Goal: Task Accomplishment & Management: Use online tool/utility

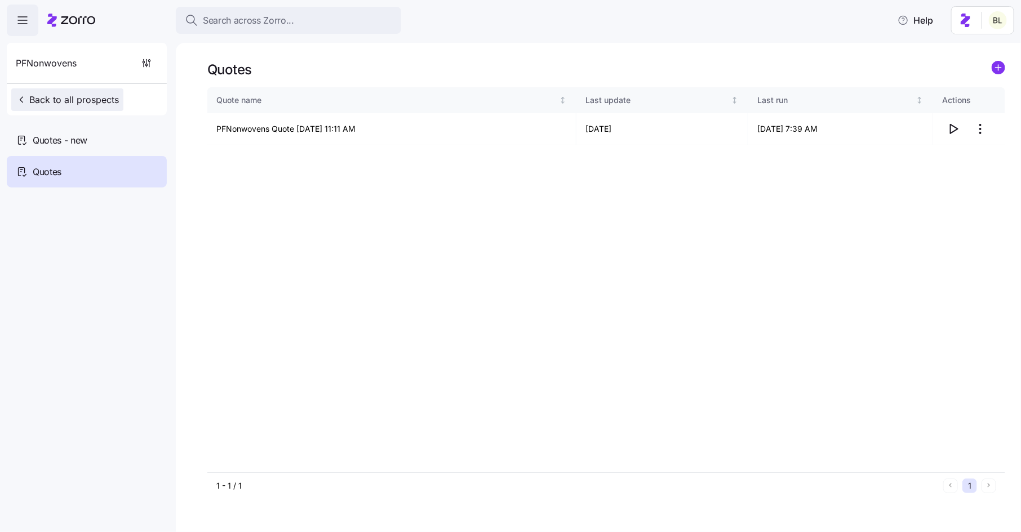
click at [86, 103] on span "Back to all prospects" at bounding box center [67, 100] width 103 height 14
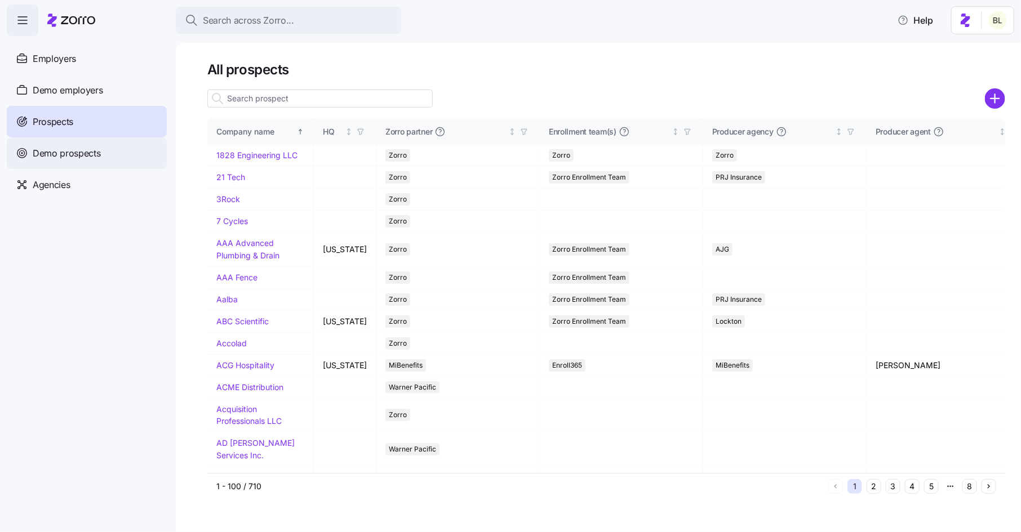
click at [62, 154] on span "Demo prospects" at bounding box center [67, 153] width 68 height 14
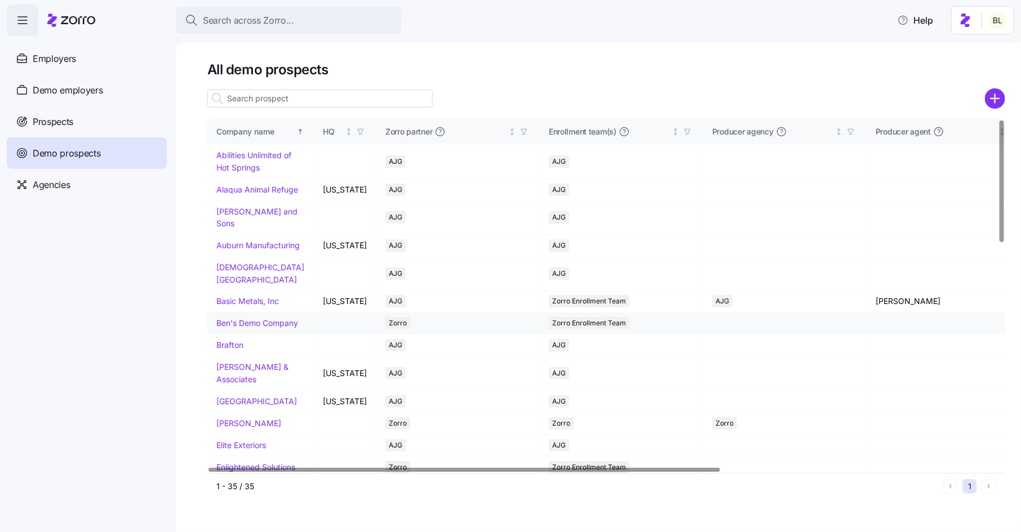
click at [250, 328] on link "Ben's Demo Company" at bounding box center [257, 323] width 82 height 10
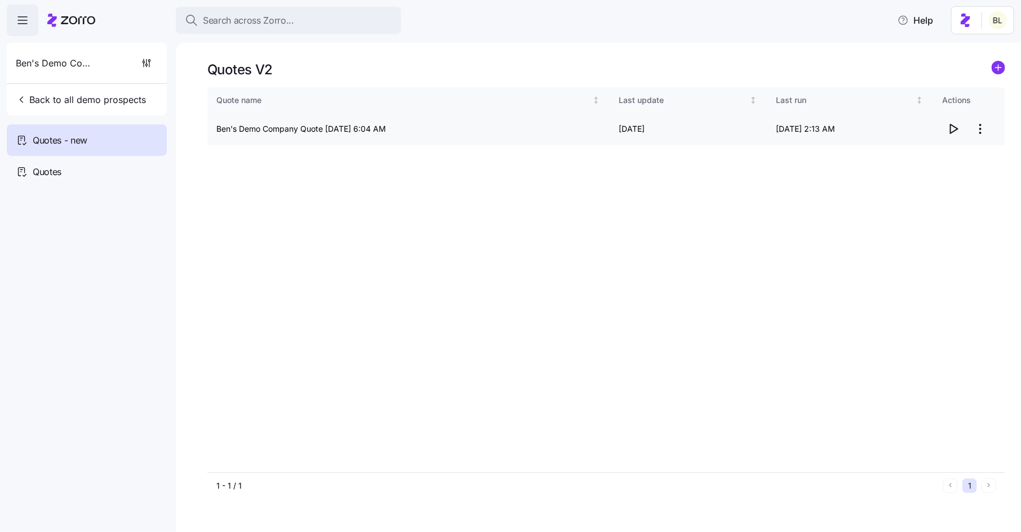
click at [959, 131] on icon "button" at bounding box center [953, 129] width 14 height 14
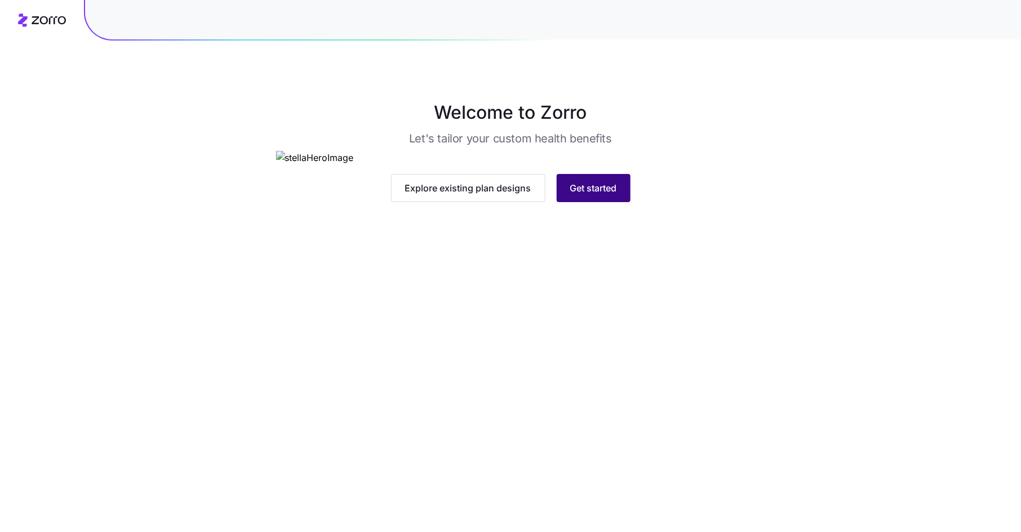
click at [597, 195] on span "Get started" at bounding box center [593, 188] width 47 height 14
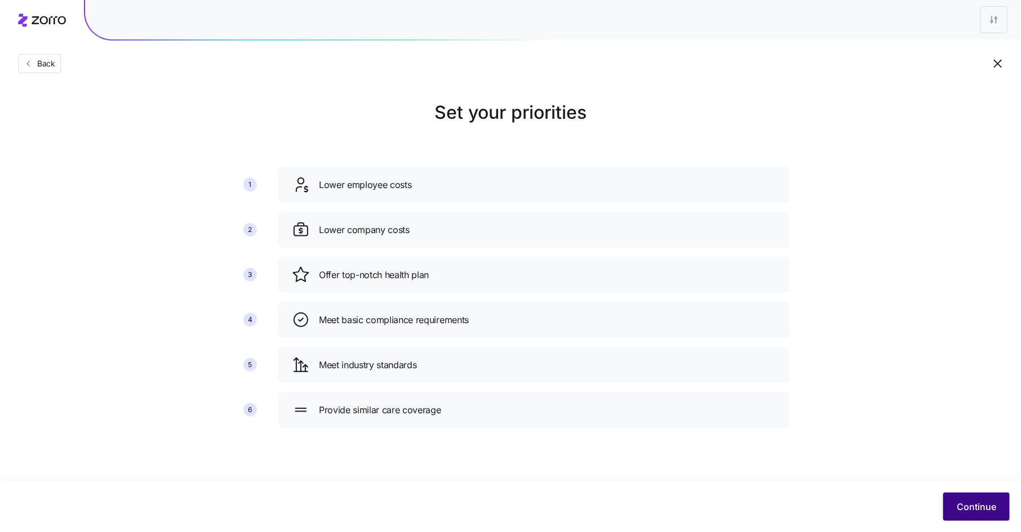
click at [964, 510] on span "Continue" at bounding box center [976, 507] width 39 height 14
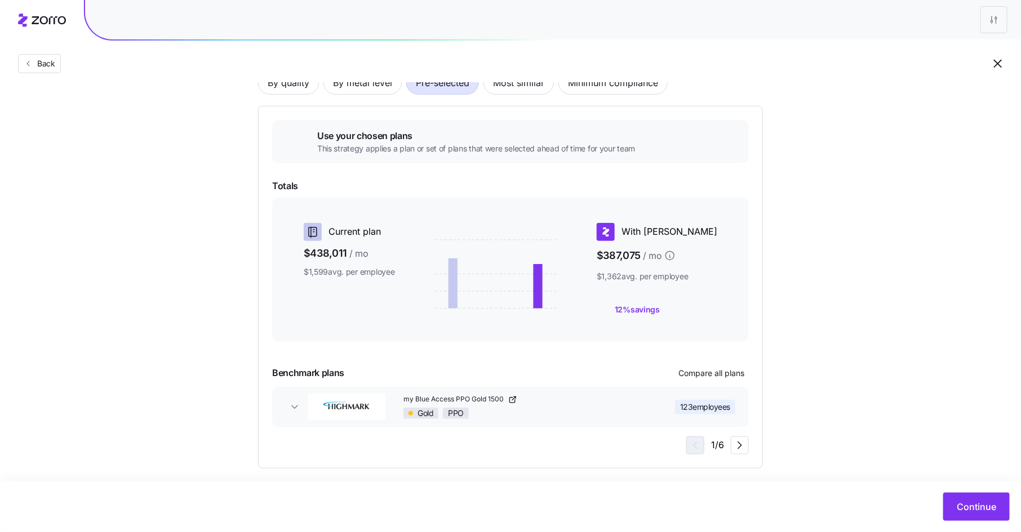
scroll to position [103, 0]
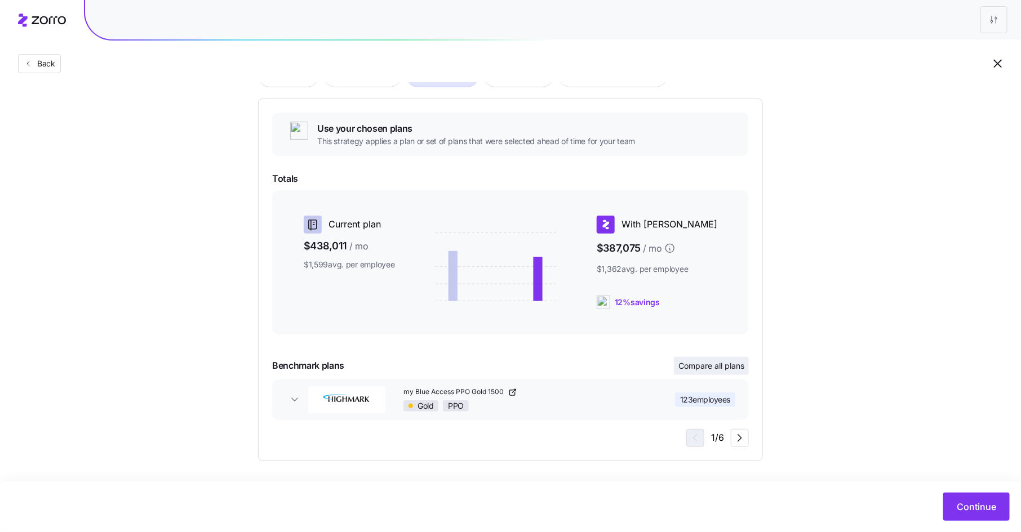
click at [721, 371] on button "Compare all plans" at bounding box center [711, 366] width 75 height 18
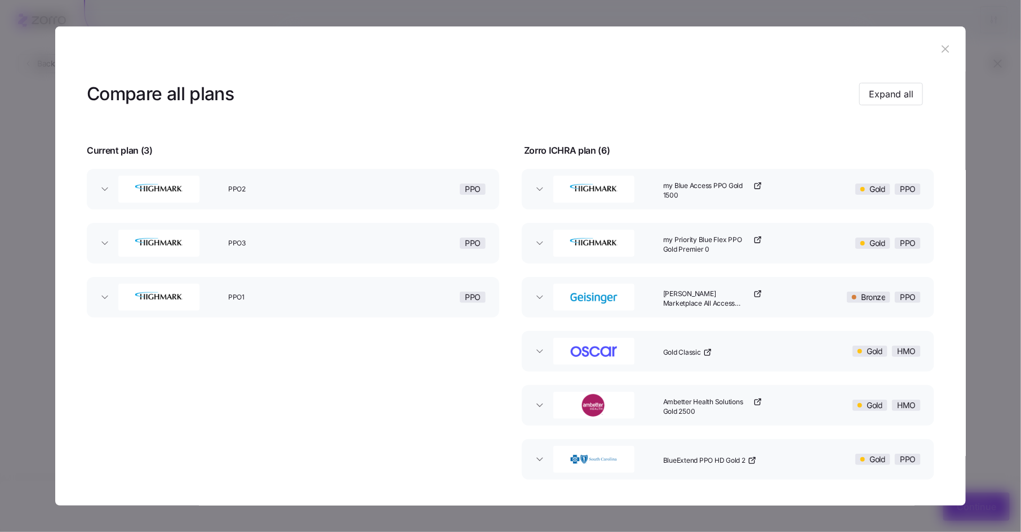
click at [941, 45] on icon "button" at bounding box center [945, 49] width 12 height 12
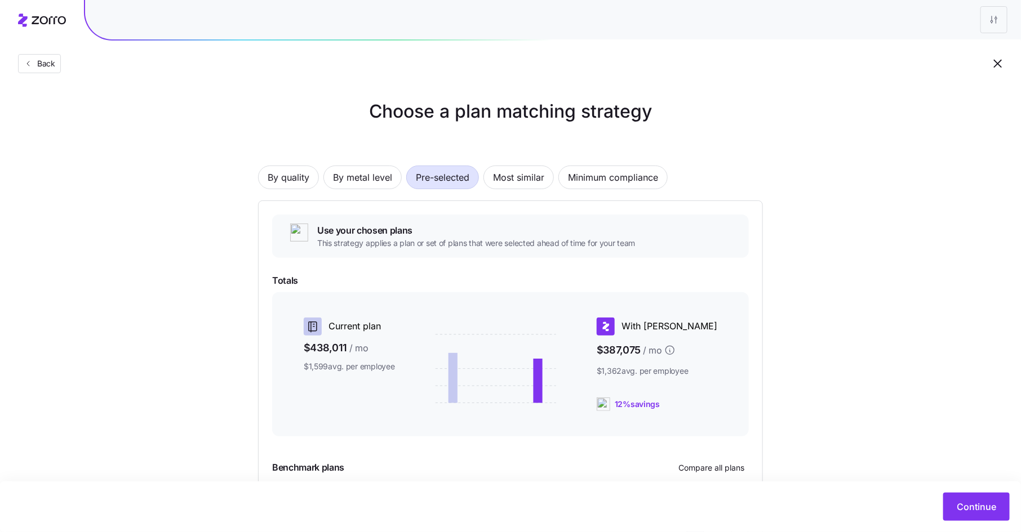
scroll to position [0, 0]
click at [419, 177] on span "Pre-selected" at bounding box center [443, 178] width 54 height 23
click at [370, 174] on span "By metal level" at bounding box center [362, 178] width 59 height 23
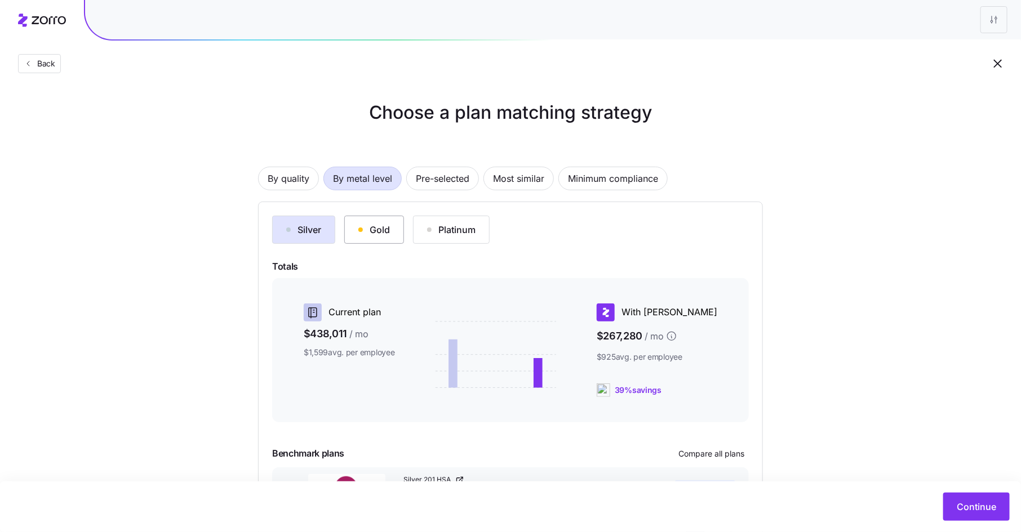
click at [390, 241] on button "Gold" at bounding box center [374, 230] width 60 height 28
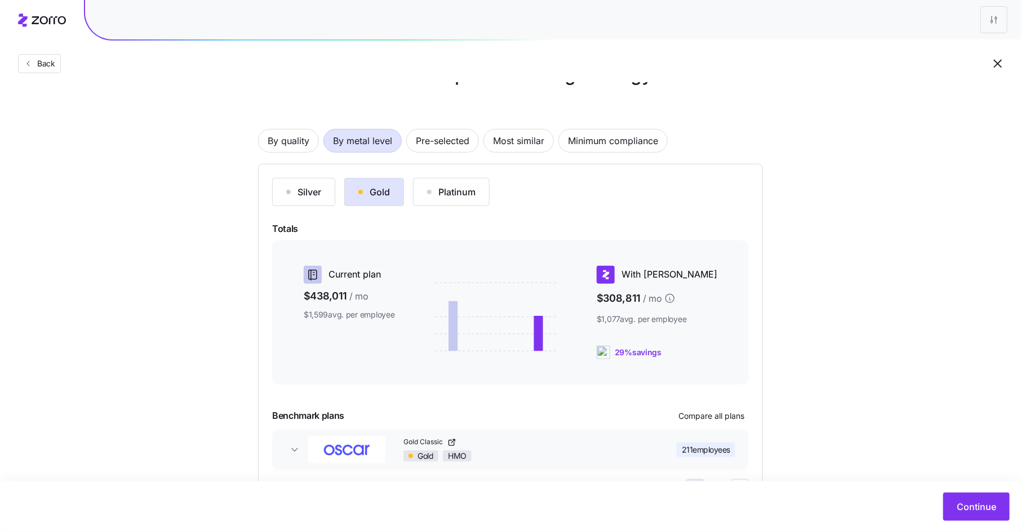
scroll to position [88, 0]
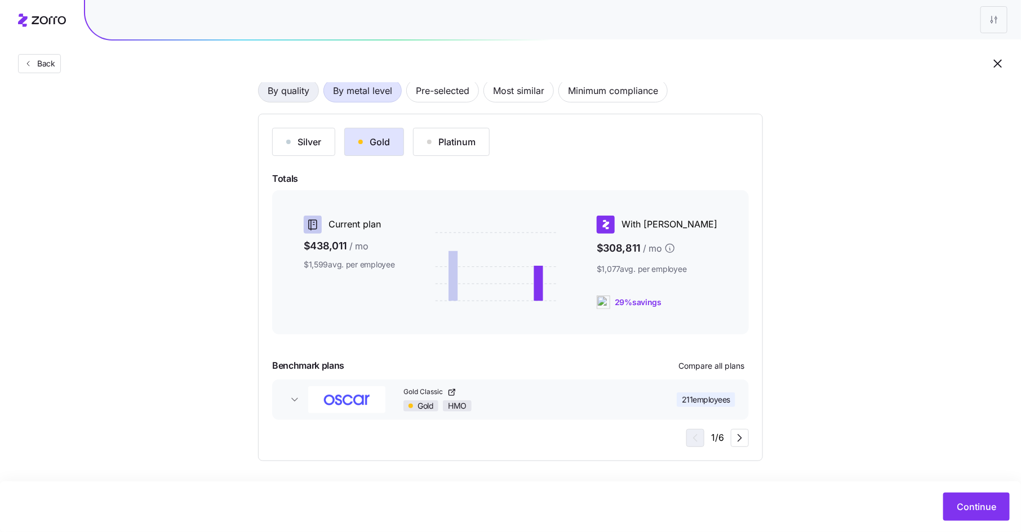
click at [292, 87] on span "By quality" at bounding box center [289, 90] width 42 height 23
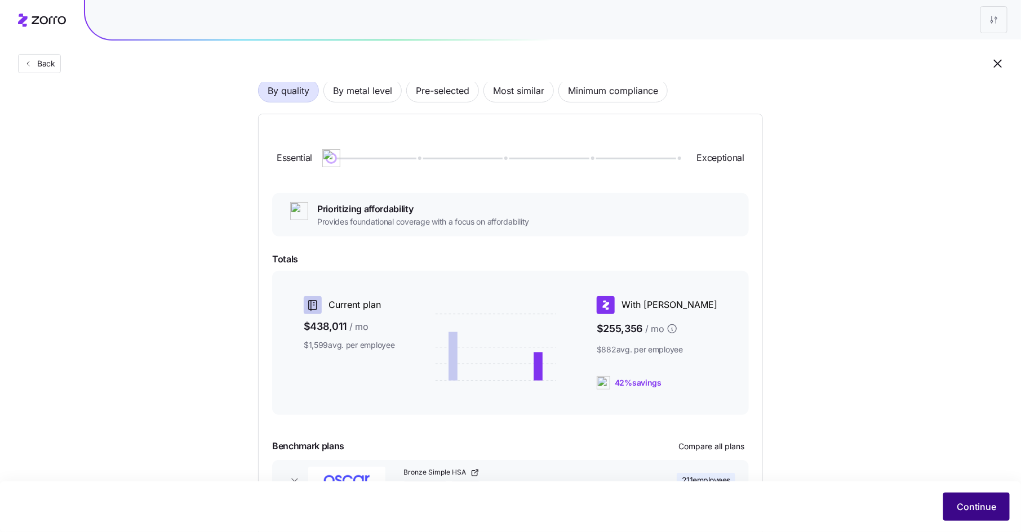
click at [976, 501] on span "Continue" at bounding box center [976, 507] width 39 height 14
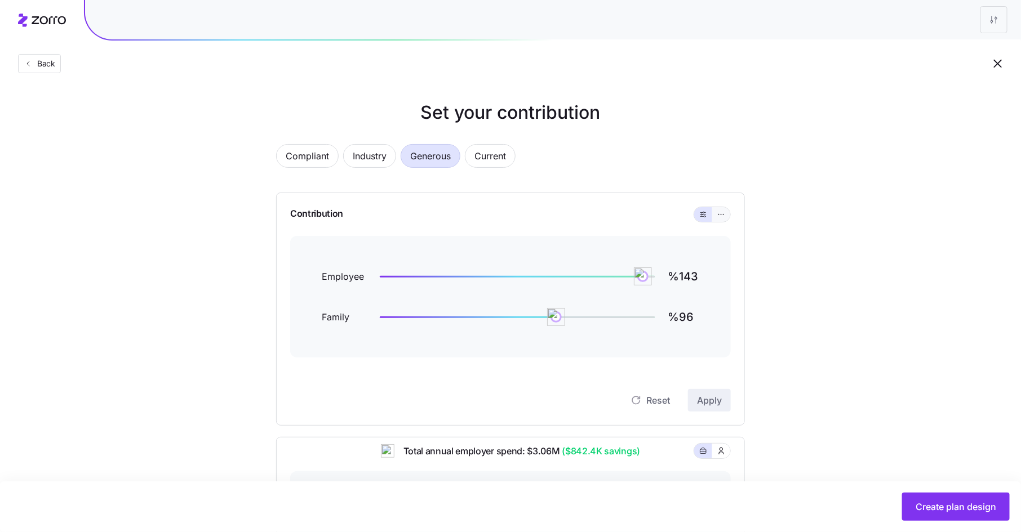
click at [726, 215] on button "button" at bounding box center [721, 214] width 9 height 9
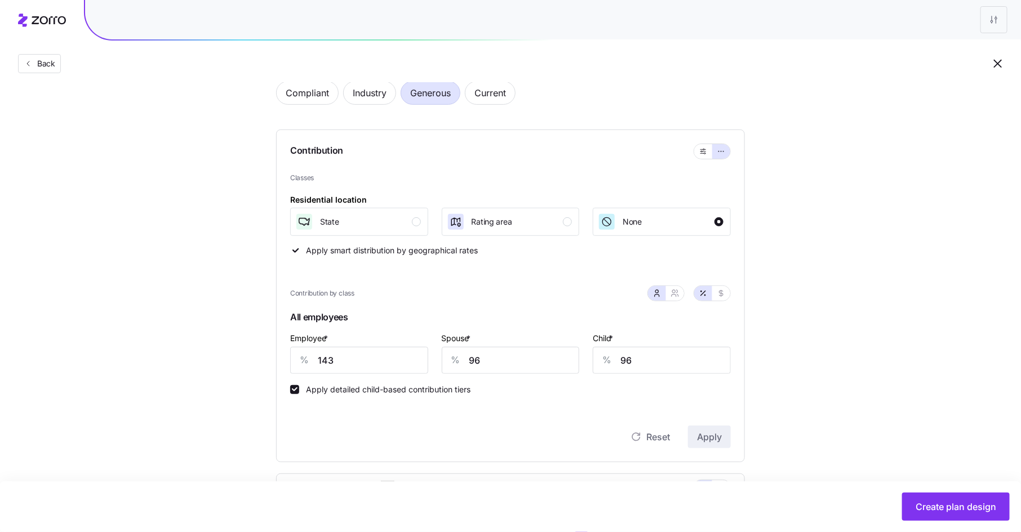
scroll to position [103, 0]
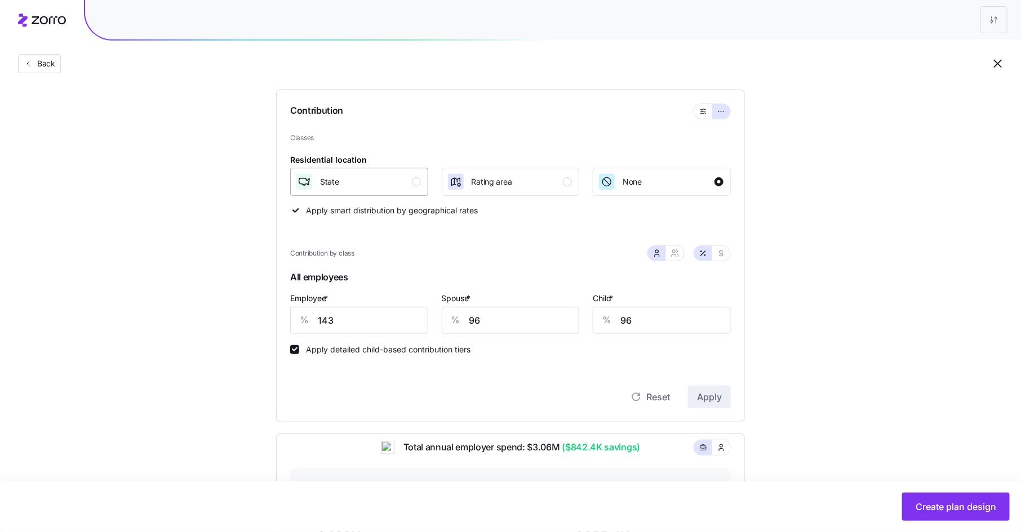
click at [413, 183] on div "button" at bounding box center [416, 181] width 9 height 9
drag, startPoint x: 332, startPoint y: 318, endPoint x: 301, endPoint y: 318, distance: 31.0
click at [301, 318] on div "% 143" at bounding box center [359, 320] width 138 height 27
type input "80"
type input "65"
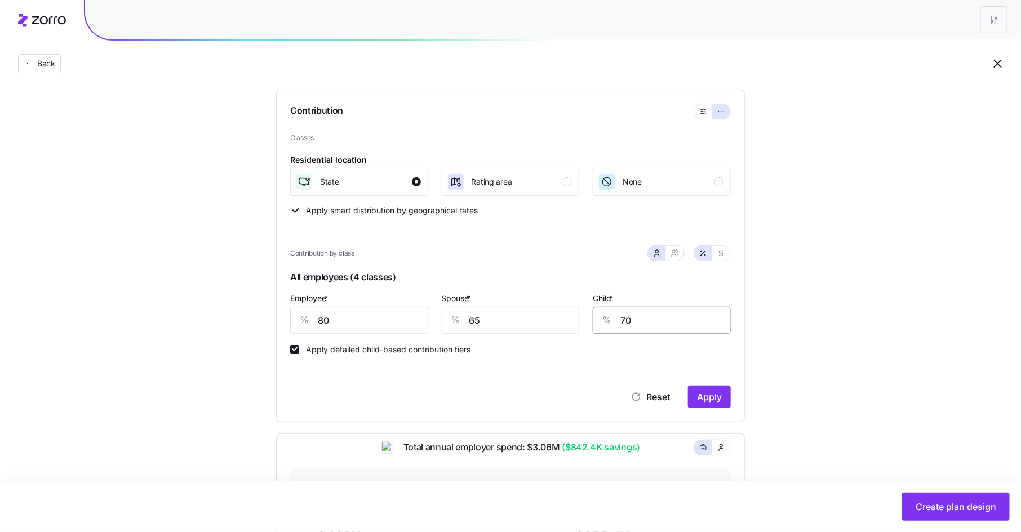
type input "70"
click at [679, 404] on div "Reset Apply" at bounding box center [510, 397] width 441 height 23
click at [699, 403] on span "Apply" at bounding box center [709, 397] width 25 height 14
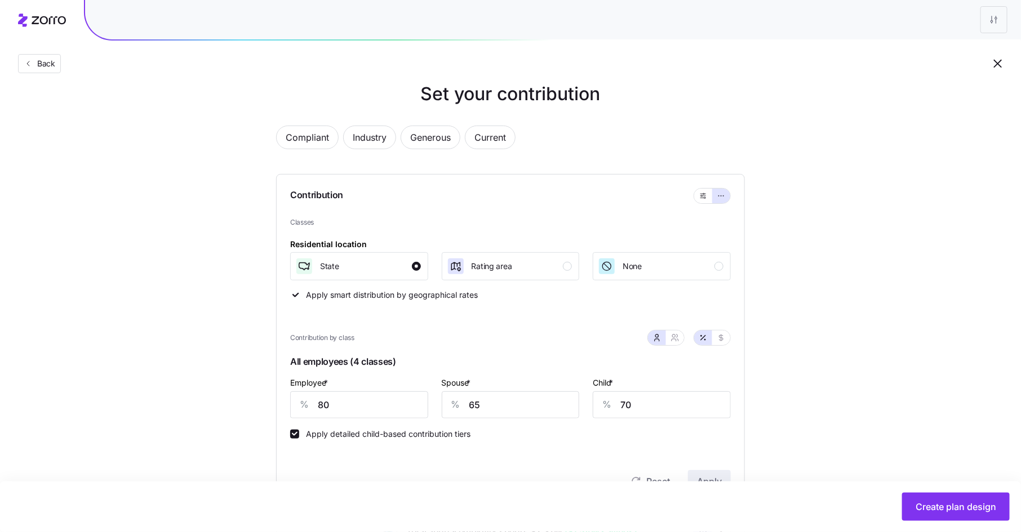
scroll to position [0, 0]
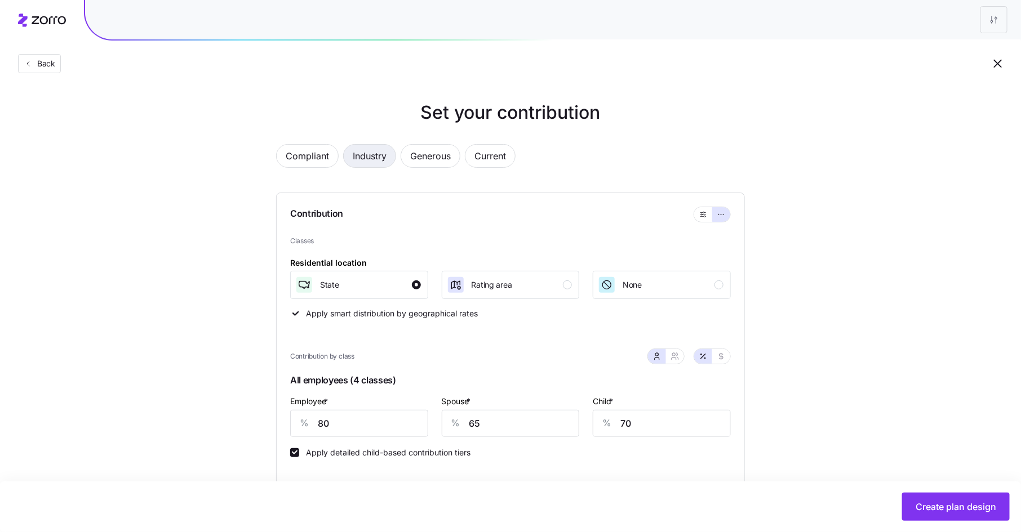
click at [367, 158] on span "Industry" at bounding box center [370, 156] width 34 height 23
click at [430, 158] on span "Generous" at bounding box center [430, 156] width 41 height 23
type input "143"
type input "96"
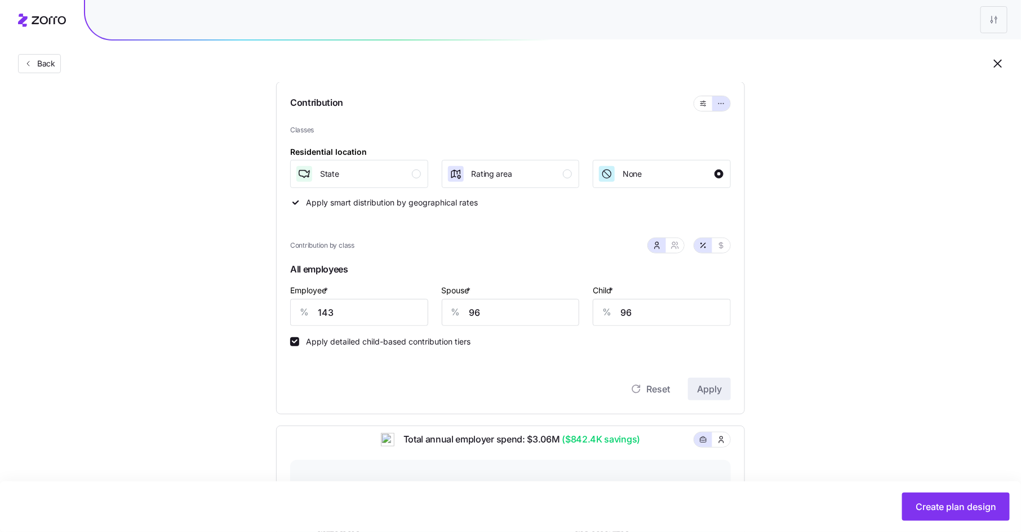
scroll to position [175, 0]
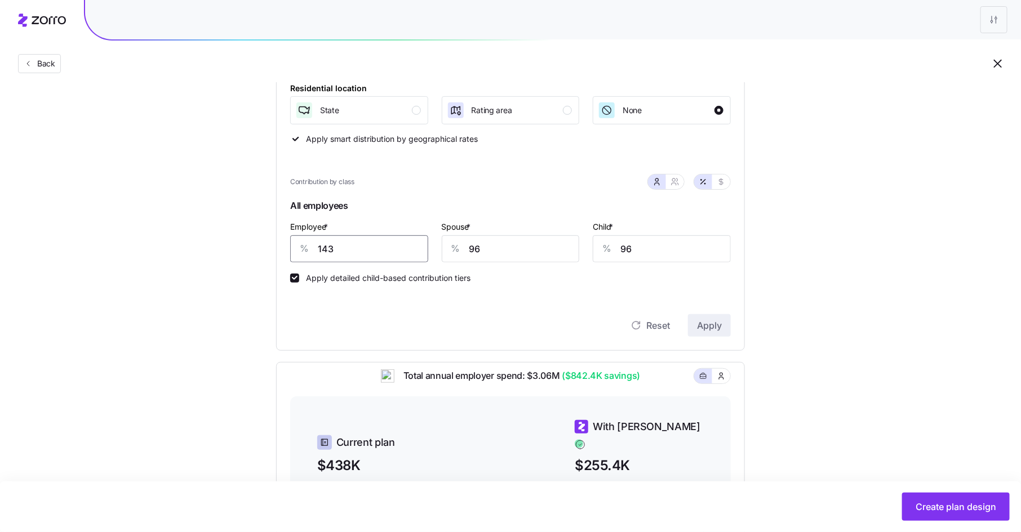
drag, startPoint x: 332, startPoint y: 252, endPoint x: 310, endPoint y: 252, distance: 22.0
click at [310, 252] on div "% 143" at bounding box center [359, 248] width 138 height 27
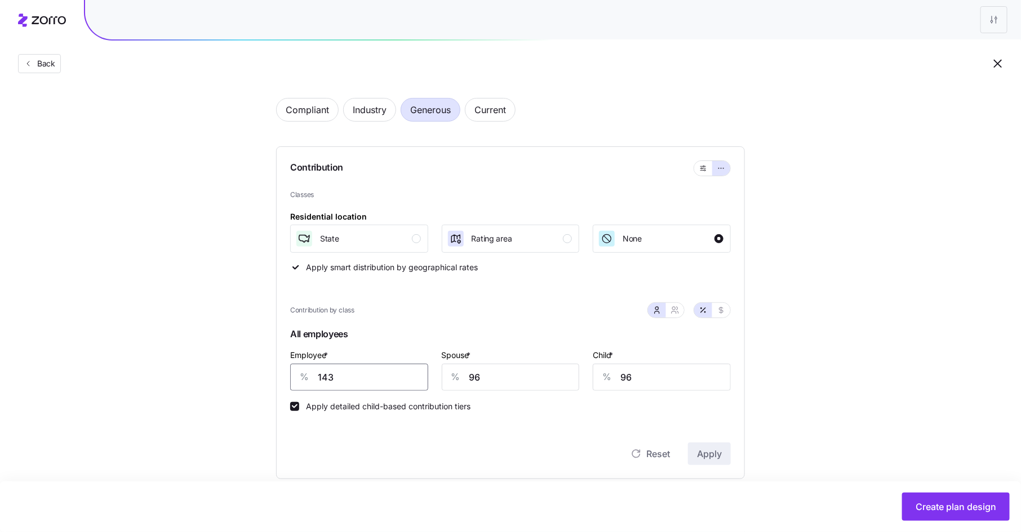
scroll to position [41, 0]
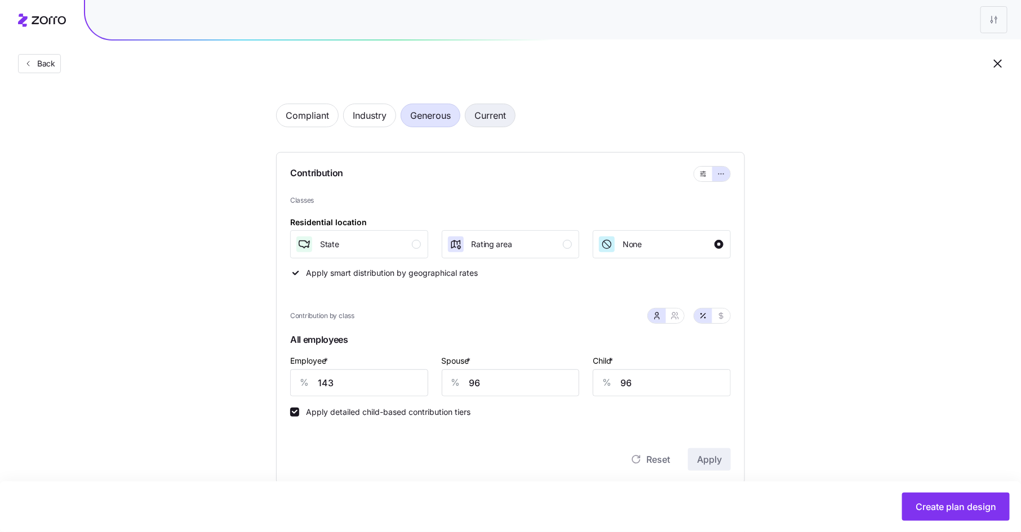
click at [487, 115] on span "Current" at bounding box center [490, 115] width 32 height 23
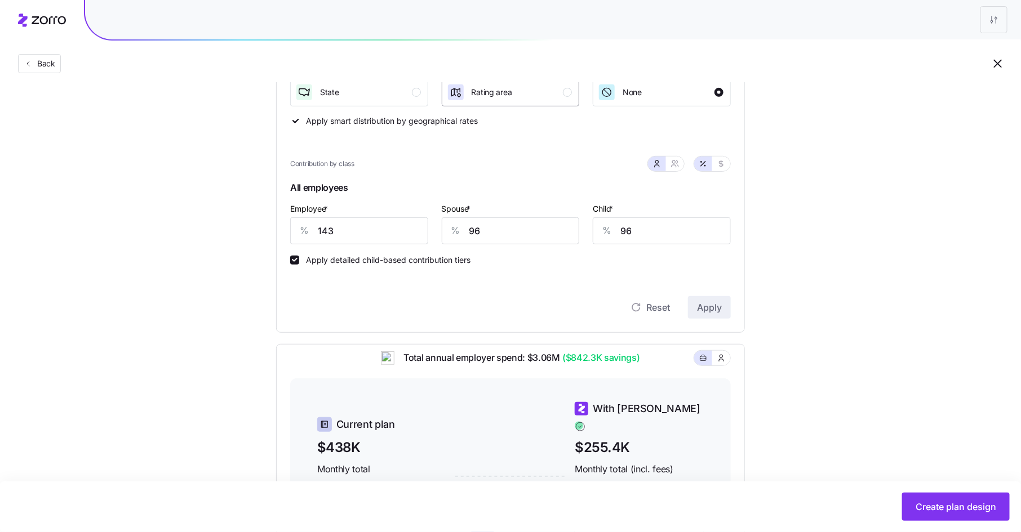
scroll to position [240, 0]
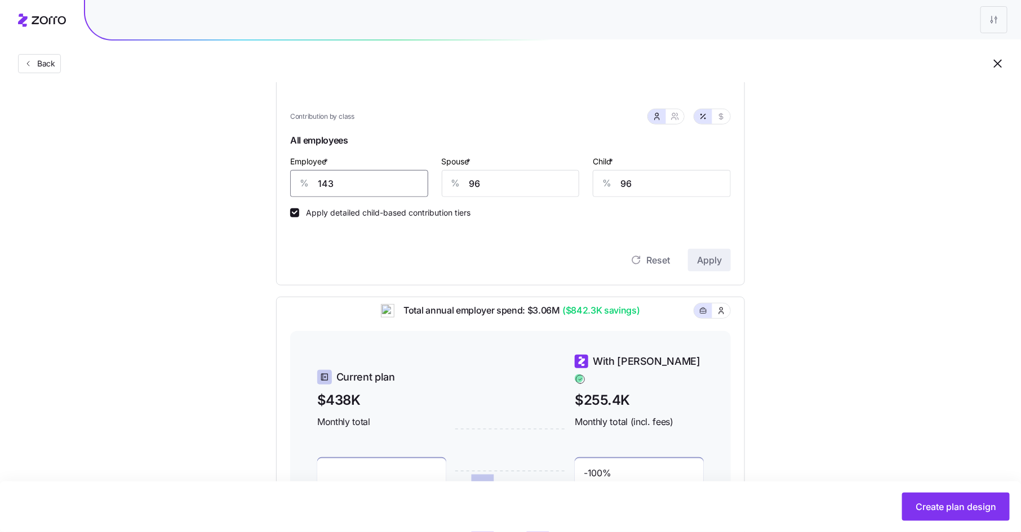
drag, startPoint x: 339, startPoint y: 182, endPoint x: 295, endPoint y: 180, distance: 44.0
click at [295, 180] on div "% 143" at bounding box center [359, 183] width 138 height 27
type input "80"
type input "65"
type input "70"
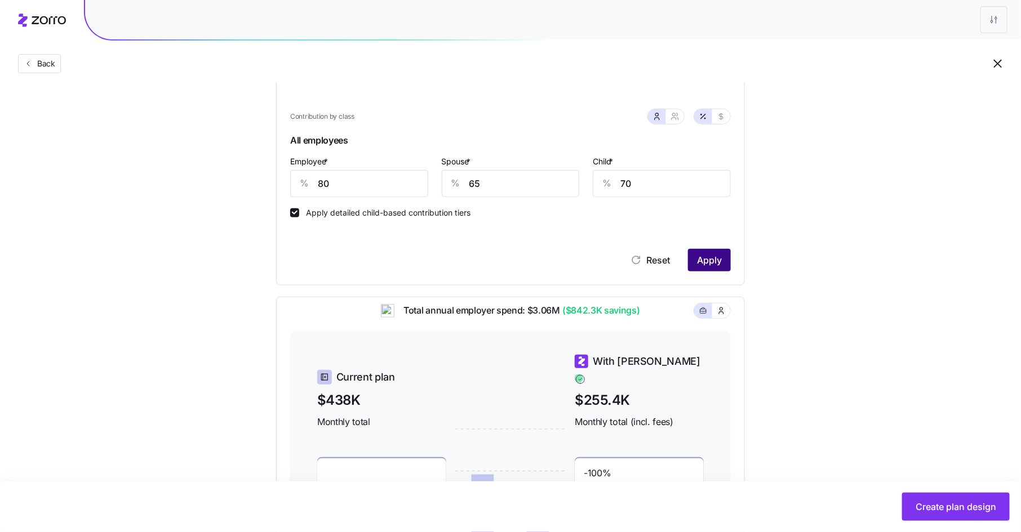
click at [718, 259] on span "Apply" at bounding box center [709, 261] width 25 height 14
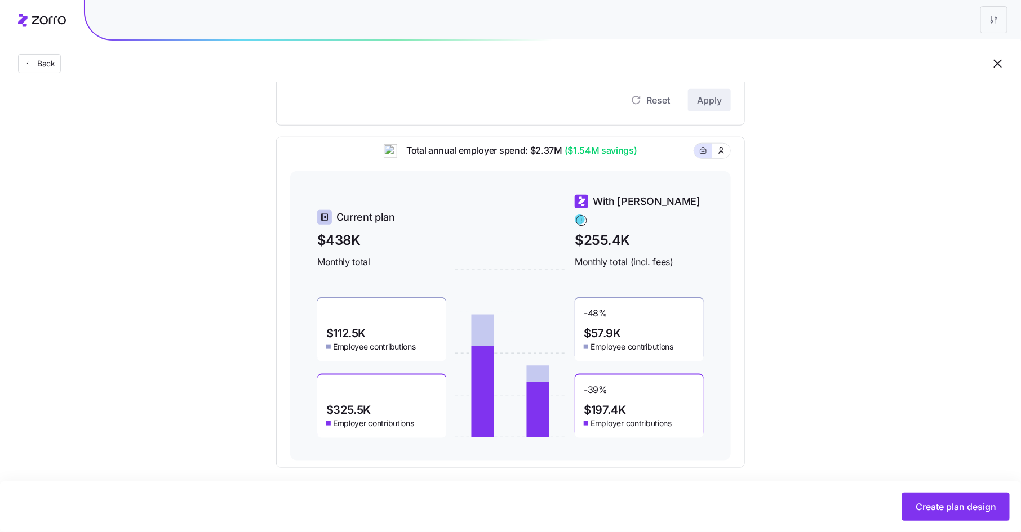
scroll to position [407, 0]
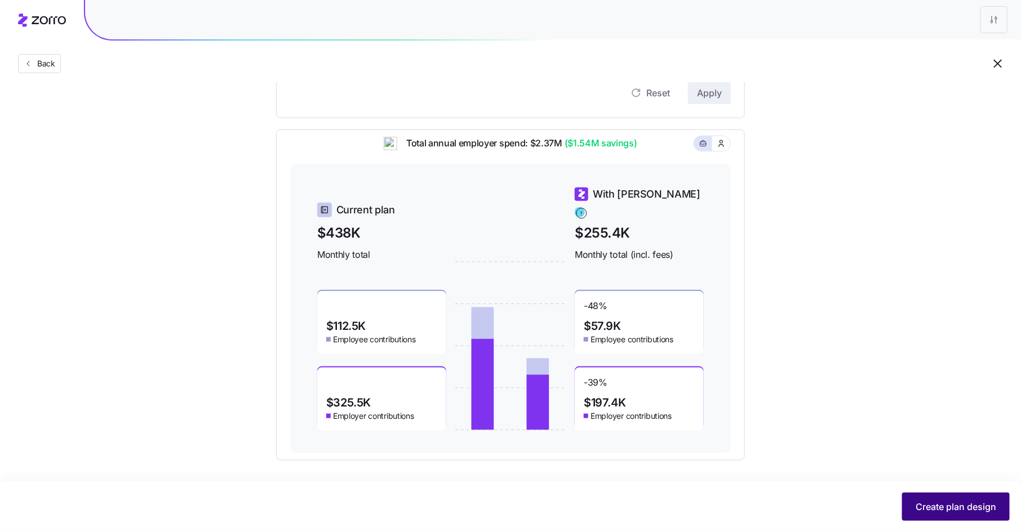
click at [937, 510] on span "Create plan design" at bounding box center [955, 507] width 81 height 14
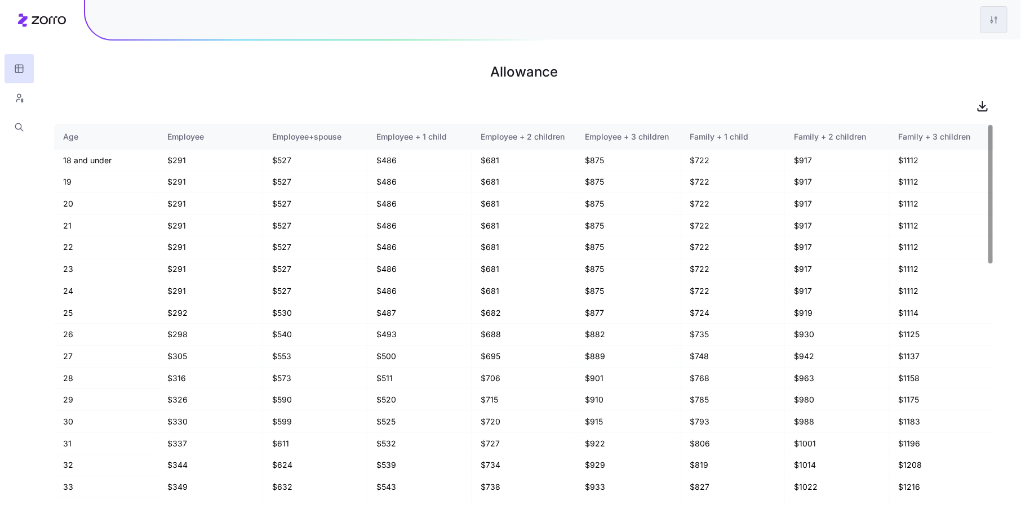
click at [999, 17] on html "Allowance Age Employee Employee+spouse Employee + 1 child Employee + 2 children…" at bounding box center [510, 266] width 1021 height 532
click at [977, 51] on div "Edit plan design" at bounding box center [948, 50] width 112 height 18
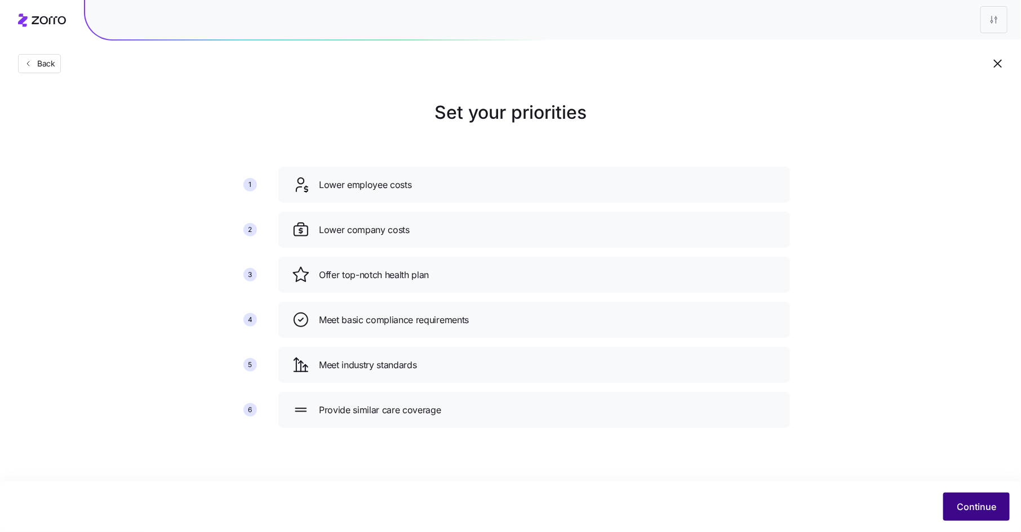
click at [983, 512] on span "Continue" at bounding box center [976, 507] width 39 height 14
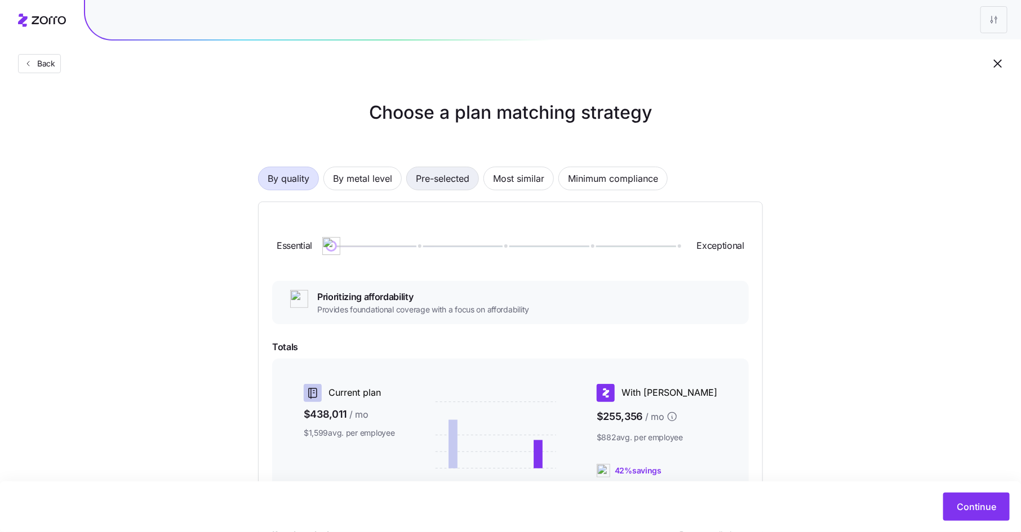
click at [446, 171] on span "Pre-selected" at bounding box center [443, 178] width 54 height 23
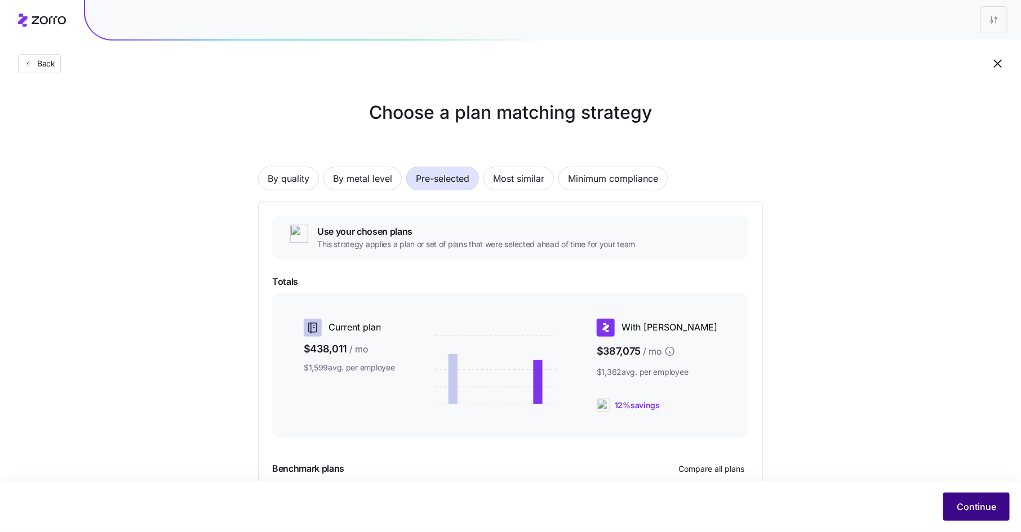
click at [963, 502] on span "Continue" at bounding box center [976, 507] width 39 height 14
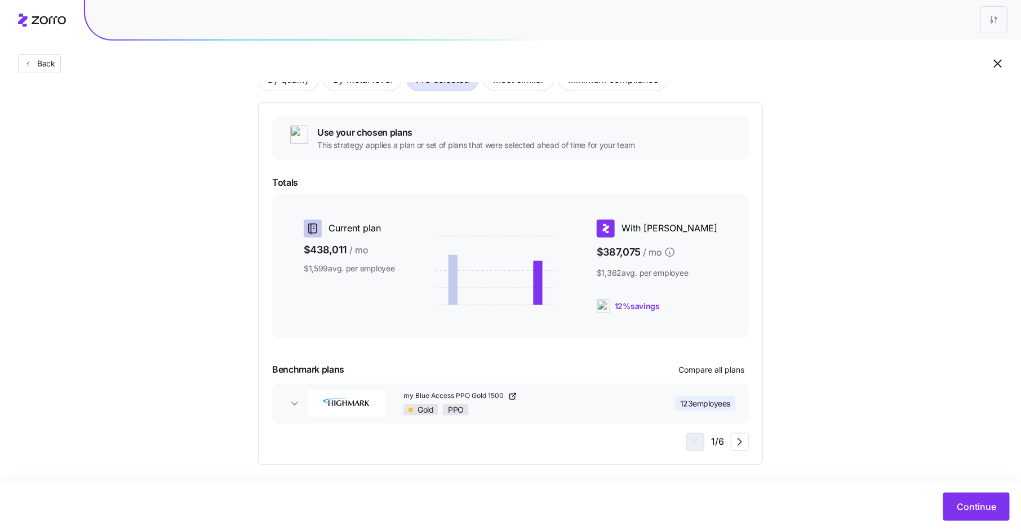
scroll to position [103, 0]
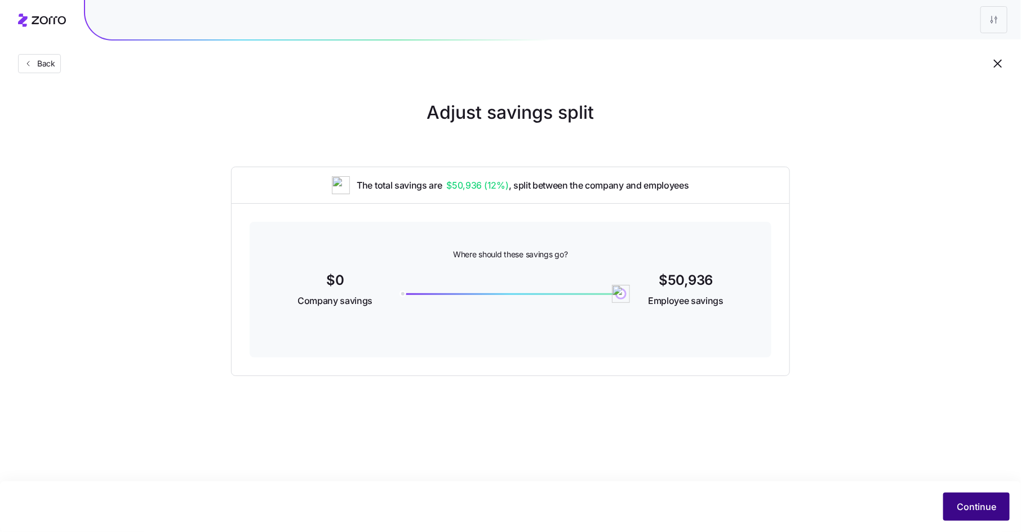
click at [960, 501] on span "Continue" at bounding box center [976, 507] width 39 height 14
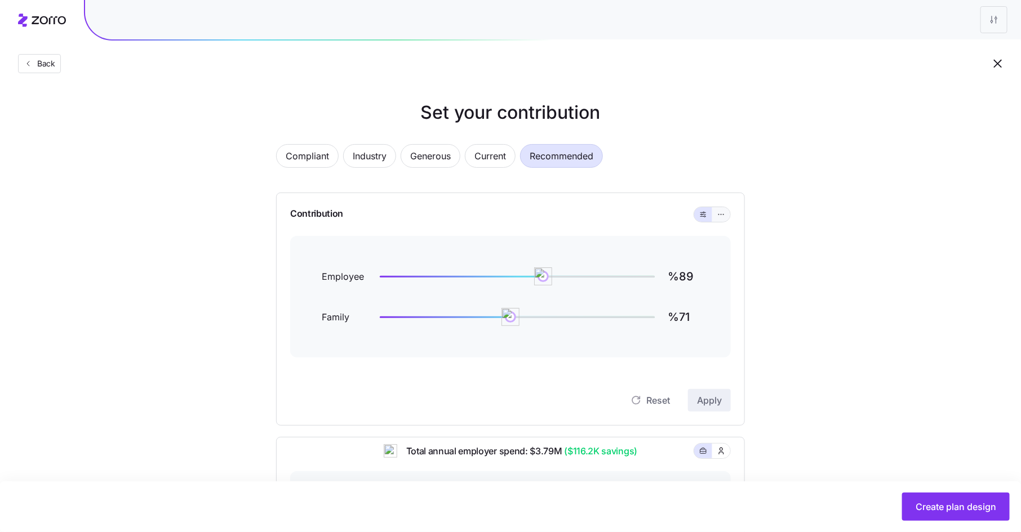
click at [722, 217] on icon "button" at bounding box center [721, 215] width 8 height 14
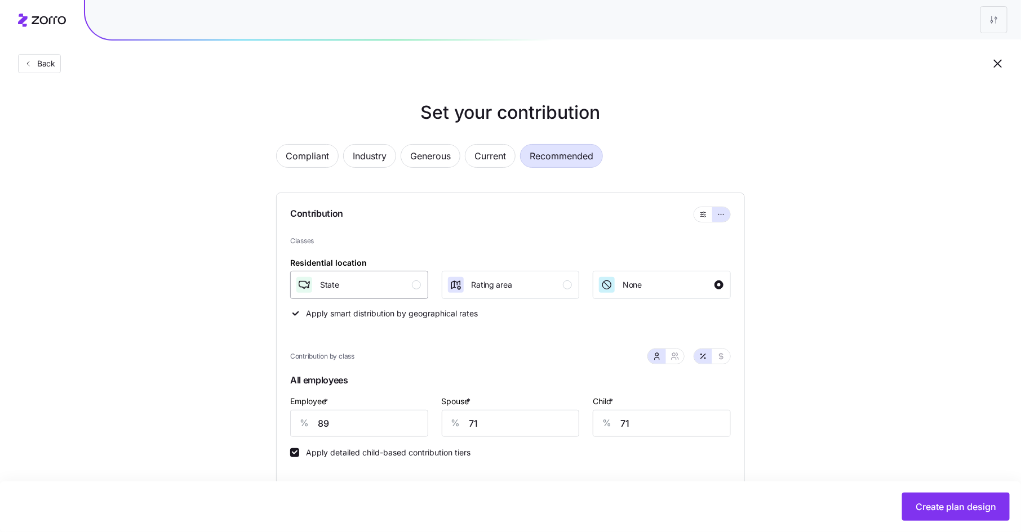
click at [420, 283] on div "button" at bounding box center [416, 285] width 9 height 9
drag, startPoint x: 324, startPoint y: 426, endPoint x: 305, endPoint y: 424, distance: 19.2
click at [305, 424] on div "% 89" at bounding box center [359, 423] width 138 height 27
click at [341, 420] on input "89" at bounding box center [359, 423] width 138 height 27
type input "80"
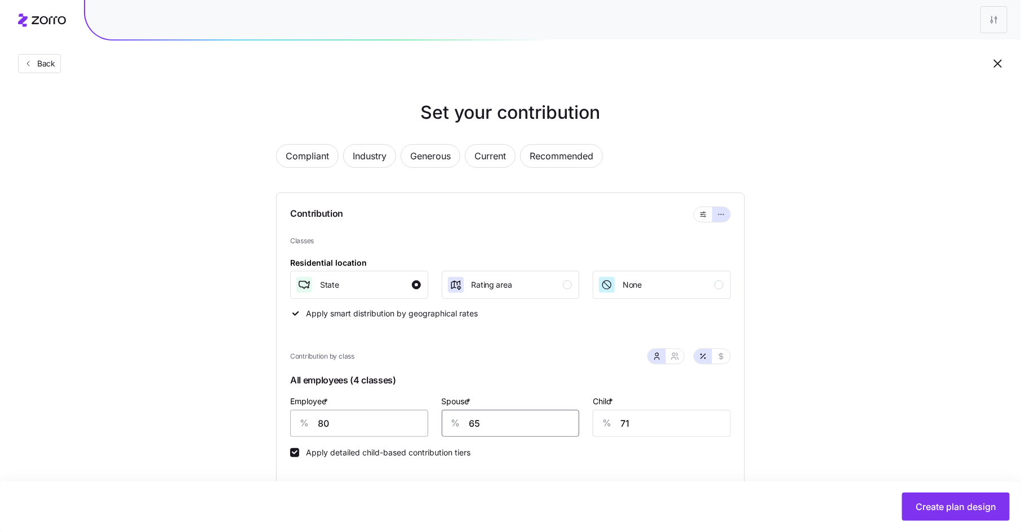
type input "65"
type input "70"
click at [944, 510] on span "Create plan design" at bounding box center [955, 507] width 81 height 14
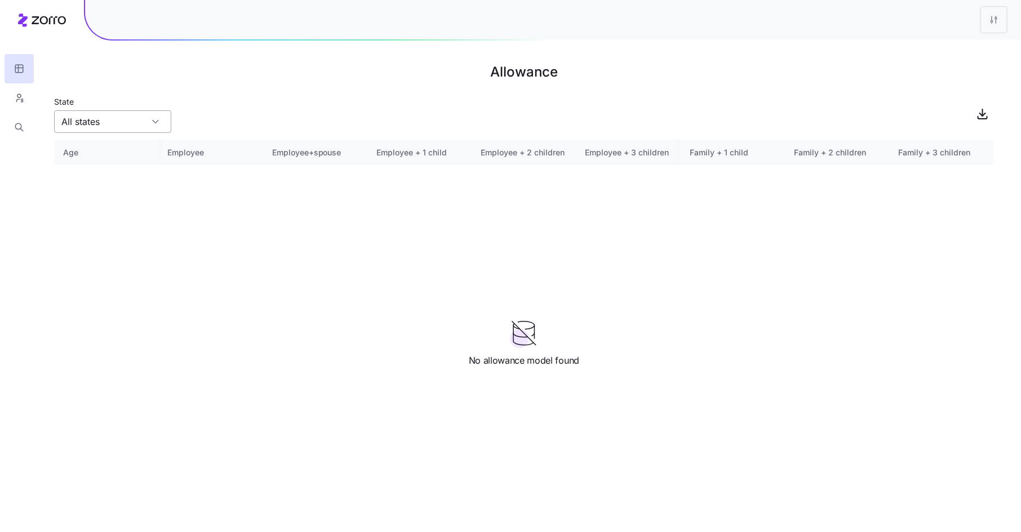
click at [155, 121] on div "All states" at bounding box center [112, 121] width 117 height 23
click at [197, 115] on div "State" at bounding box center [524, 114] width 940 height 38
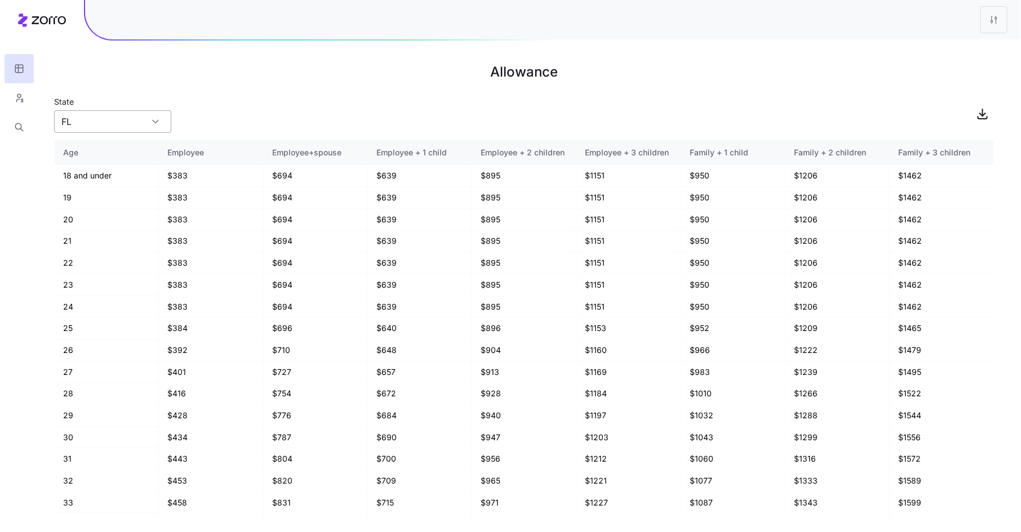
click at [141, 119] on input "FL" at bounding box center [112, 121] width 117 height 23
click at [123, 167] on div "OH" at bounding box center [113, 173] width 108 height 21
click at [152, 126] on input "OH" at bounding box center [112, 121] width 117 height 23
click at [126, 196] on div "PA" at bounding box center [113, 195] width 108 height 21
click at [131, 148] on div "FL" at bounding box center [113, 152] width 108 height 21
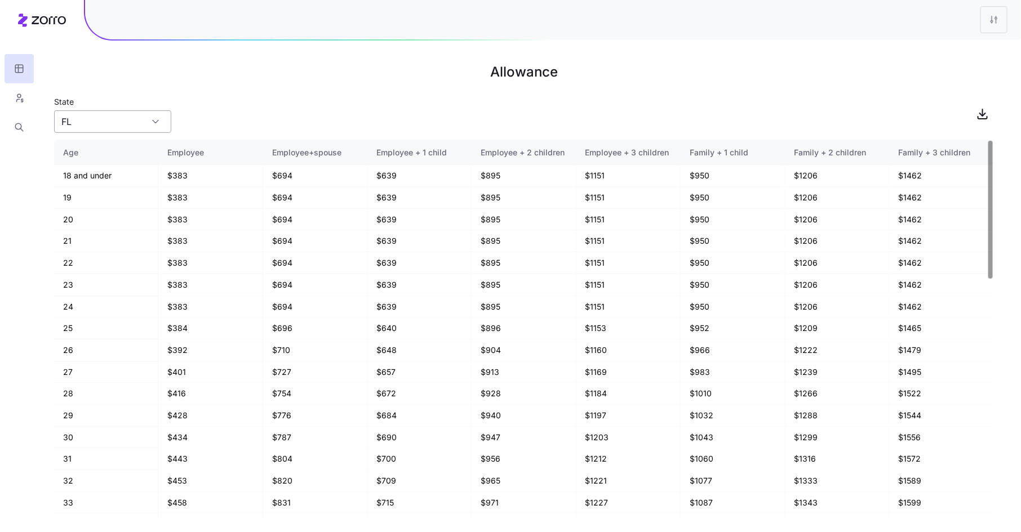
click at [159, 124] on input "FL" at bounding box center [112, 121] width 117 height 23
click at [122, 193] on div "PA" at bounding box center [113, 195] width 108 height 21
type input "PA"
click at [19, 96] on icon "button" at bounding box center [19, 97] width 10 height 11
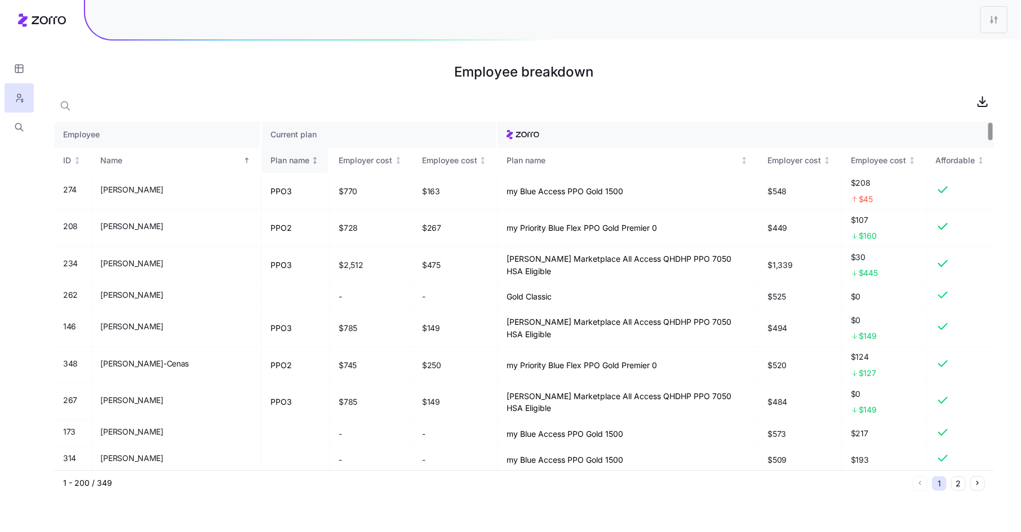
click at [270, 162] on div "Plan name" at bounding box center [289, 160] width 39 height 12
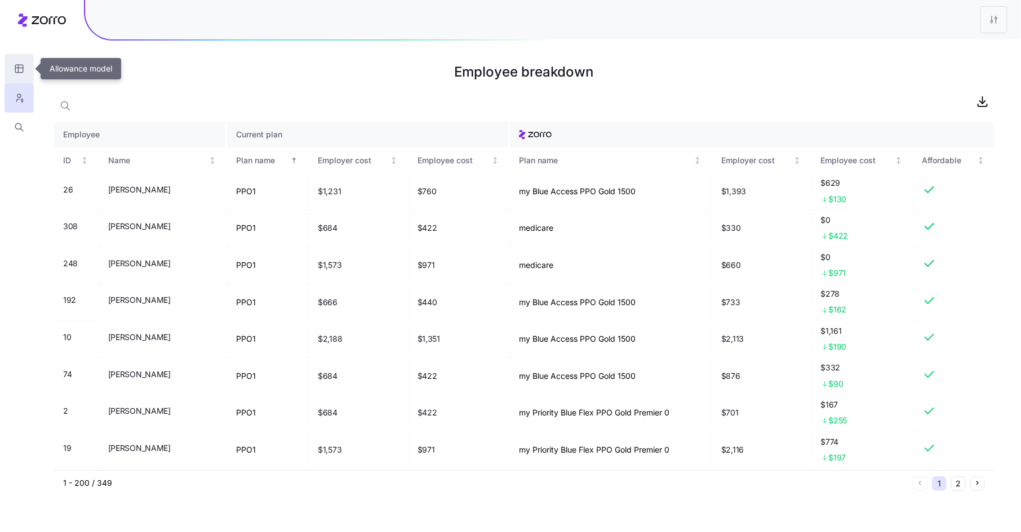
click at [25, 68] on button "button" at bounding box center [19, 68] width 29 height 29
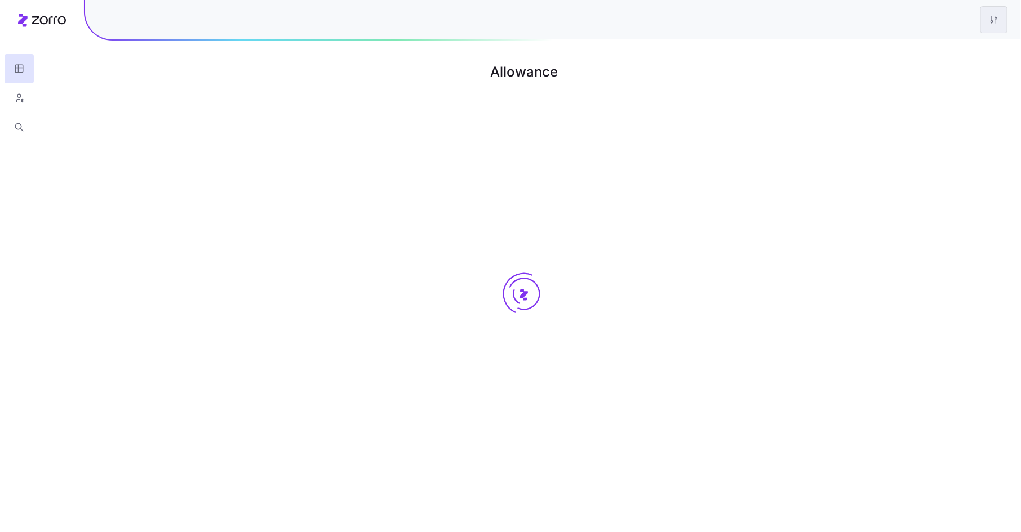
click at [990, 26] on html "Allowance Zorro | Allowance model" at bounding box center [510, 266] width 1021 height 532
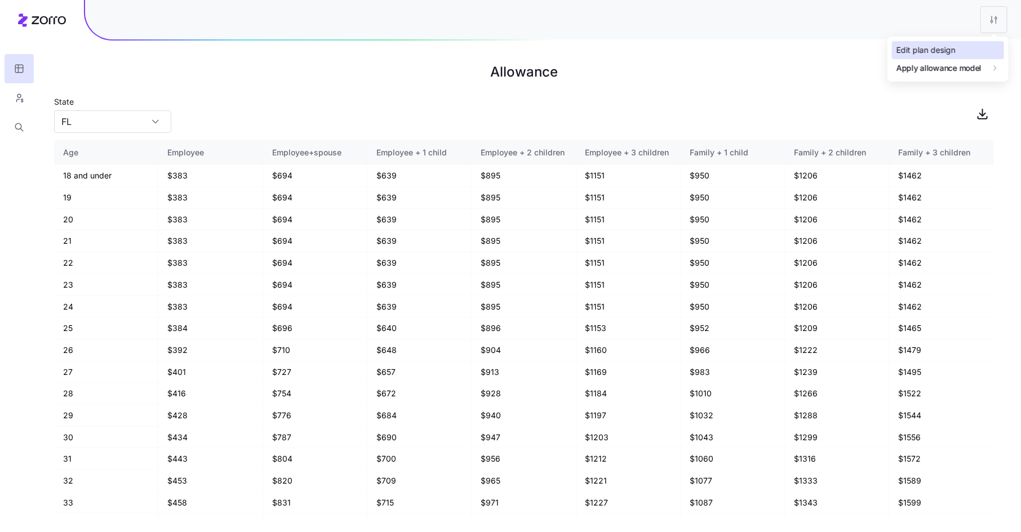
click at [972, 50] on div "Edit plan design" at bounding box center [948, 50] width 112 height 18
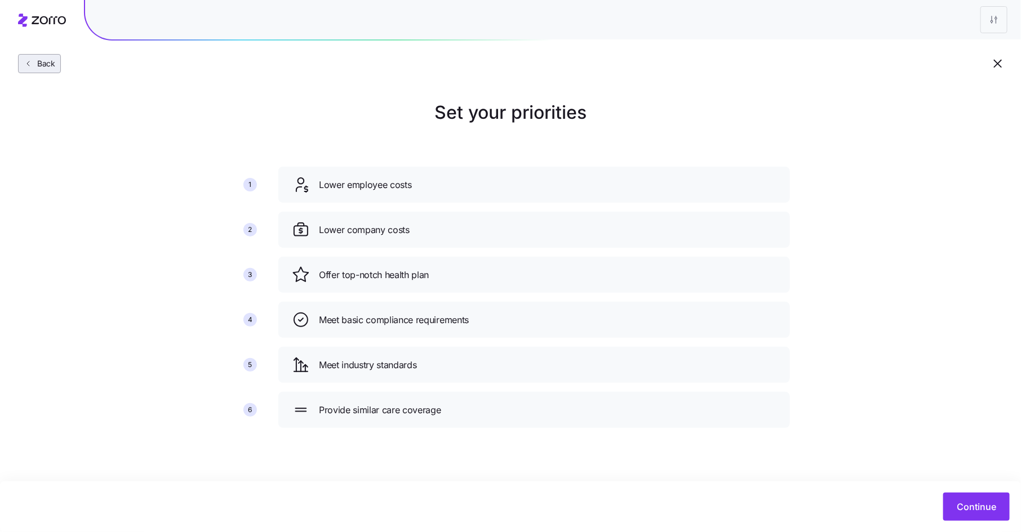
click at [43, 62] on span "Back" at bounding box center [44, 63] width 23 height 11
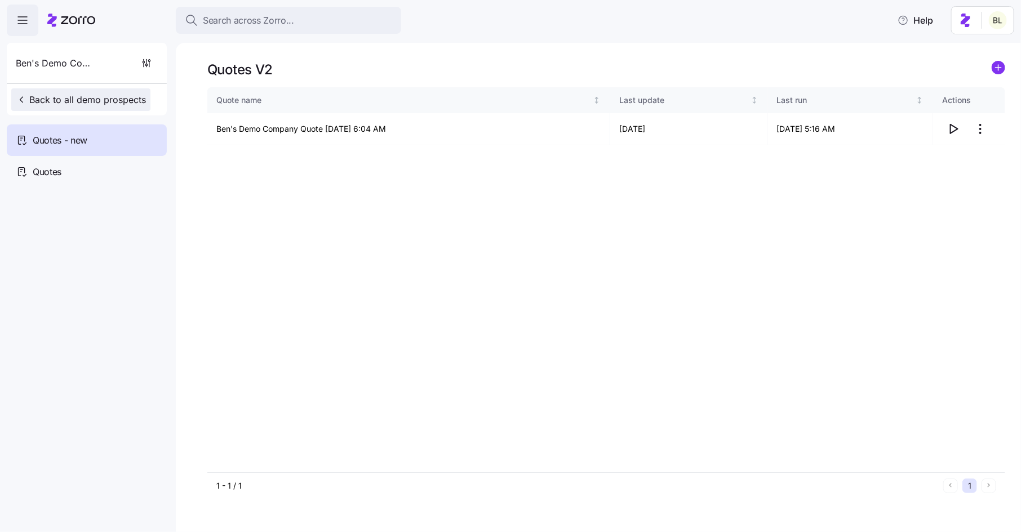
click at [91, 102] on span "Back to all demo prospects" at bounding box center [81, 100] width 130 height 14
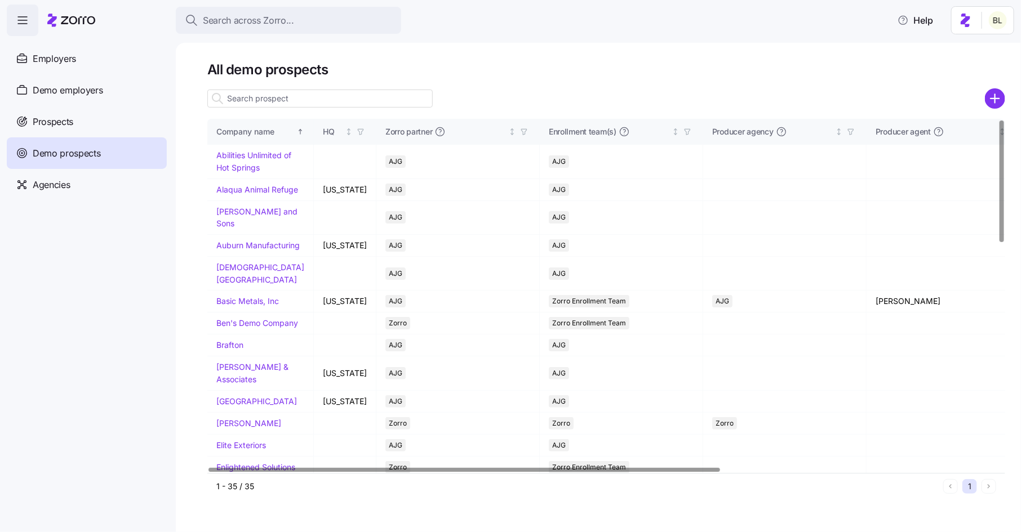
click at [294, 99] on input at bounding box center [319, 99] width 225 height 18
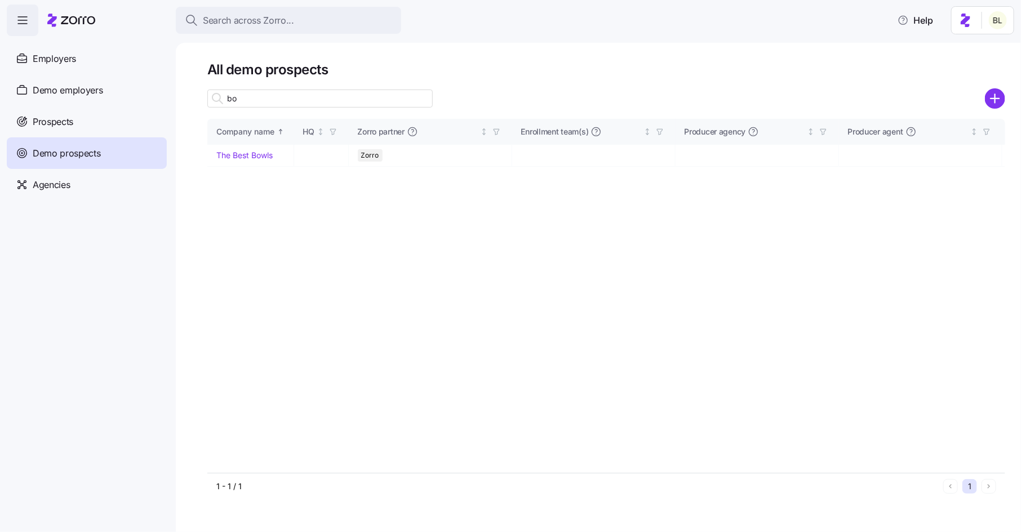
type input "b"
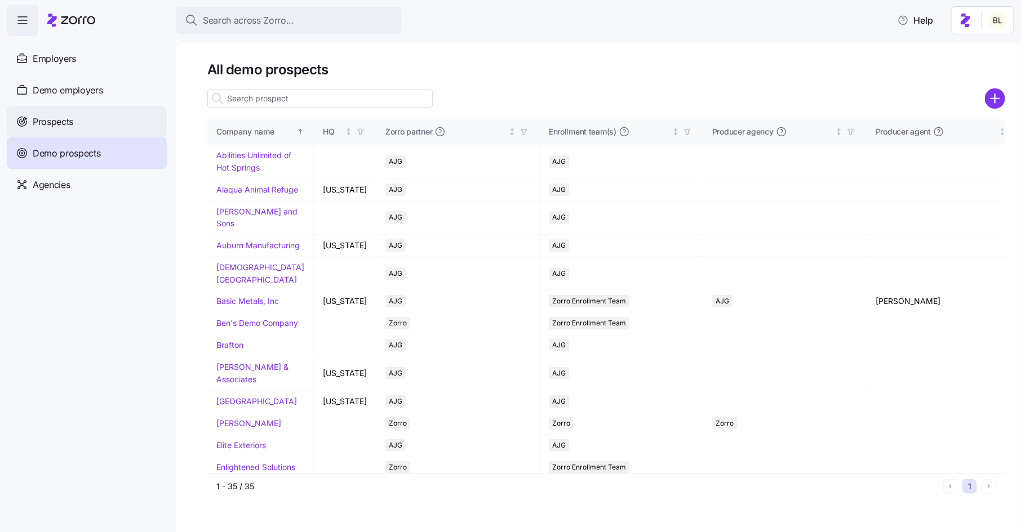
click at [68, 124] on span "Prospects" at bounding box center [53, 122] width 41 height 14
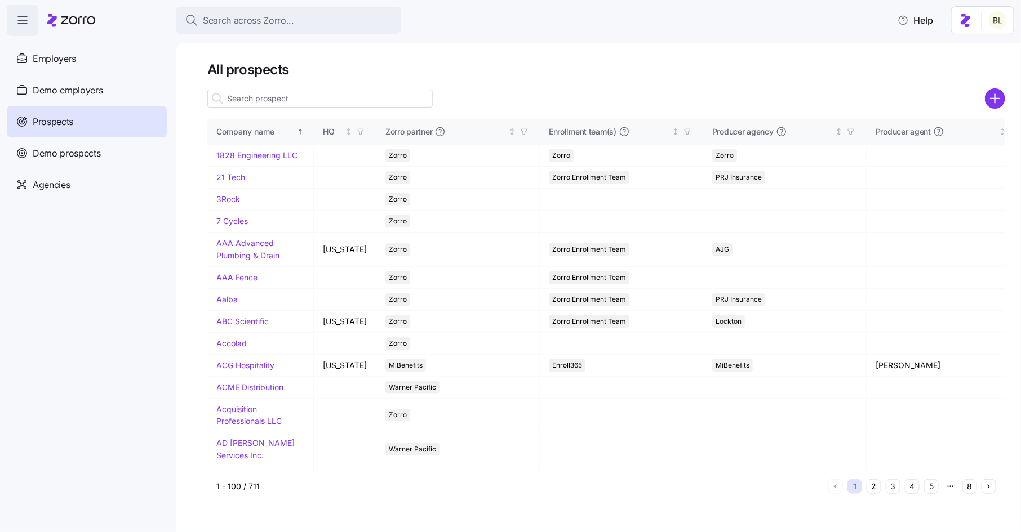
click at [296, 106] on input at bounding box center [319, 99] width 225 height 18
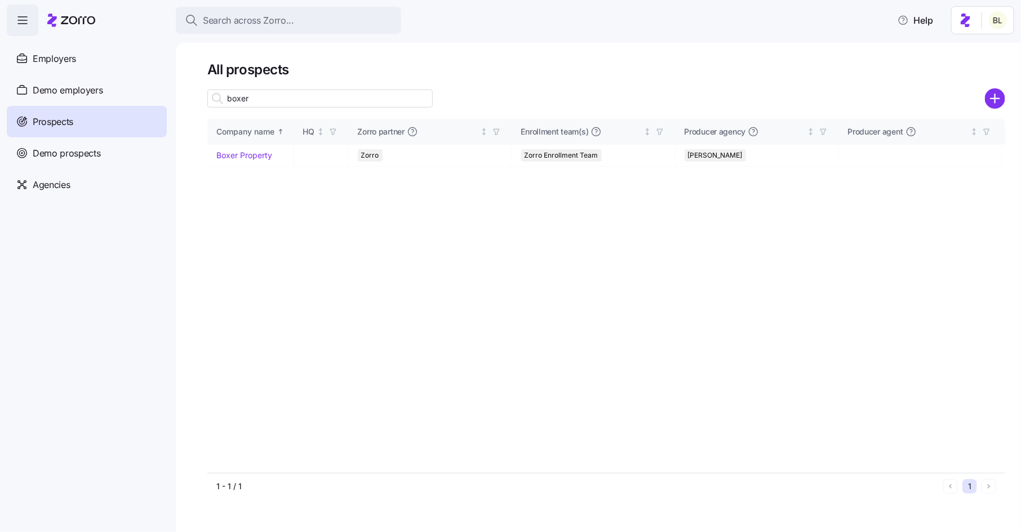
click at [312, 102] on input "boxer" at bounding box center [319, 99] width 225 height 18
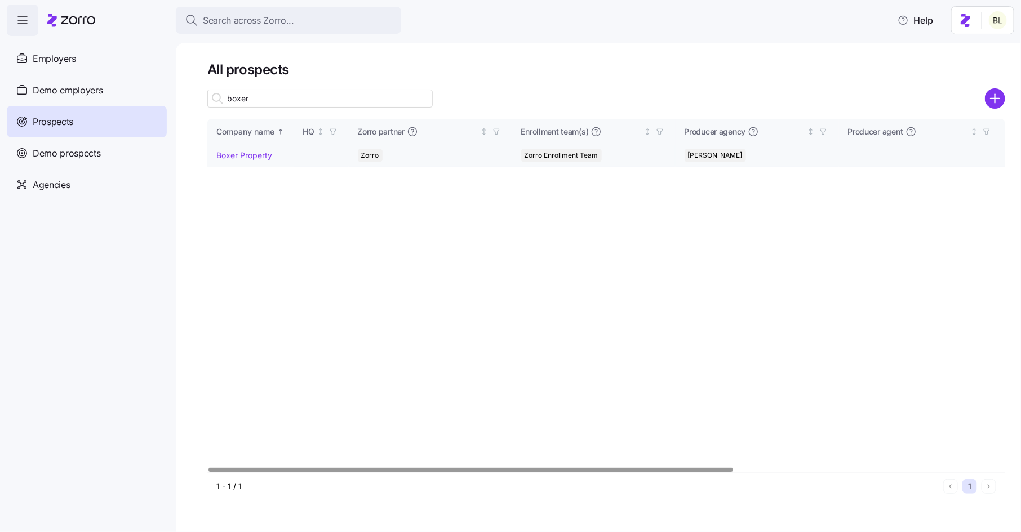
type input "boxer"
click at [253, 152] on link "Boxer Property" at bounding box center [244, 155] width 56 height 10
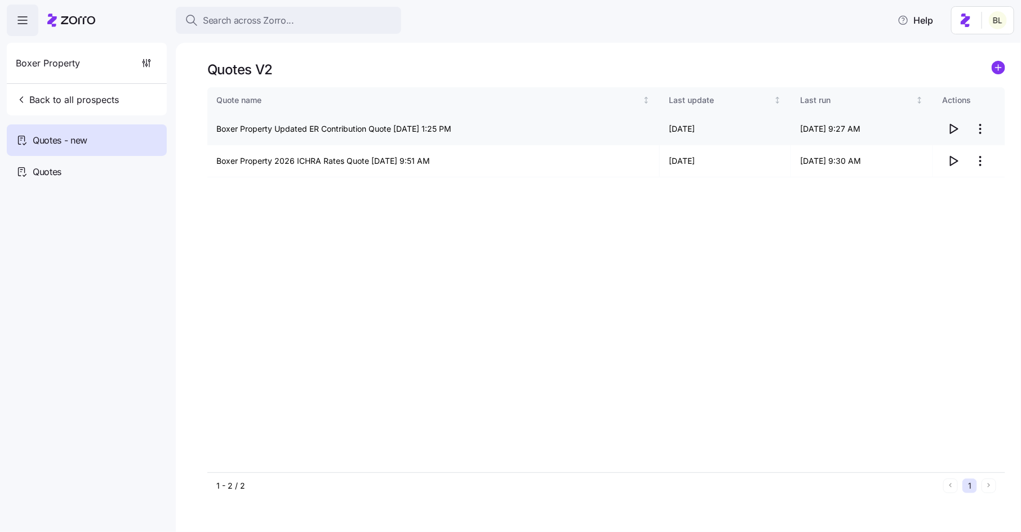
click at [954, 127] on icon "button" at bounding box center [953, 128] width 7 height 9
click at [100, 96] on span "Back to all prospects" at bounding box center [67, 100] width 103 height 14
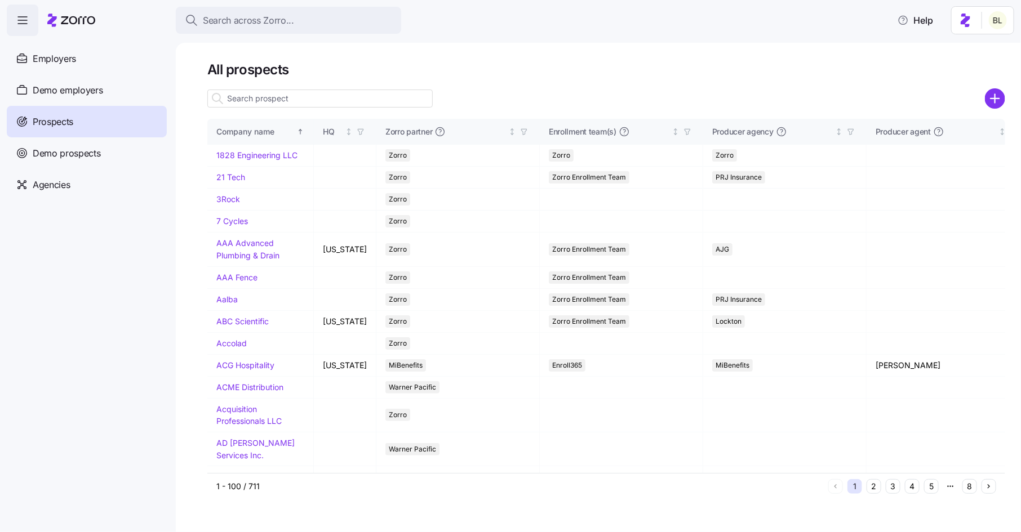
click at [290, 95] on input at bounding box center [319, 99] width 225 height 18
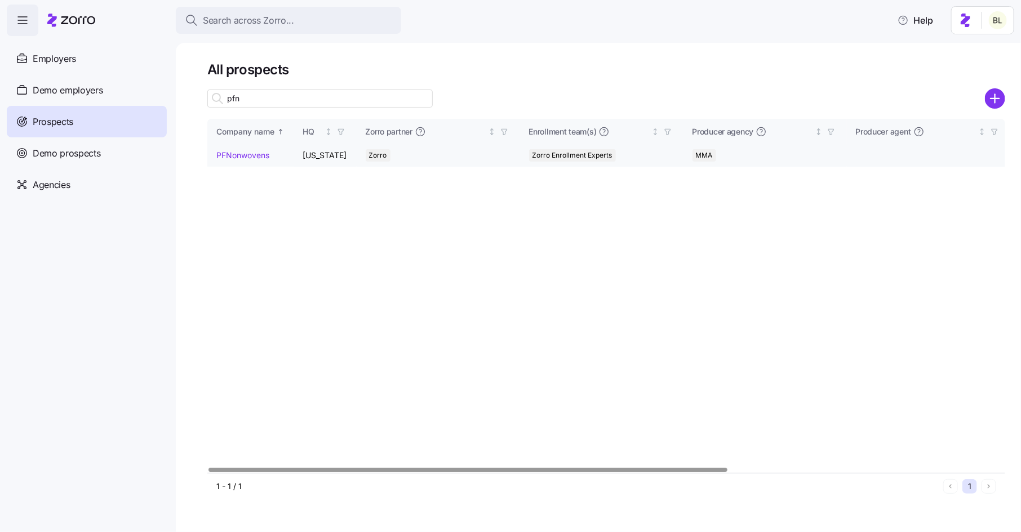
type input "pfn"
click at [250, 158] on link "PFNonwovens" at bounding box center [242, 155] width 53 height 10
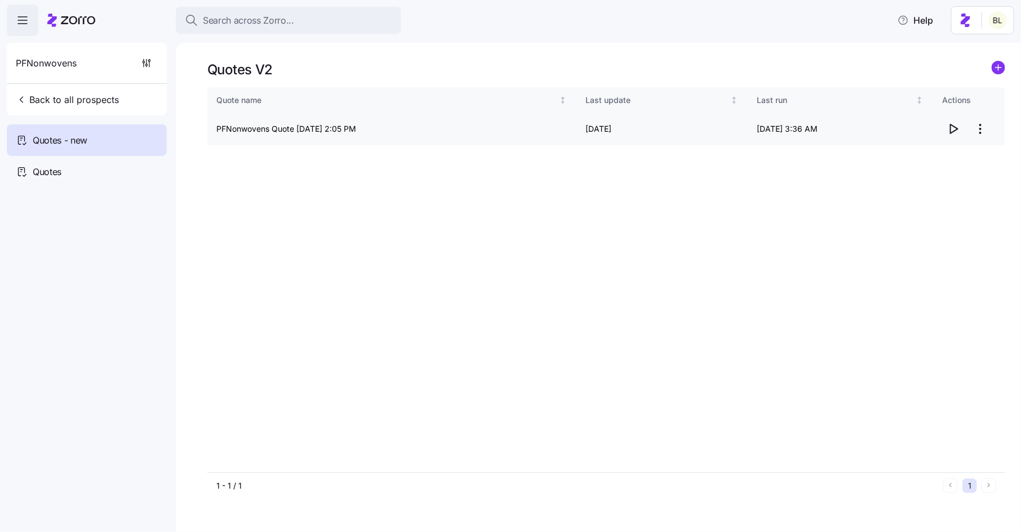
click at [951, 130] on icon "button" at bounding box center [953, 128] width 7 height 9
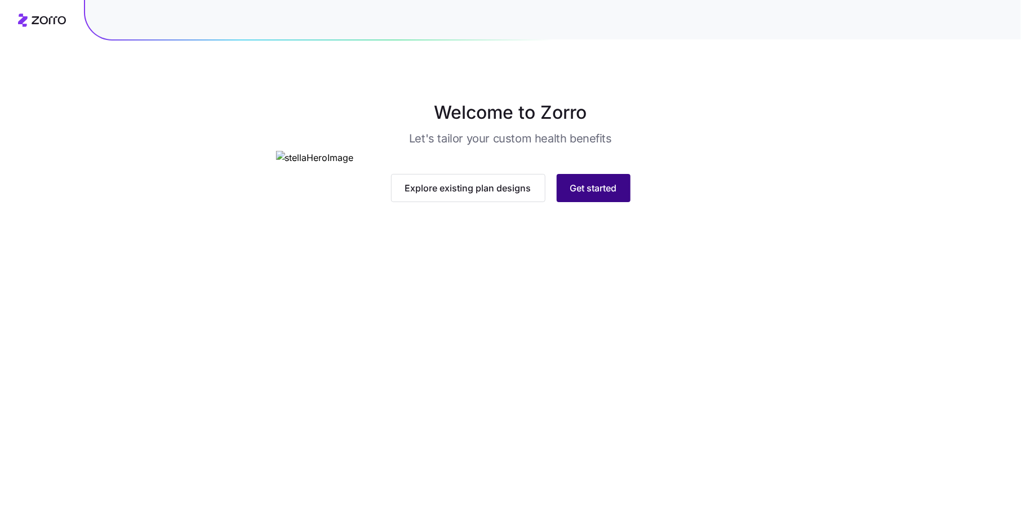
click at [599, 195] on span "Get started" at bounding box center [593, 188] width 47 height 14
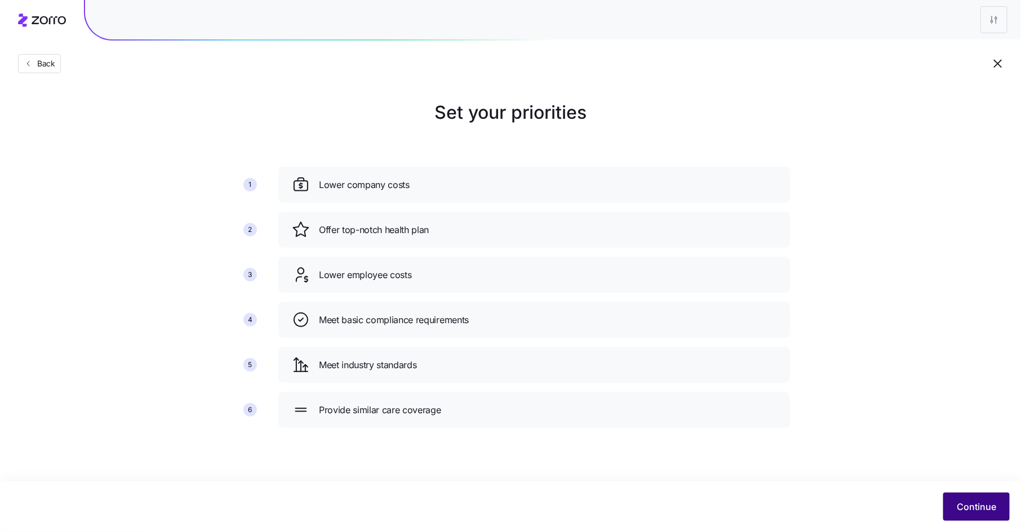
click at [978, 505] on span "Continue" at bounding box center [976, 507] width 39 height 14
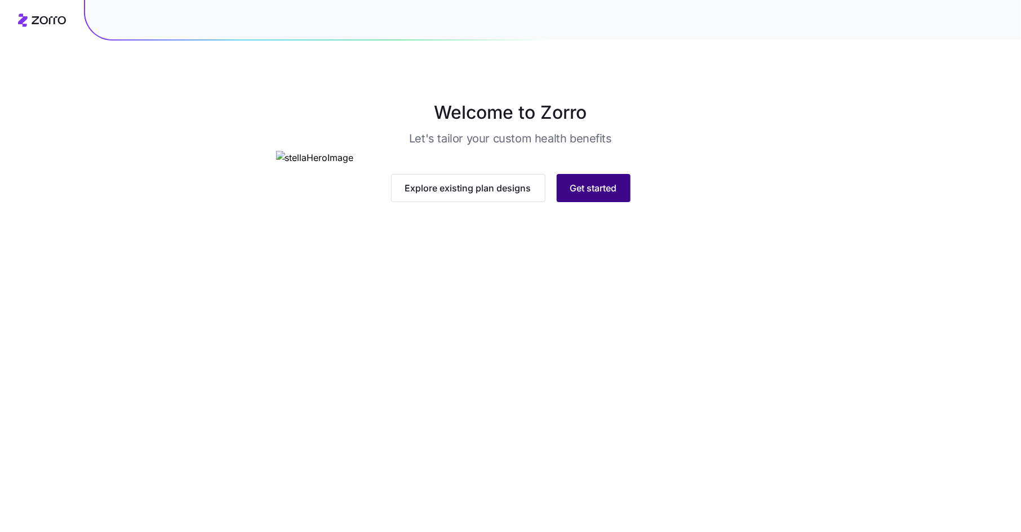
click at [594, 195] on span "Get started" at bounding box center [593, 188] width 47 height 14
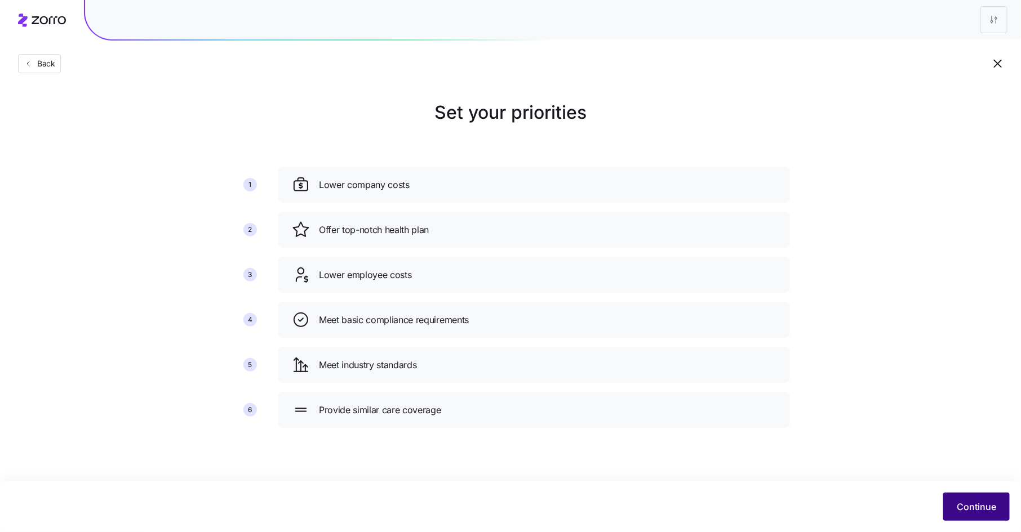
click at [988, 506] on span "Continue" at bounding box center [976, 507] width 39 height 14
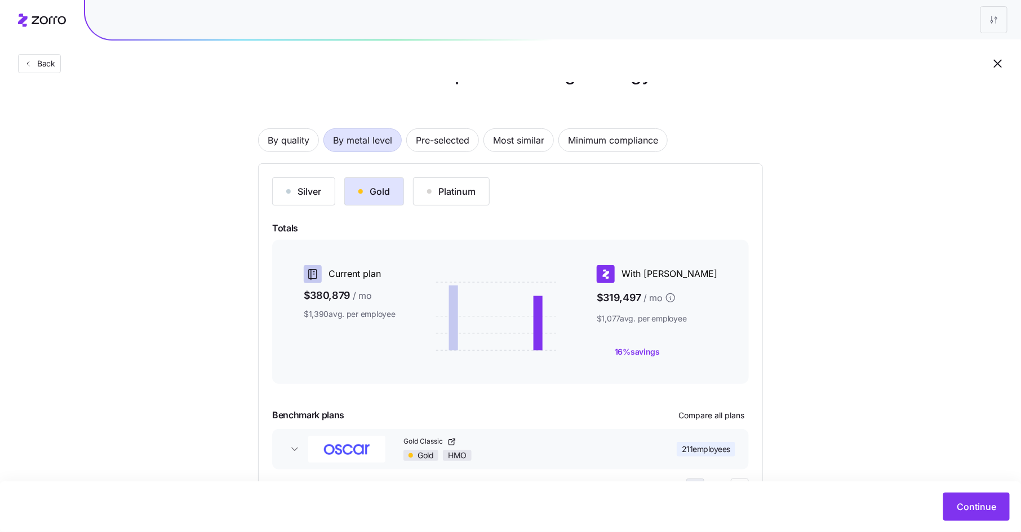
scroll to position [88, 0]
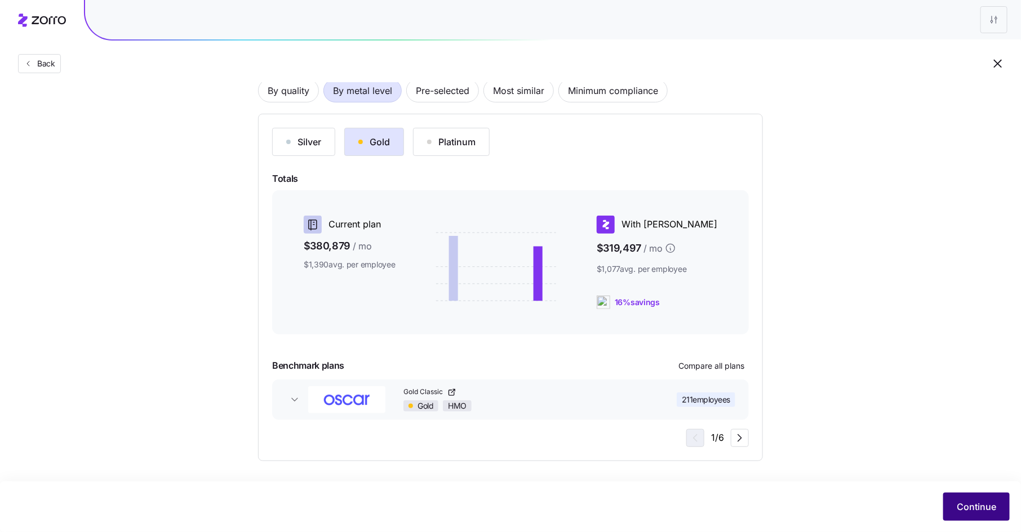
click at [966, 504] on span "Continue" at bounding box center [976, 507] width 39 height 14
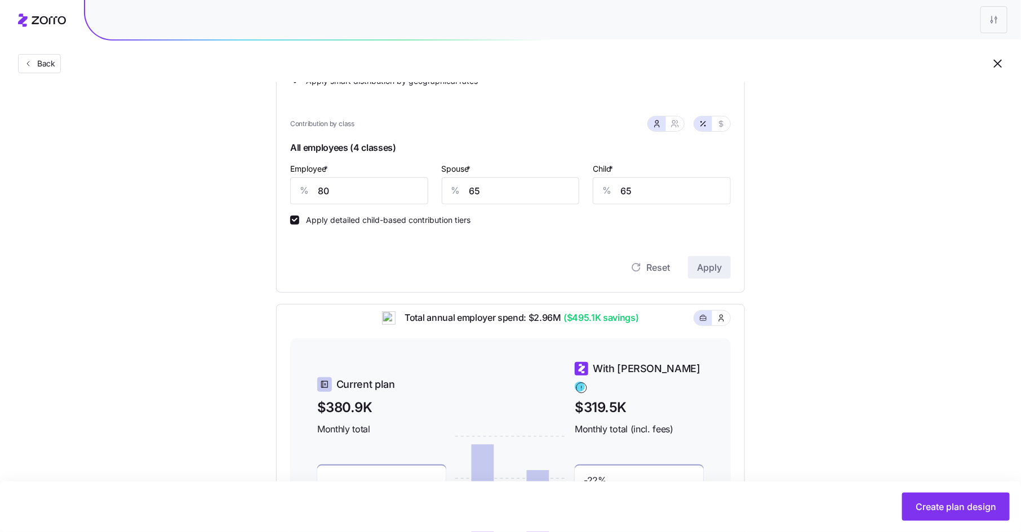
scroll to position [206, 0]
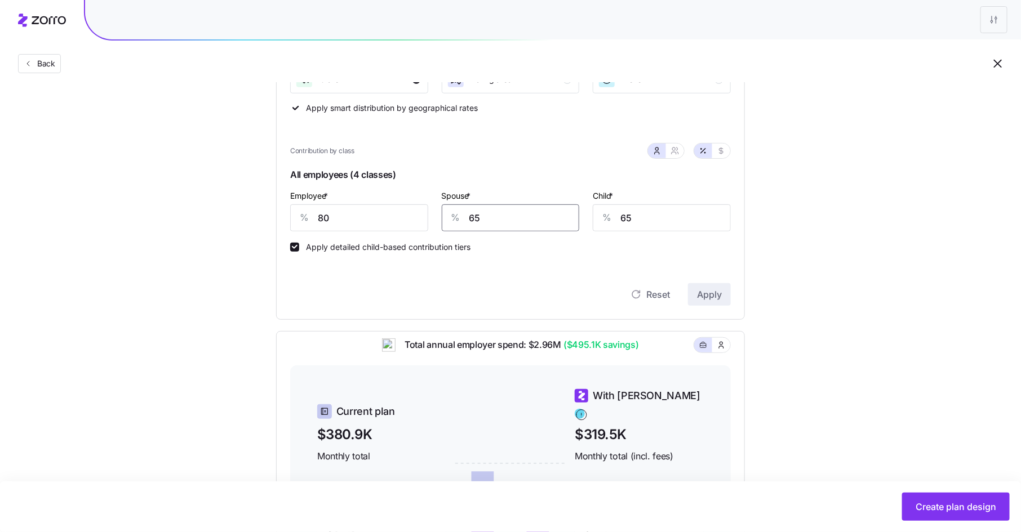
click at [477, 221] on input "65" at bounding box center [511, 217] width 138 height 27
type input "66"
click at [725, 295] on button "Apply" at bounding box center [709, 294] width 43 height 23
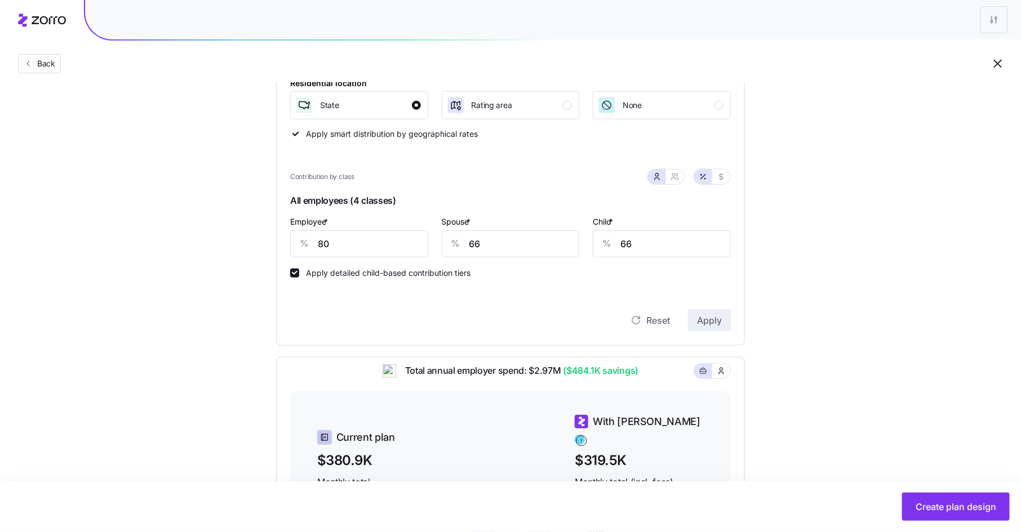
scroll to position [154, 0]
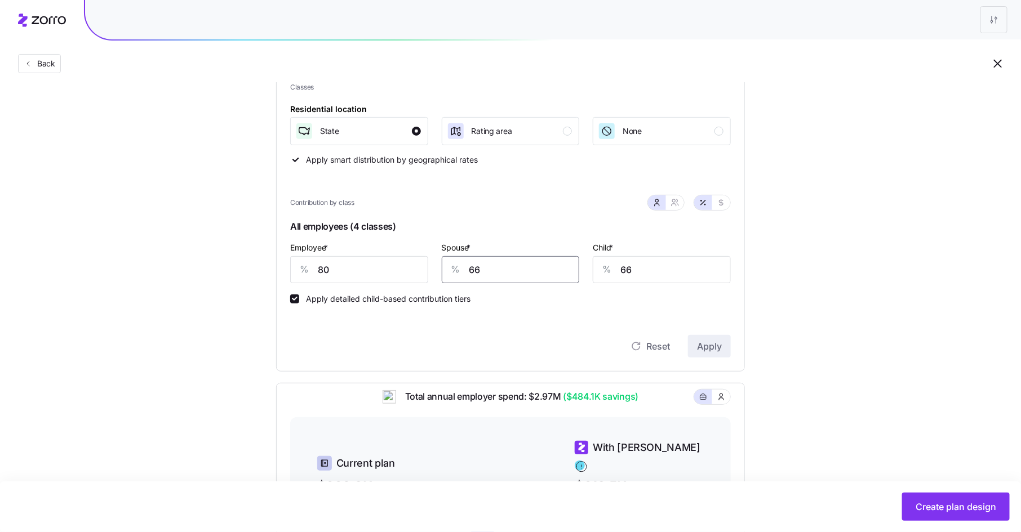
click at [491, 271] on input "66" at bounding box center [511, 269] width 138 height 27
type input "64"
click at [732, 340] on div "Contribution Classes Residential location State Rating area None Apply smart di…" at bounding box center [510, 205] width 469 height 333
click at [709, 348] on span "Apply" at bounding box center [709, 347] width 25 height 14
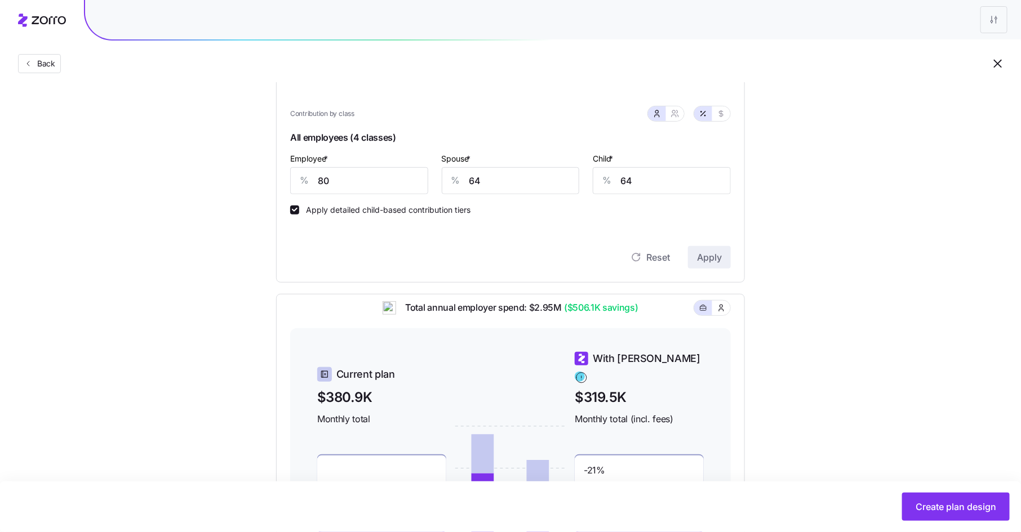
scroll to position [68, 0]
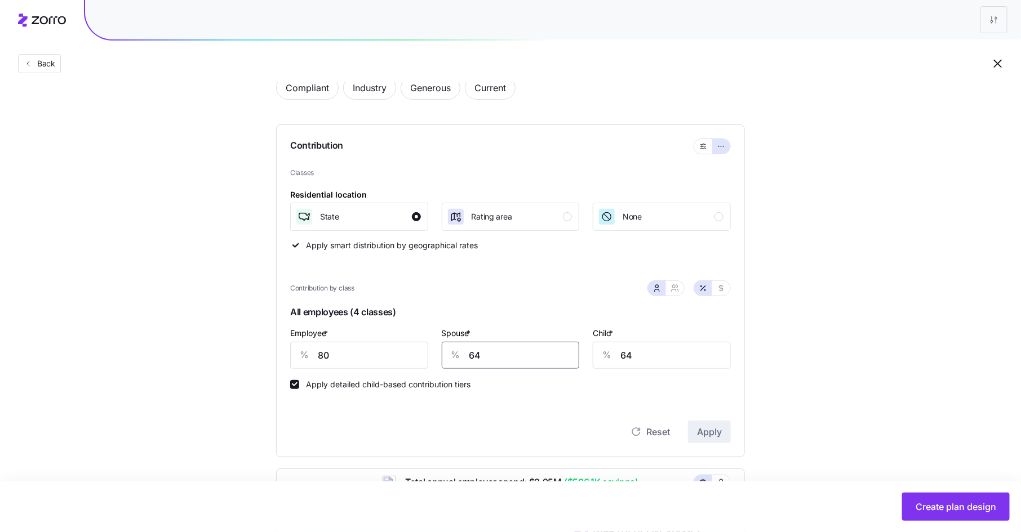
click at [487, 355] on input "64" at bounding box center [511, 355] width 138 height 27
type input "65"
click at [711, 431] on span "Apply" at bounding box center [709, 432] width 25 height 14
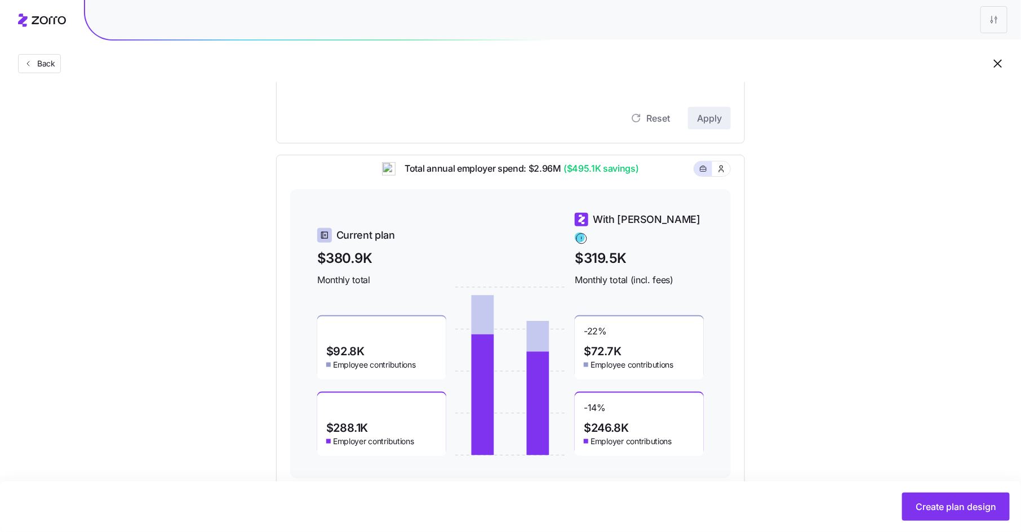
scroll to position [407, 0]
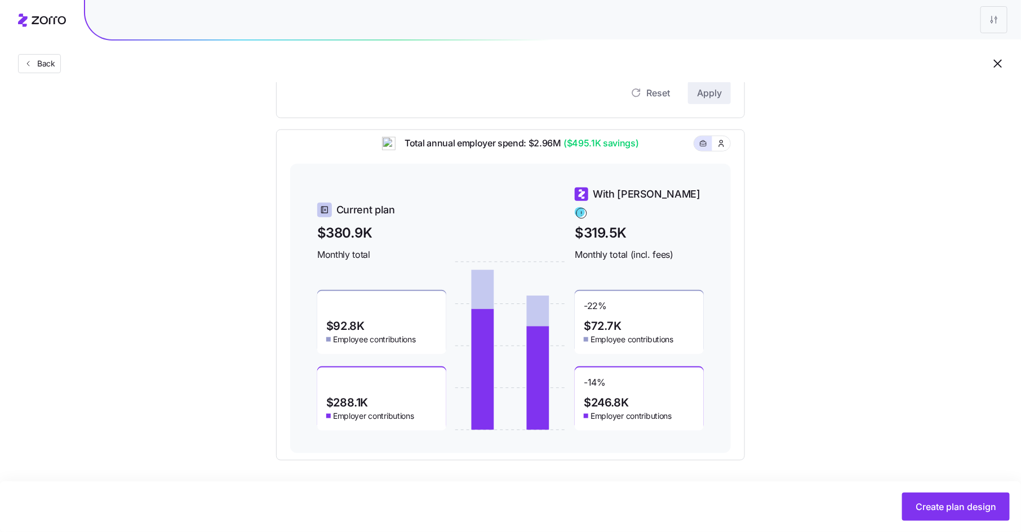
click at [647, 388] on div "-14 % $246.8K Employer contributions" at bounding box center [639, 399] width 129 height 63
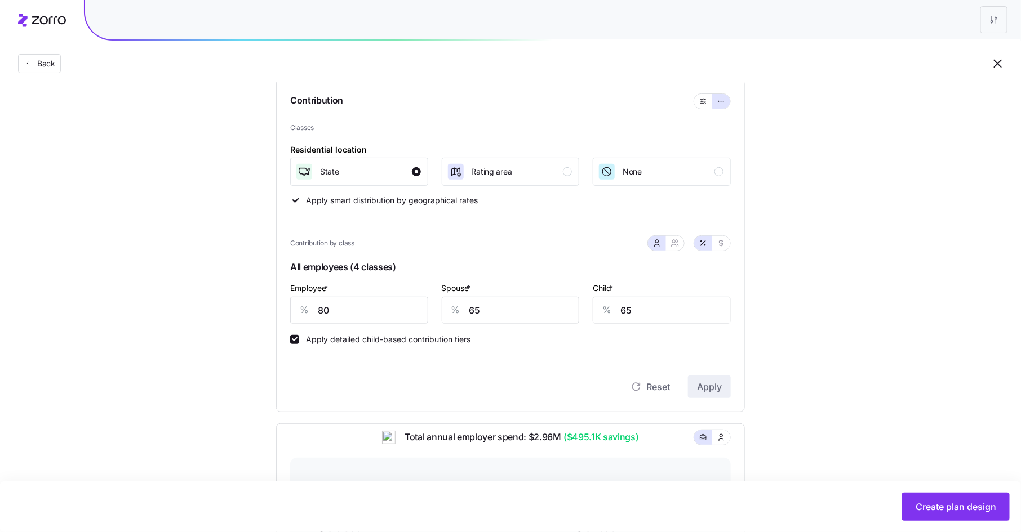
scroll to position [137, 0]
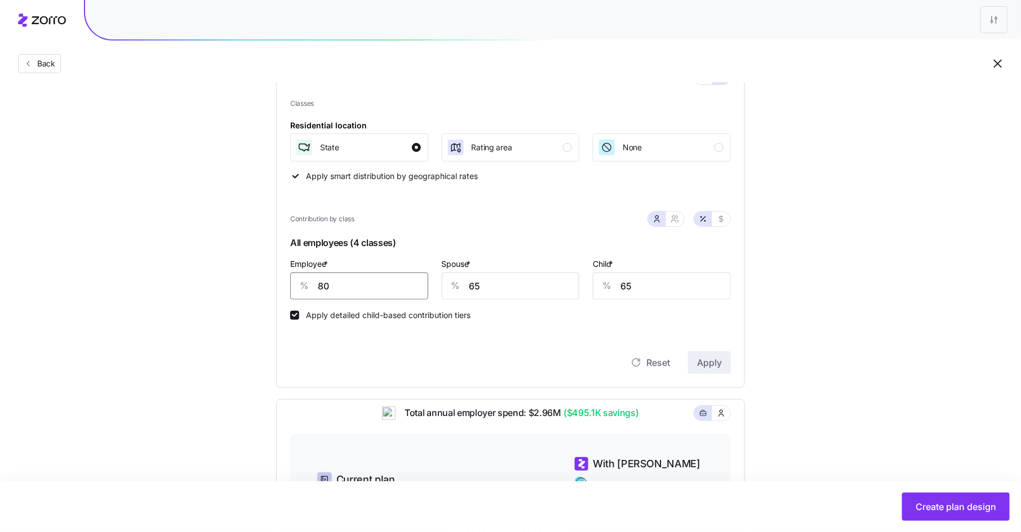
click at [385, 278] on input "80" at bounding box center [359, 286] width 138 height 27
type input "82"
type input "66"
click at [701, 360] on span "Apply" at bounding box center [709, 363] width 25 height 14
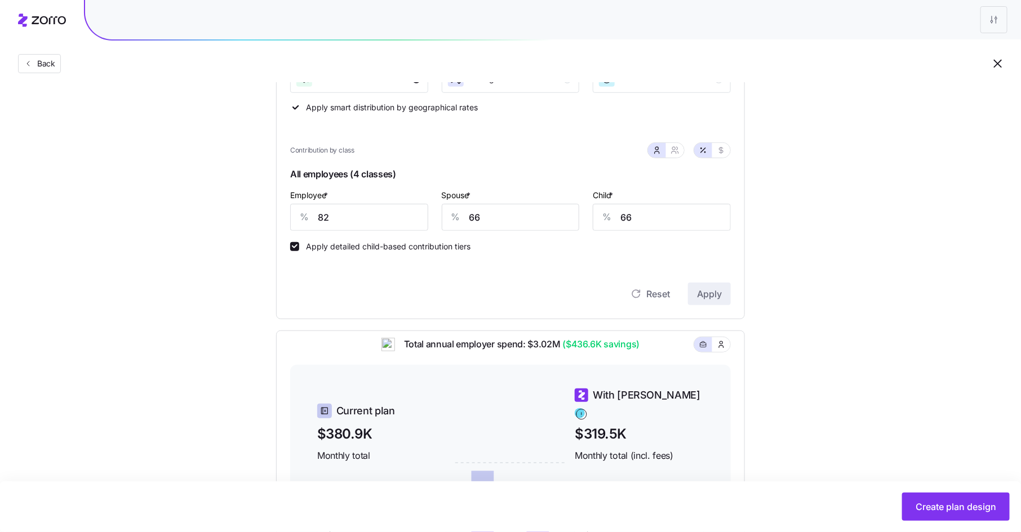
scroll to position [155, 0]
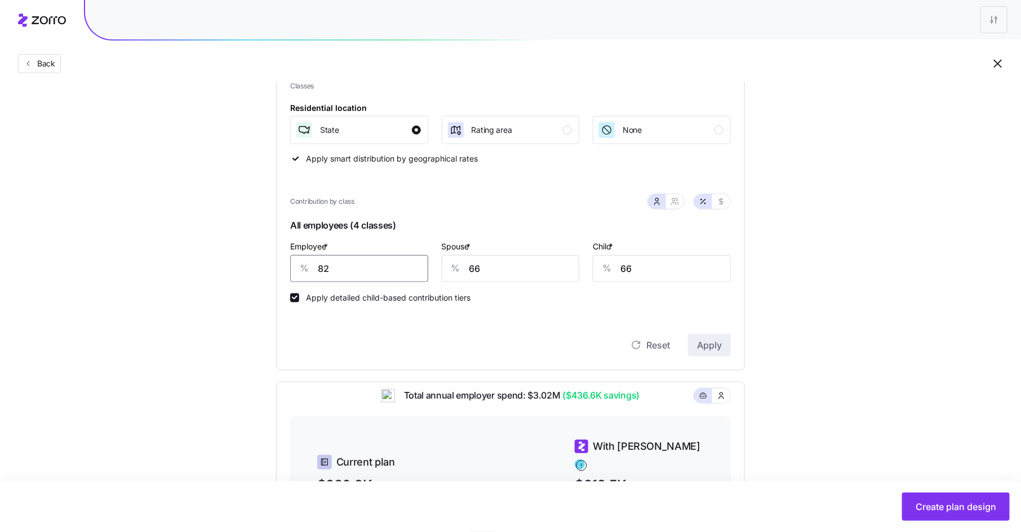
click at [328, 261] on input "82" at bounding box center [359, 268] width 138 height 27
type input "80"
type input "65"
click at [705, 346] on span "Apply" at bounding box center [709, 346] width 25 height 14
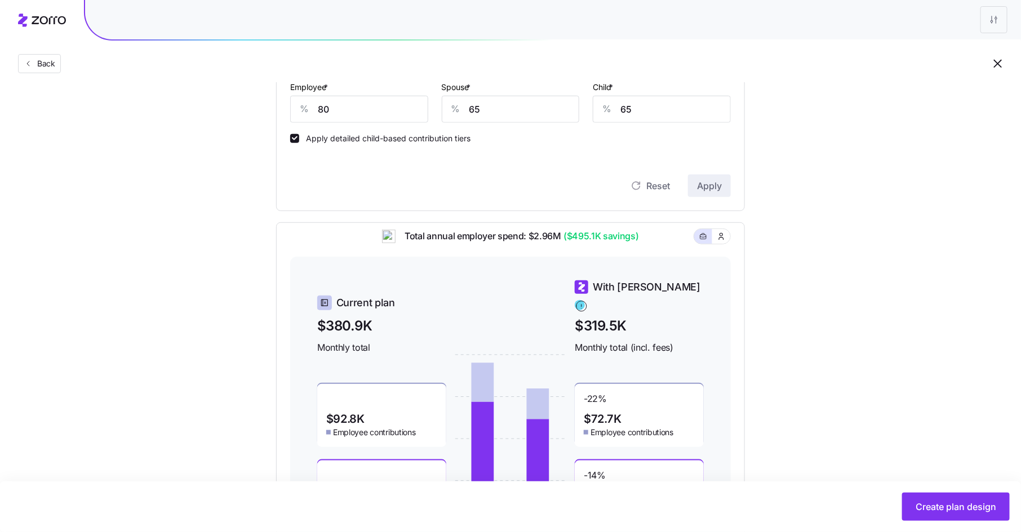
scroll to position [317, 0]
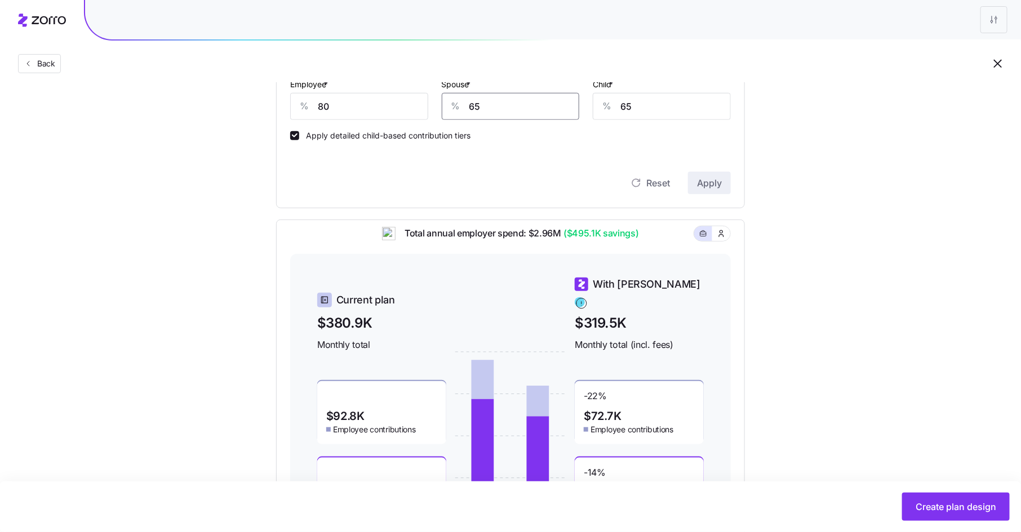
click at [490, 110] on input "65" at bounding box center [511, 106] width 138 height 27
click at [710, 179] on span "Apply" at bounding box center [709, 183] width 25 height 14
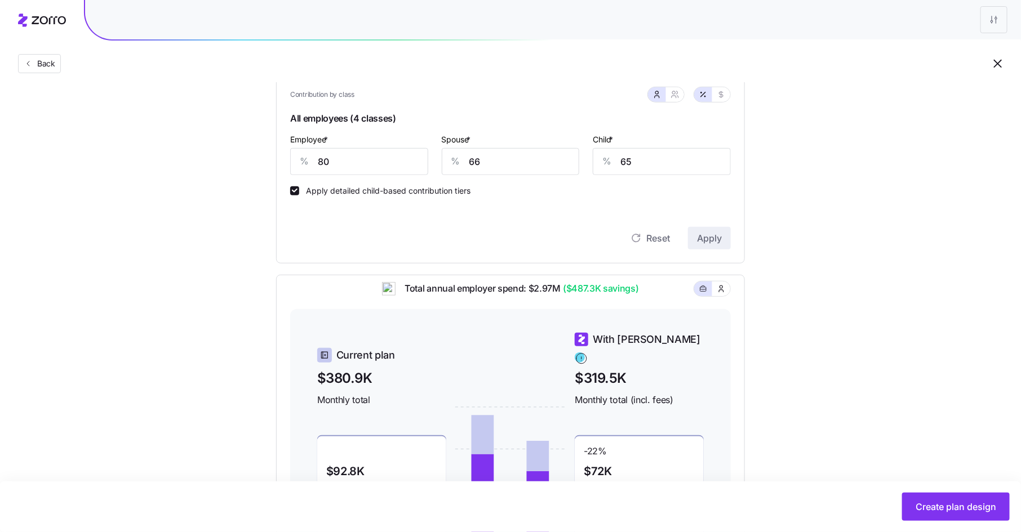
scroll to position [170, 0]
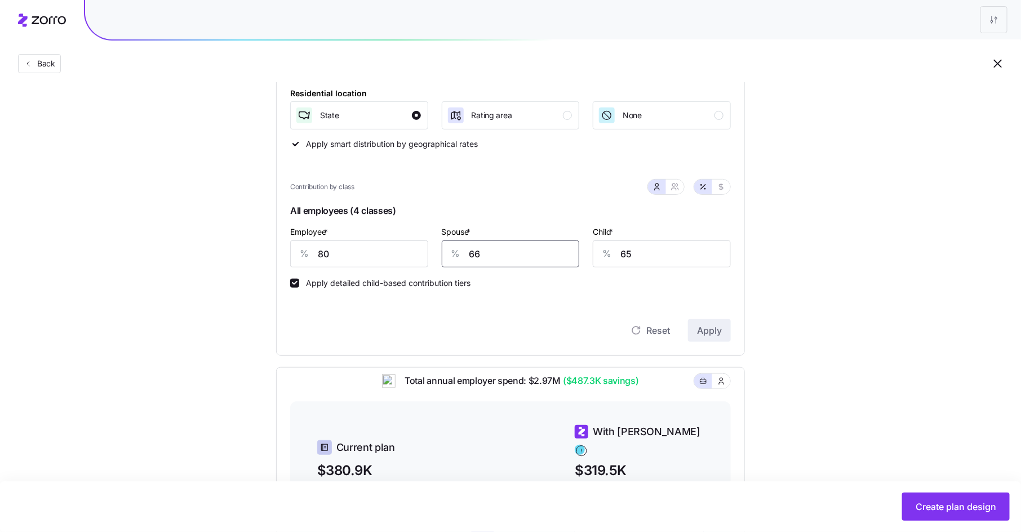
click at [531, 256] on input "66" at bounding box center [511, 254] width 138 height 27
type input "65"
click at [721, 327] on span "Apply" at bounding box center [709, 331] width 25 height 14
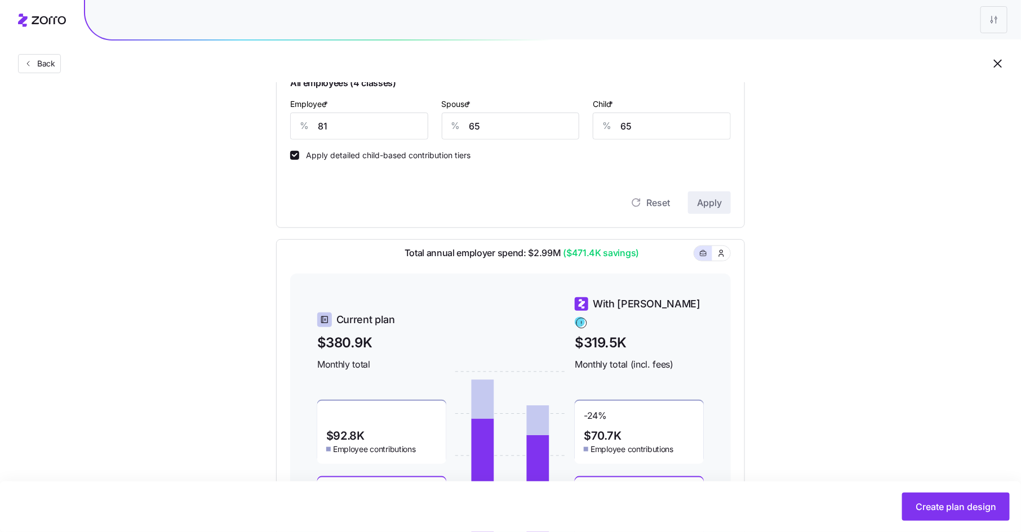
scroll to position [296, 0]
click at [383, 128] on input "81" at bounding box center [359, 127] width 138 height 27
type input "80"
click at [708, 206] on span "Apply" at bounding box center [709, 204] width 25 height 14
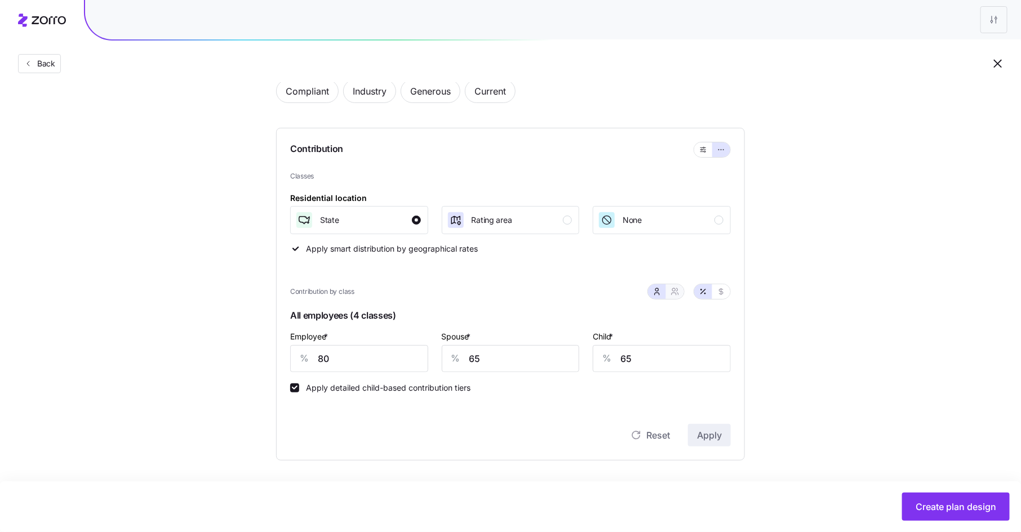
click at [677, 293] on icon "button" at bounding box center [674, 291] width 9 height 9
type input "73"
type input "74"
click at [450, 359] on input "73" at bounding box center [454, 358] width 100 height 27
type input "7"
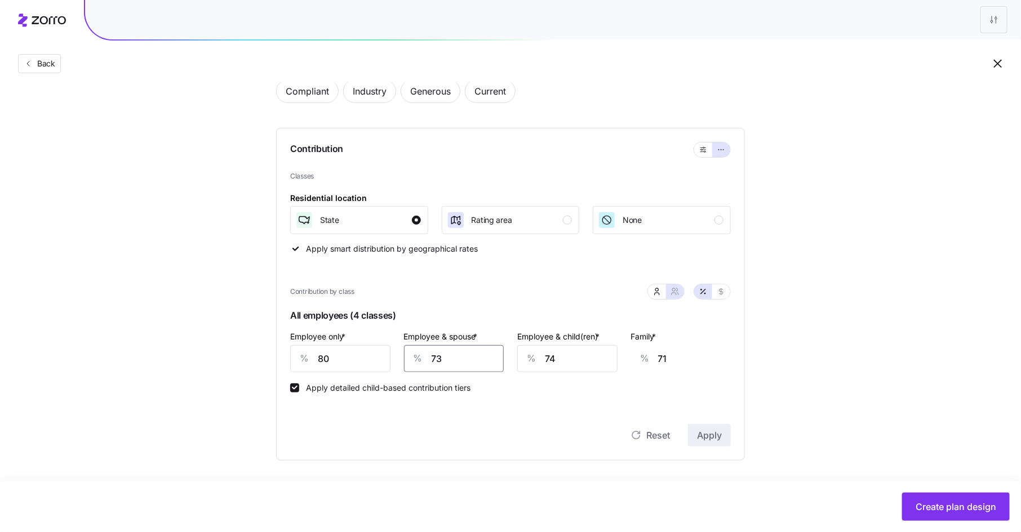
type input "22"
type input "74"
type input "72"
type input "74"
type input "7"
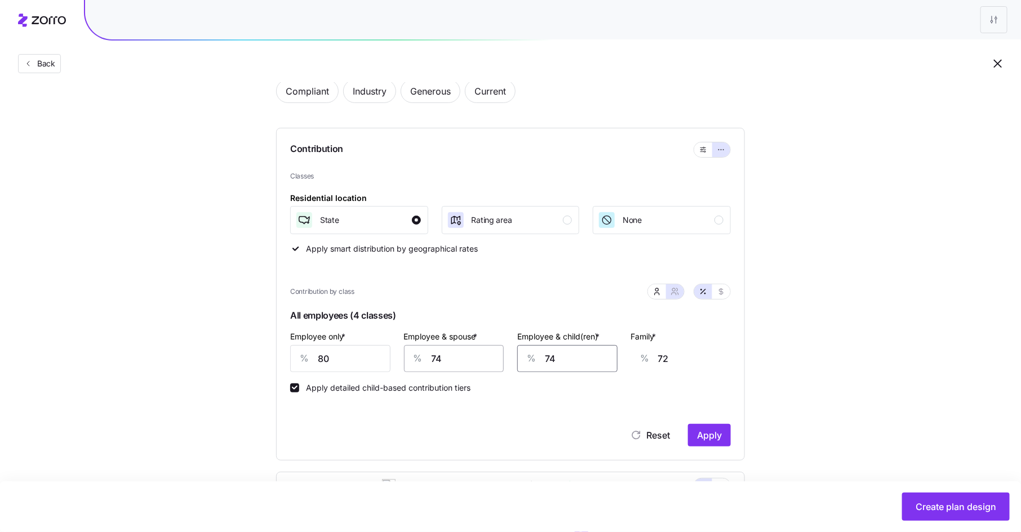
type input "29"
type input "75"
type input "72"
type input "75"
click at [718, 434] on span "Apply" at bounding box center [709, 436] width 25 height 14
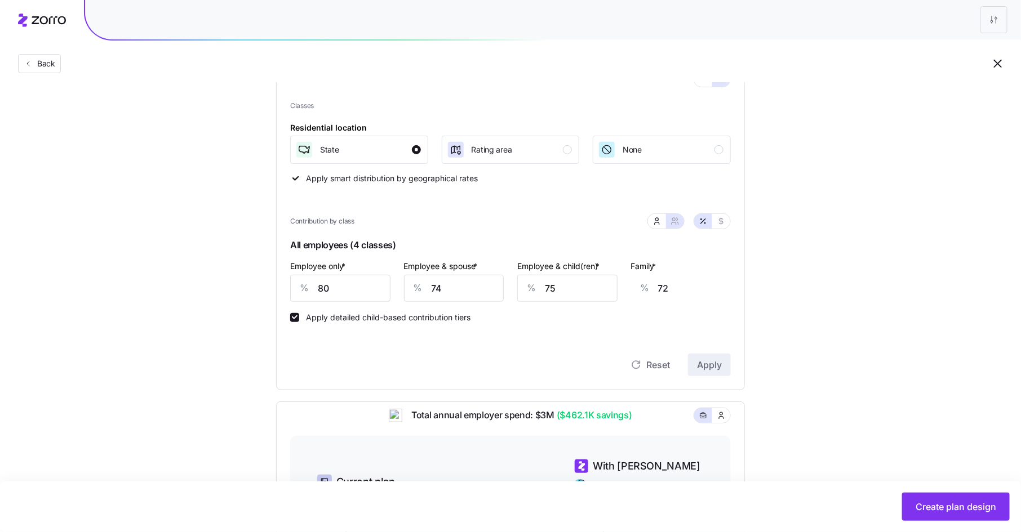
scroll to position [108, 0]
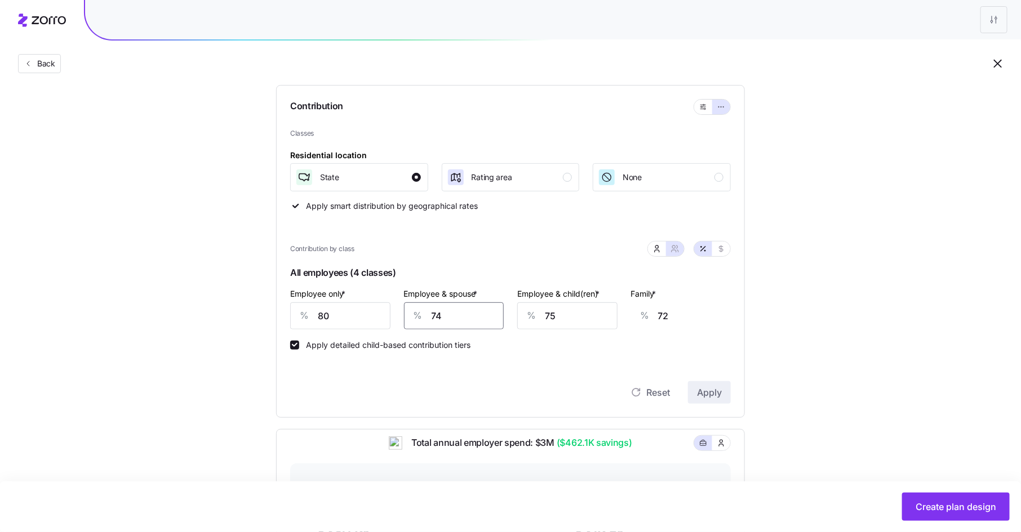
click at [450, 315] on input "74" at bounding box center [454, 316] width 100 height 27
type input "7"
type input "23"
type input "72"
type input "71"
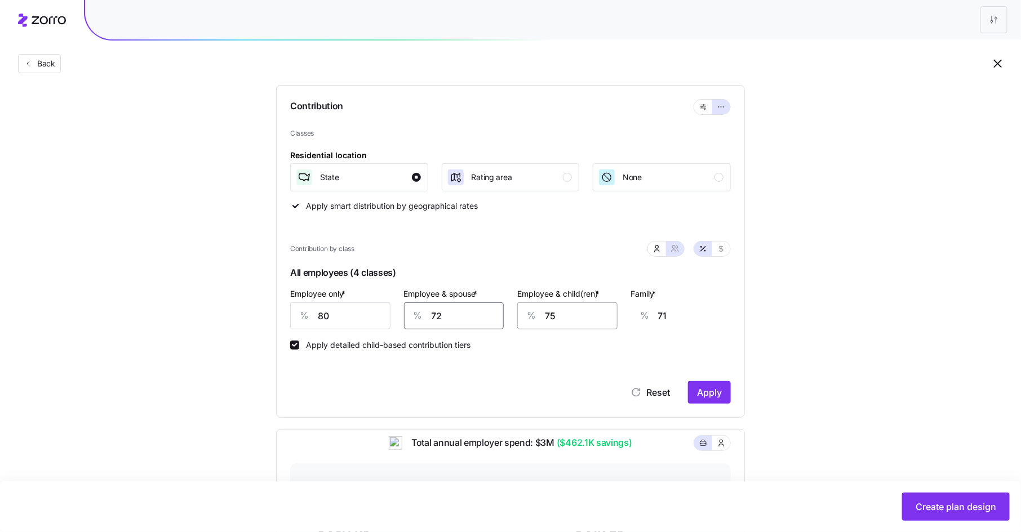
type input "72"
click at [574, 318] on input "75" at bounding box center [567, 316] width 100 height 27
type input "7"
type input "28"
type input "73"
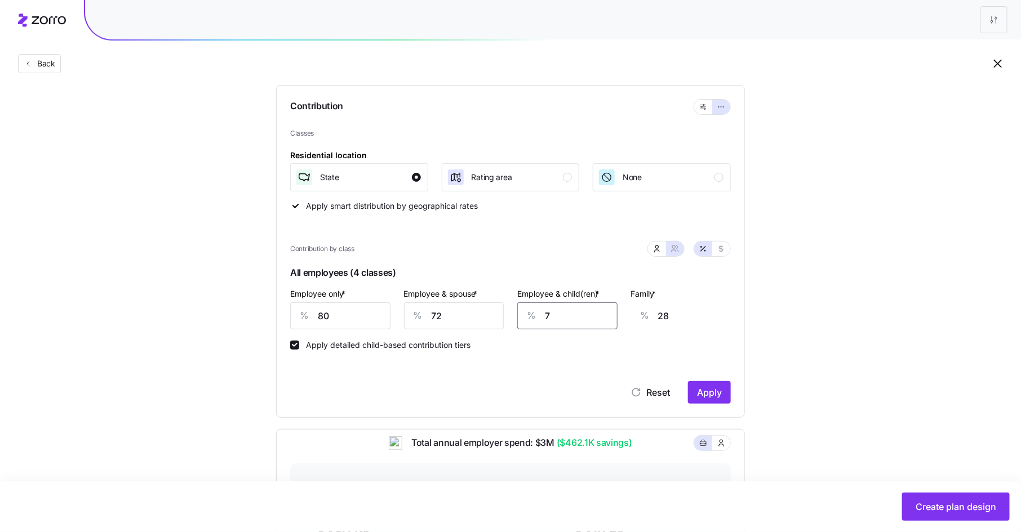
type input "70"
type input "73"
click at [699, 394] on span "Apply" at bounding box center [709, 393] width 25 height 14
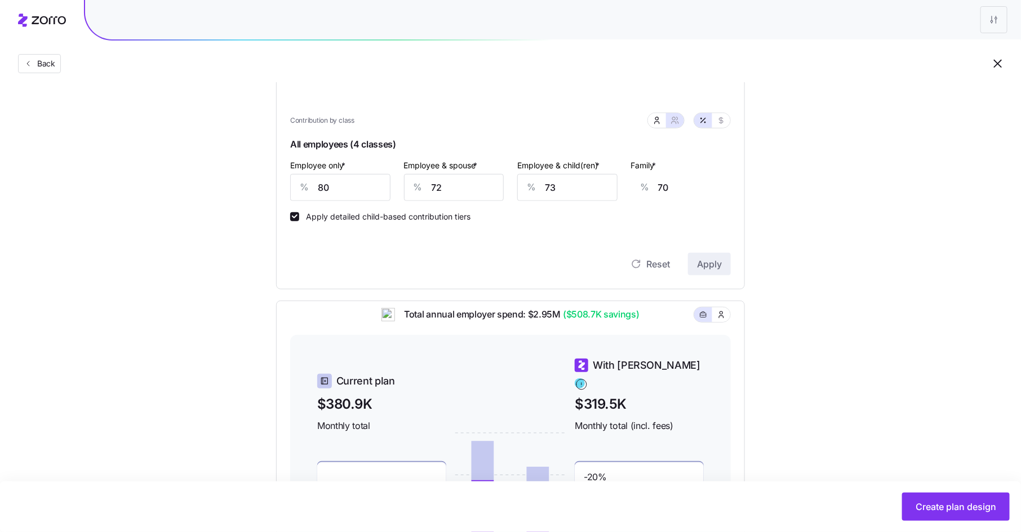
scroll to position [203, 0]
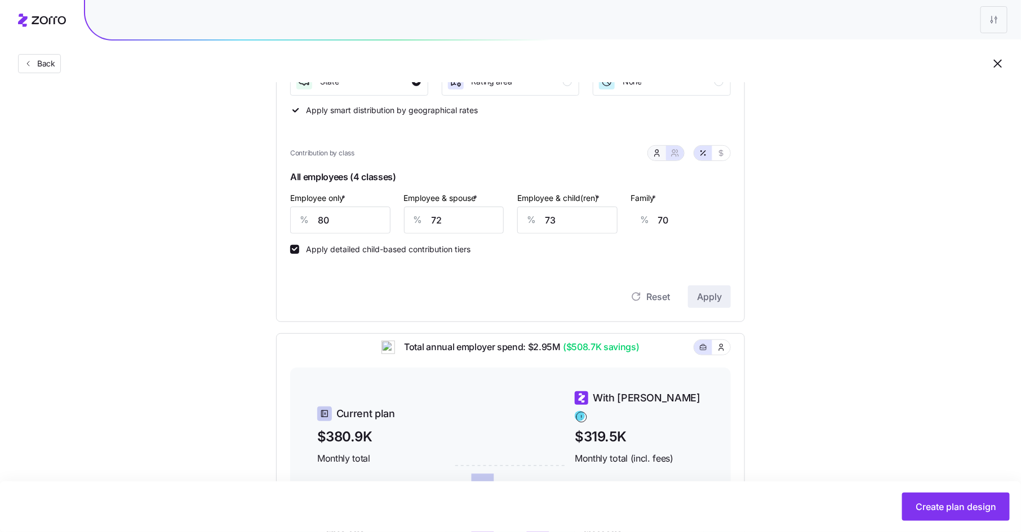
click at [659, 154] on icon "button" at bounding box center [656, 153] width 9 height 9
type input "64"
type input "63"
click at [520, 225] on input "64" at bounding box center [511, 220] width 138 height 27
type input "65"
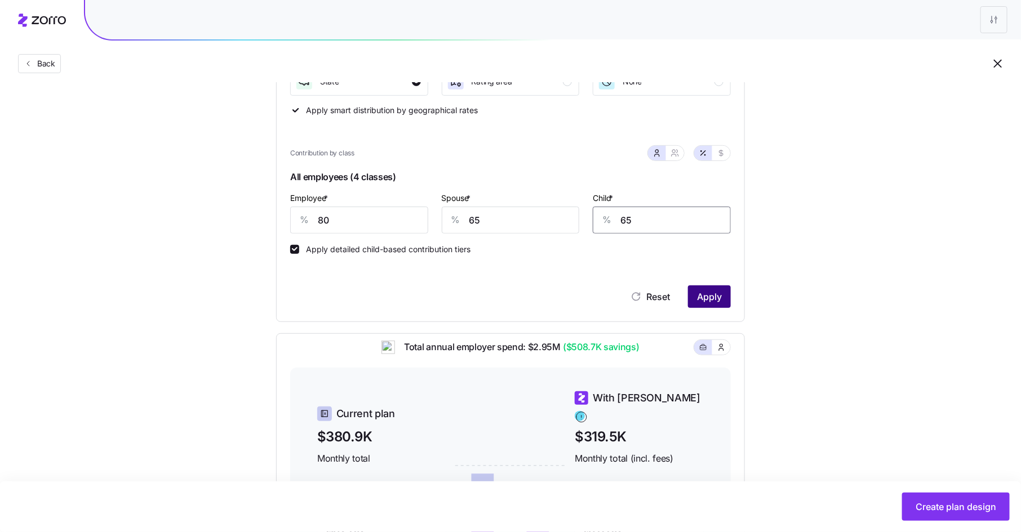
type input "65"
click at [714, 293] on span "Apply" at bounding box center [709, 297] width 25 height 14
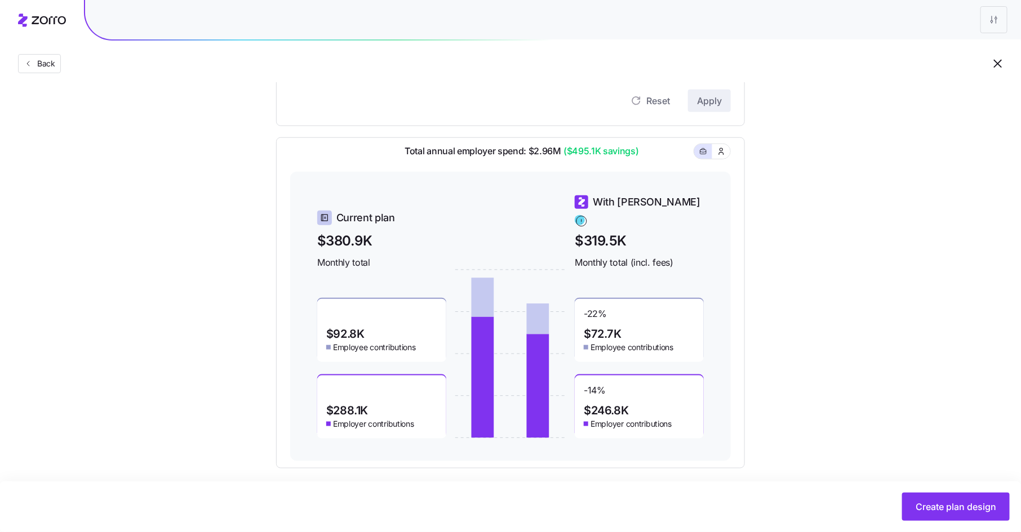
scroll to position [407, 0]
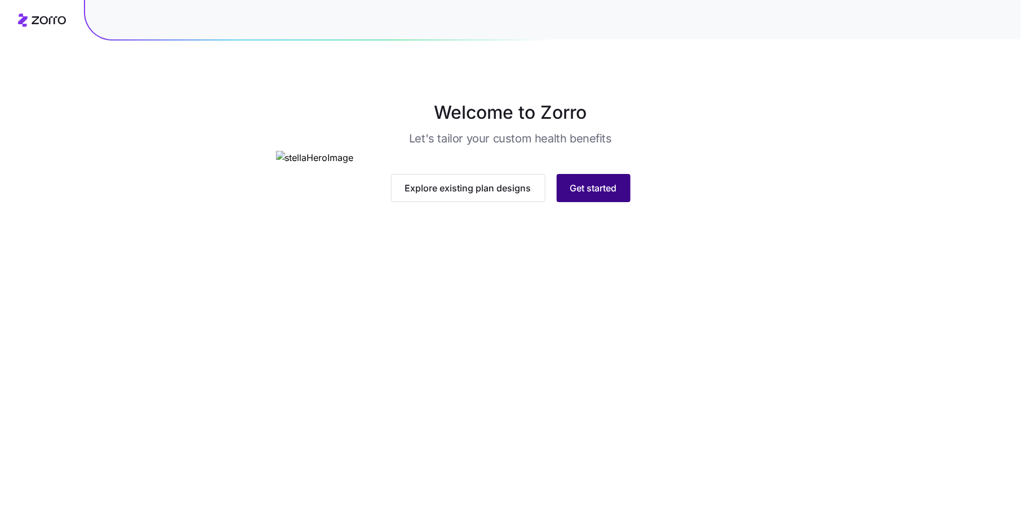
click at [586, 202] on button "Get started" at bounding box center [594, 188] width 74 height 28
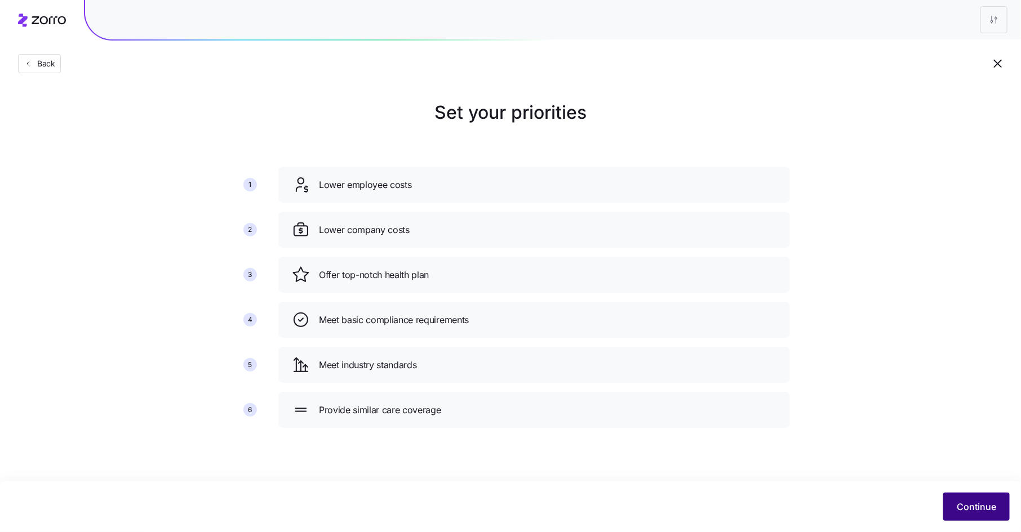
click at [968, 504] on span "Continue" at bounding box center [976, 507] width 39 height 14
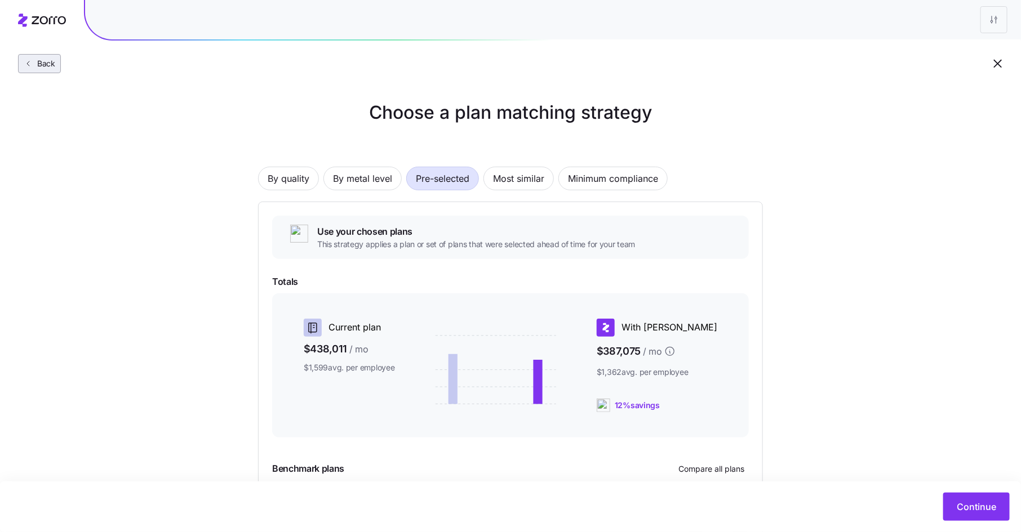
click at [49, 61] on span "Back" at bounding box center [44, 63] width 23 height 11
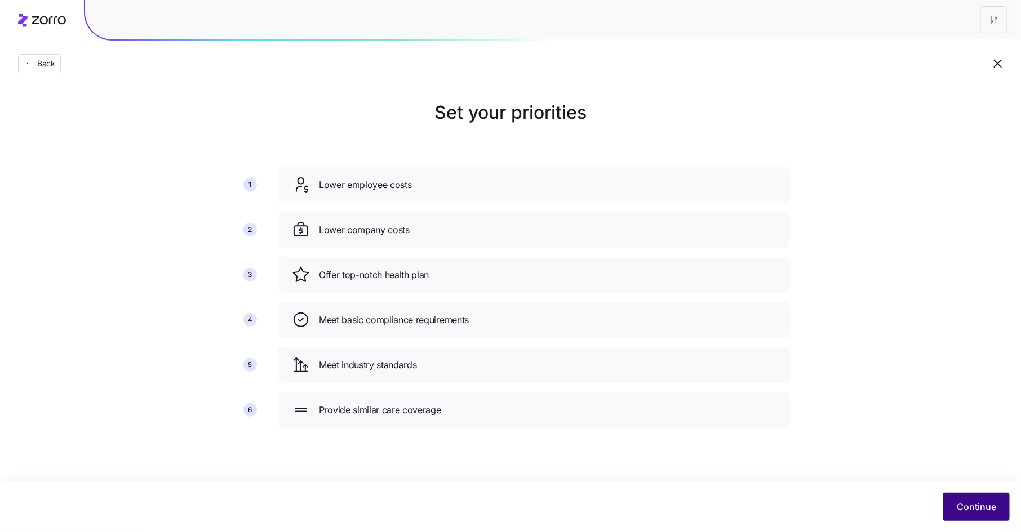
click at [981, 505] on span "Continue" at bounding box center [976, 507] width 39 height 14
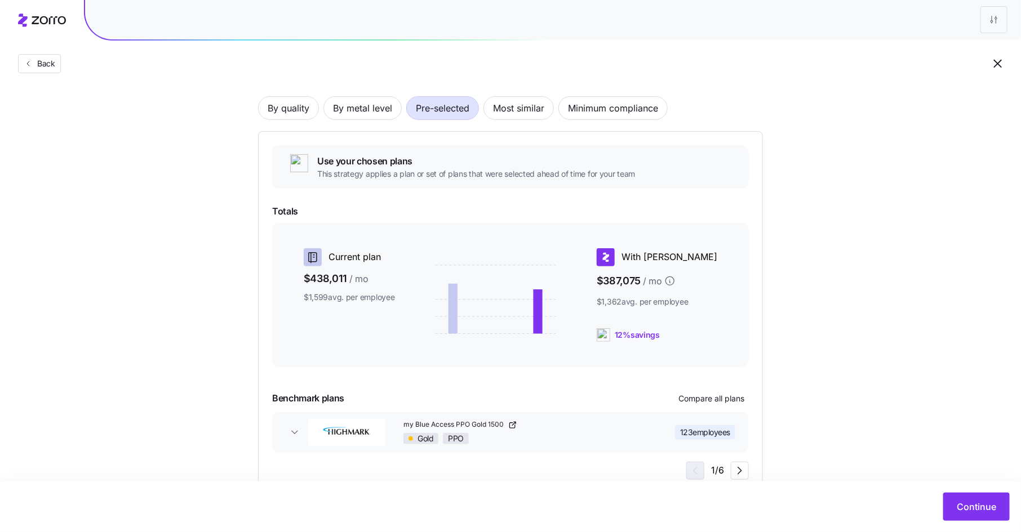
scroll to position [69, 0]
click at [365, 117] on span "By metal level" at bounding box center [362, 109] width 59 height 23
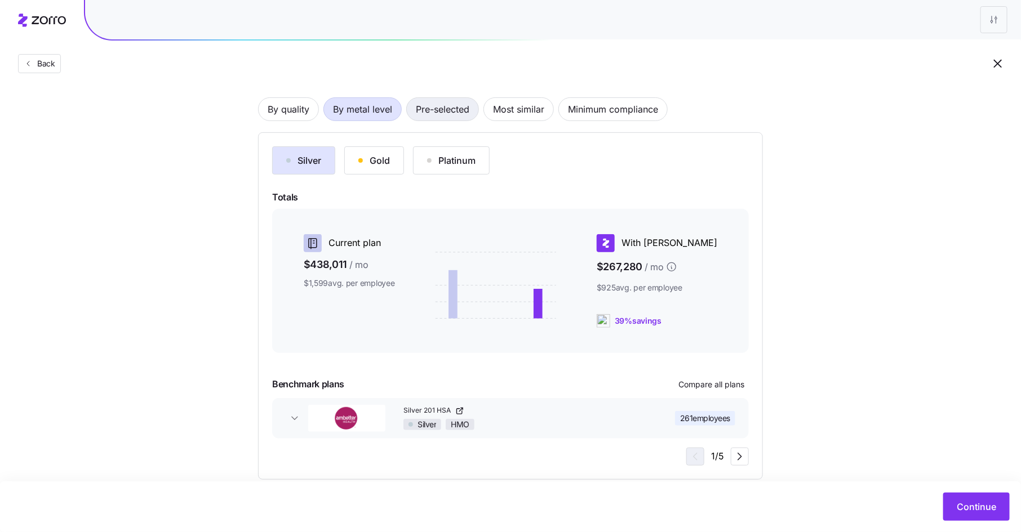
click at [447, 111] on span "Pre-selected" at bounding box center [443, 109] width 54 height 23
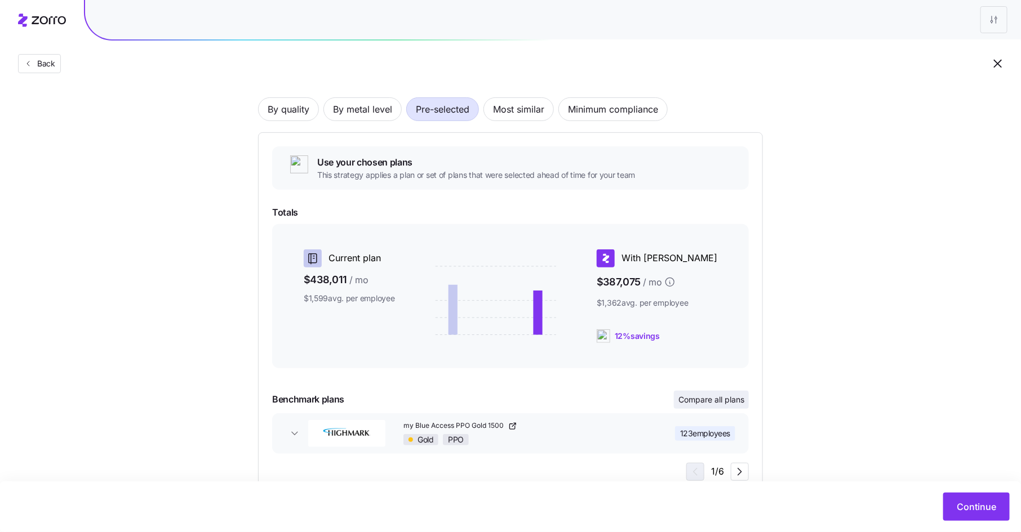
click at [697, 400] on span "Compare all plans" at bounding box center [711, 399] width 66 height 11
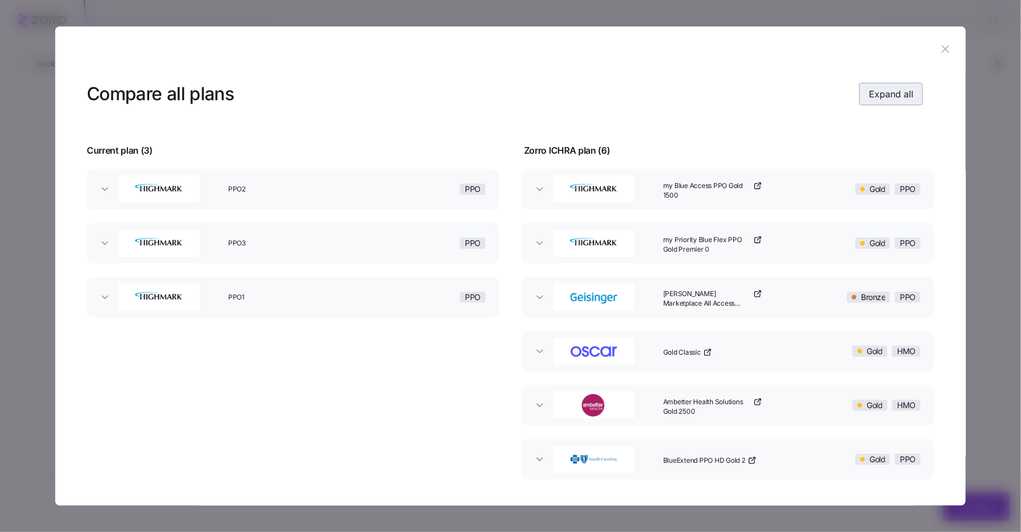
click at [893, 97] on span "Expand all" at bounding box center [891, 94] width 45 height 14
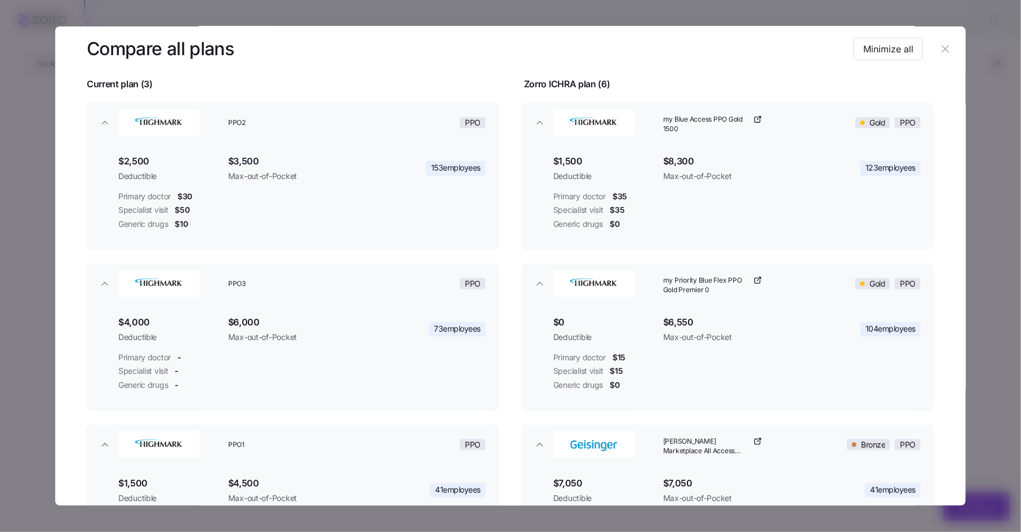
scroll to position [0, 0]
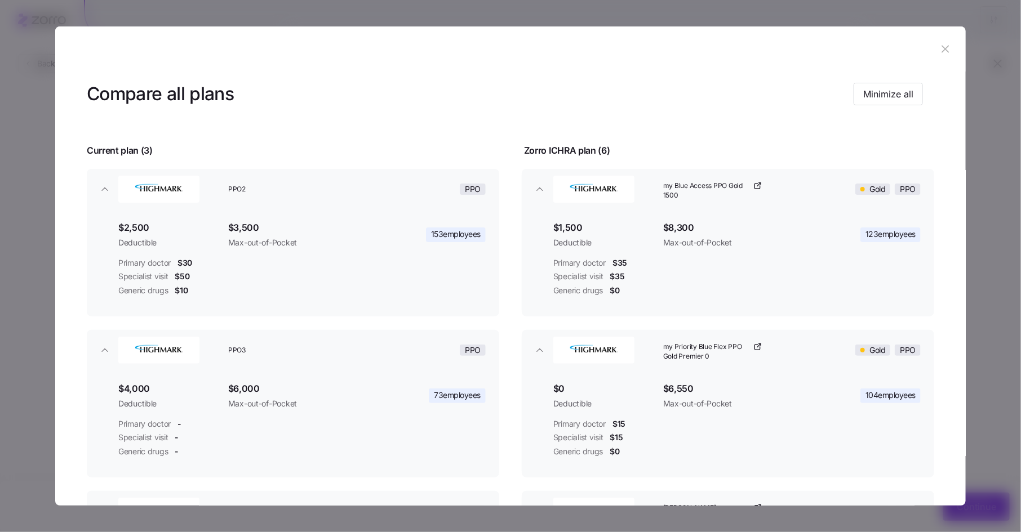
click at [941, 50] on icon "button" at bounding box center [944, 49] width 7 height 7
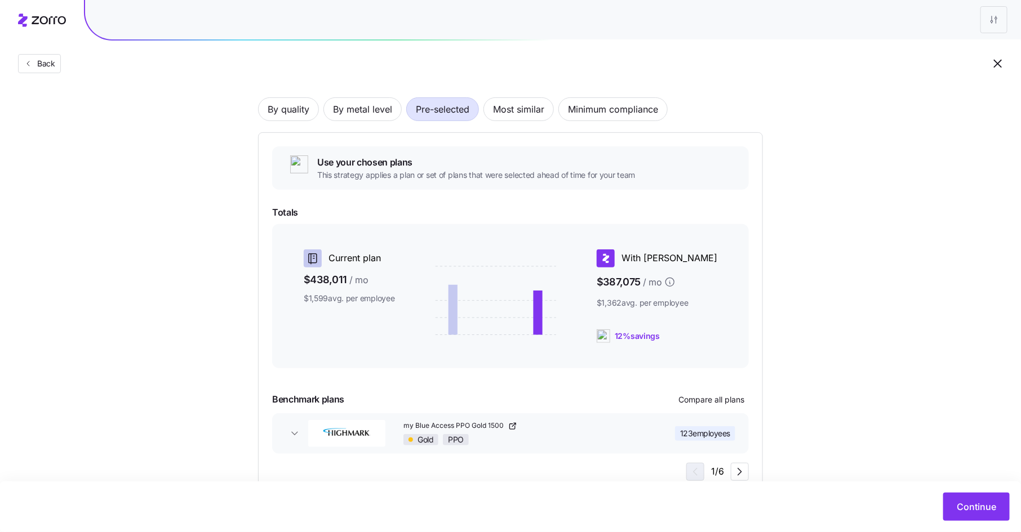
scroll to position [103, 0]
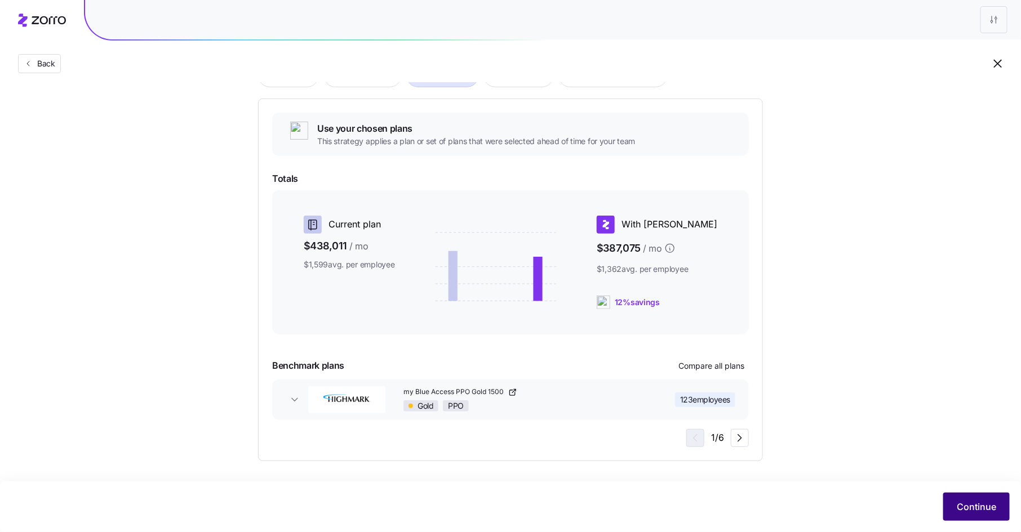
click at [963, 504] on span "Continue" at bounding box center [976, 507] width 39 height 14
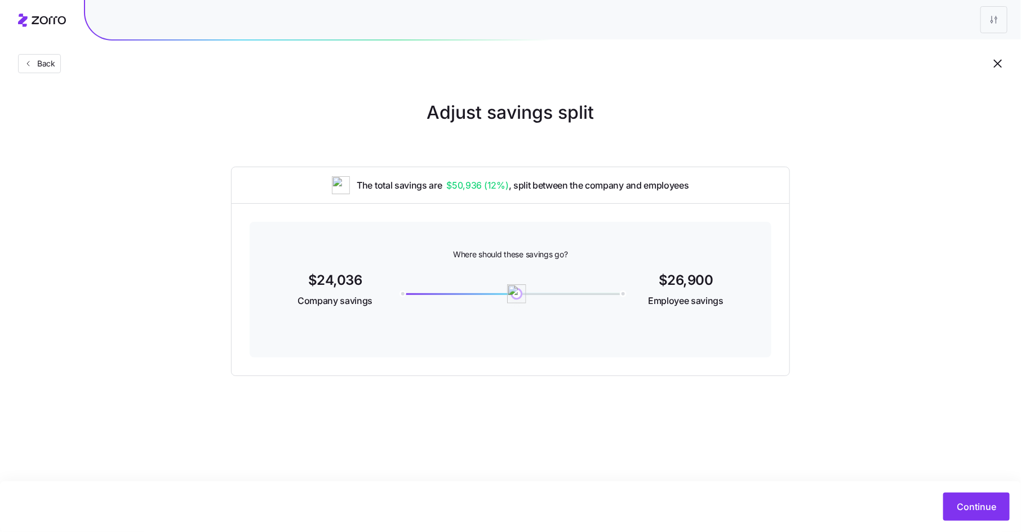
drag, startPoint x: 618, startPoint y: 293, endPoint x: 517, endPoint y: 293, distance: 101.4
click at [517, 293] on img at bounding box center [516, 293] width 19 height 19
click at [961, 511] on span "Continue" at bounding box center [976, 507] width 39 height 14
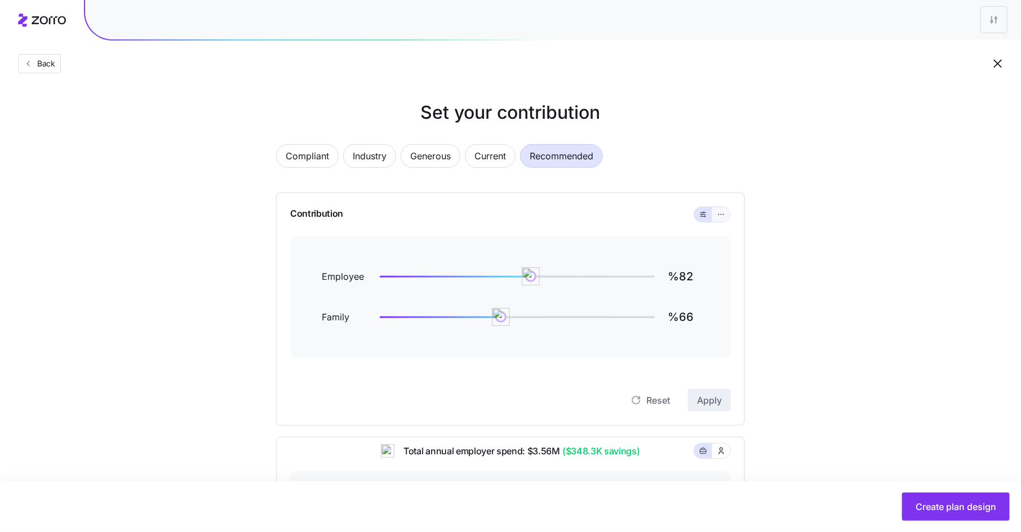
click at [722, 211] on icon "button" at bounding box center [721, 215] width 8 height 14
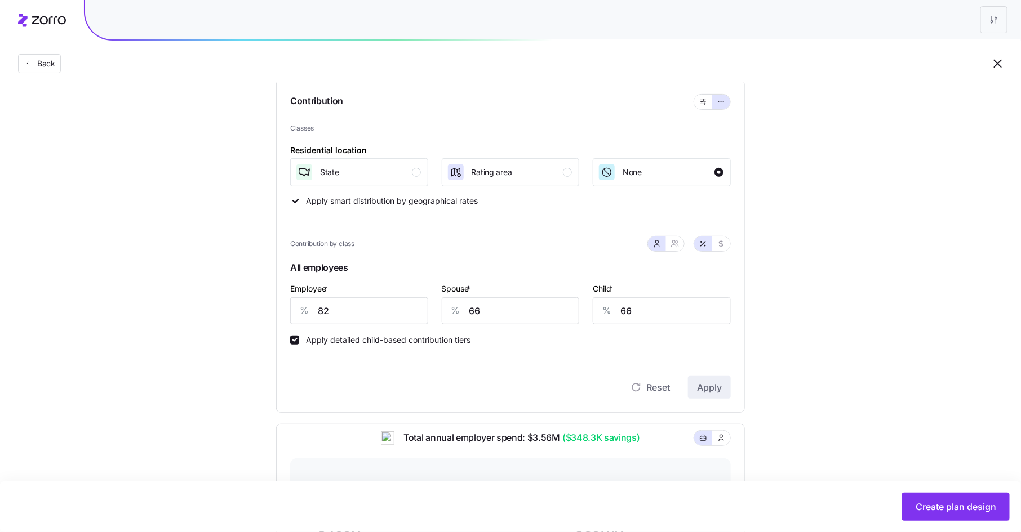
scroll to position [130, 0]
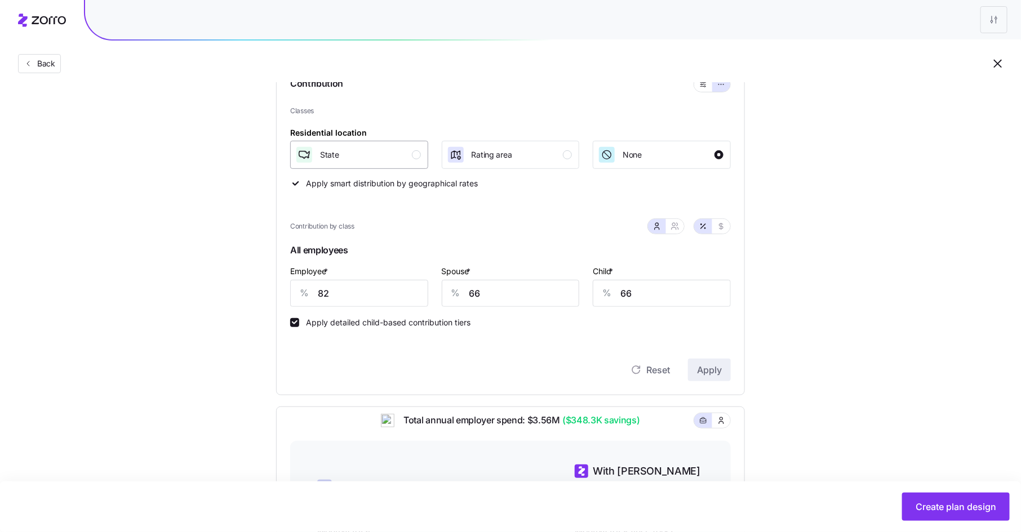
click at [415, 149] on div "State" at bounding box center [358, 155] width 126 height 18
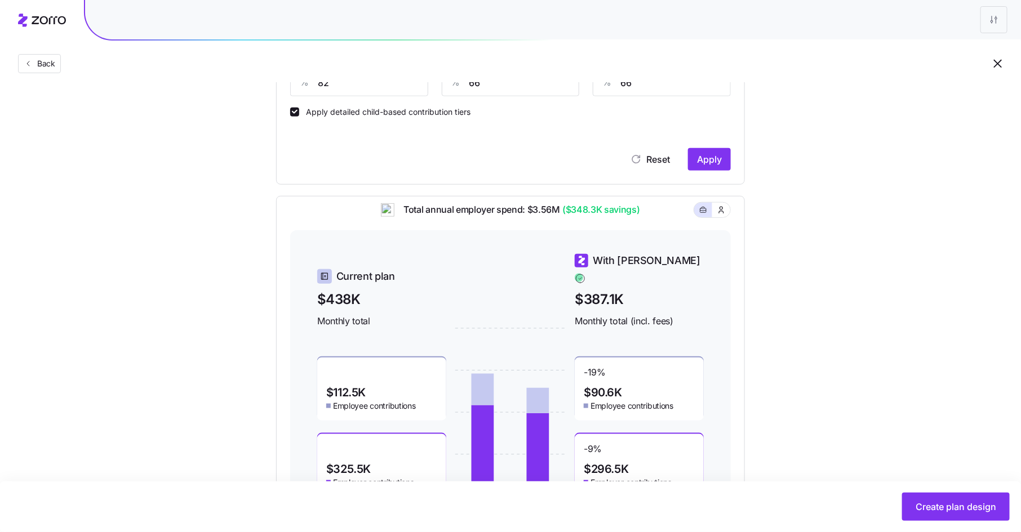
scroll to position [340, 0]
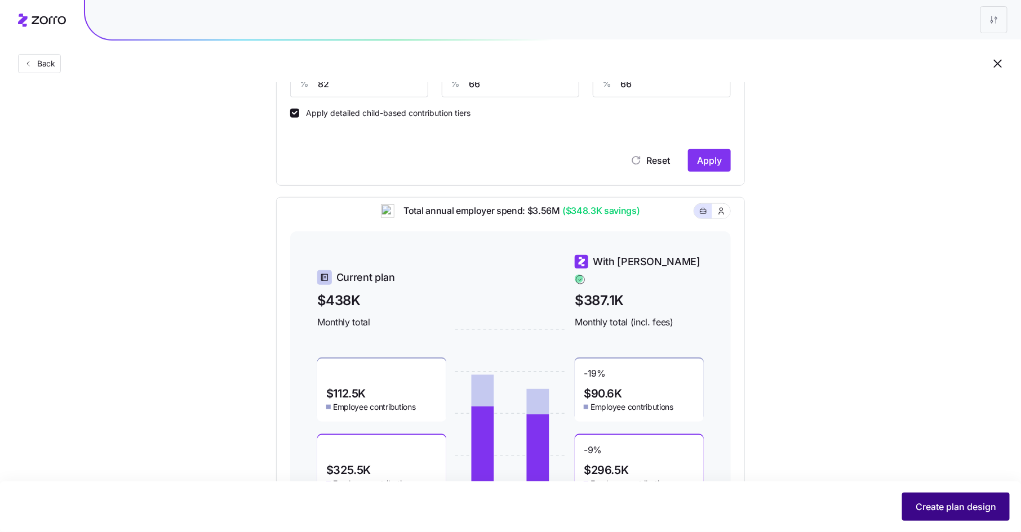
click at [970, 505] on span "Create plan design" at bounding box center [955, 507] width 81 height 14
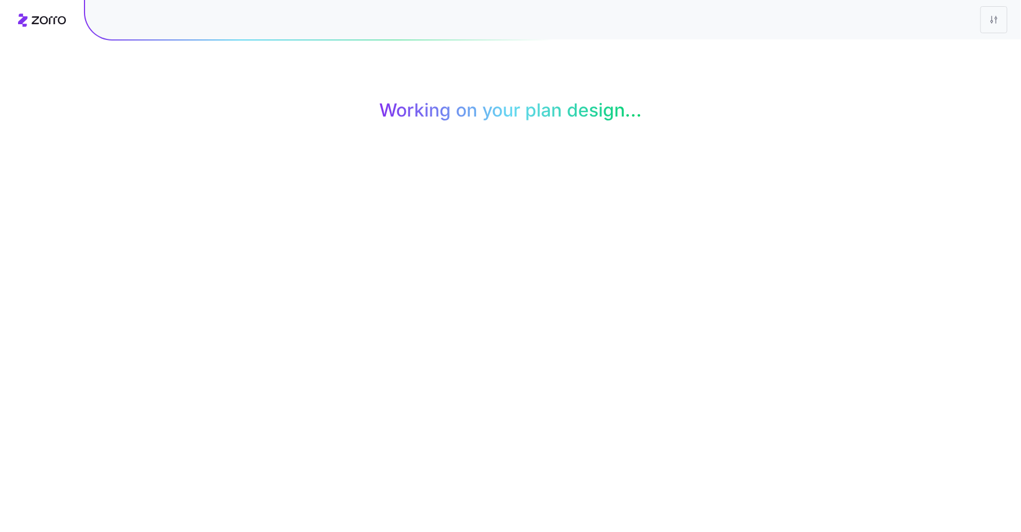
scroll to position [0, 0]
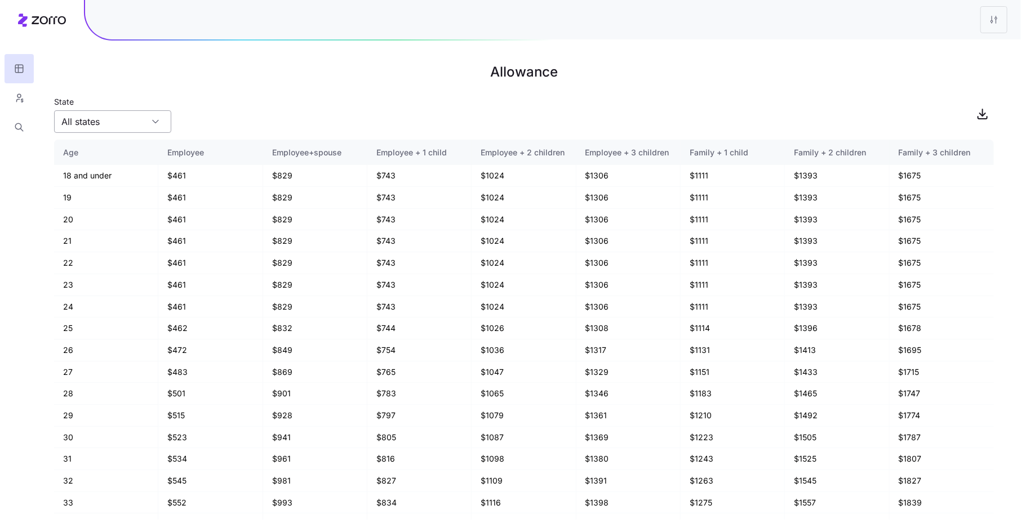
click at [133, 122] on input "All states" at bounding box center [112, 121] width 117 height 23
click at [122, 172] on div "FL" at bounding box center [113, 173] width 108 height 21
click at [144, 118] on input "FL" at bounding box center [112, 121] width 117 height 23
click at [131, 212] on div "PA" at bounding box center [113, 216] width 108 height 21
type input "PA"
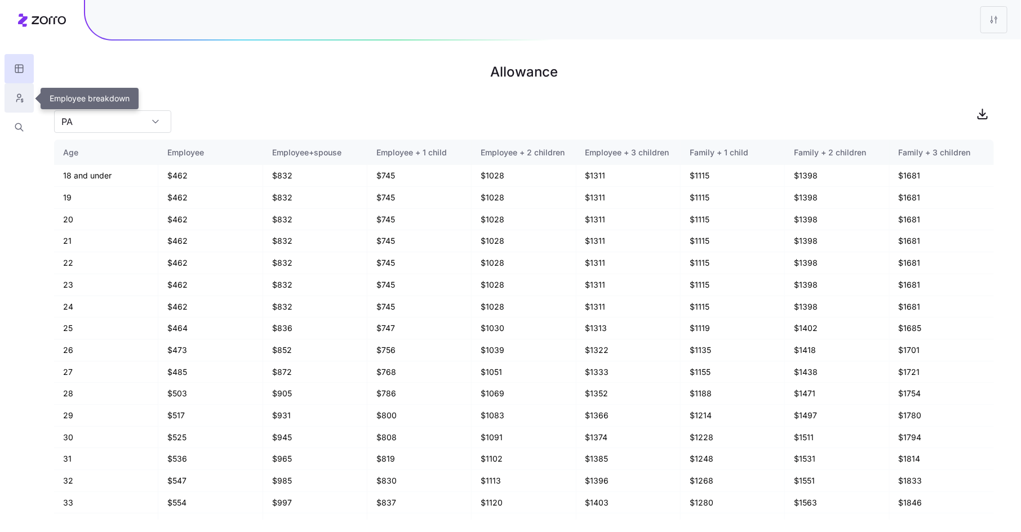
click at [18, 96] on icon "button" at bounding box center [19, 97] width 10 height 11
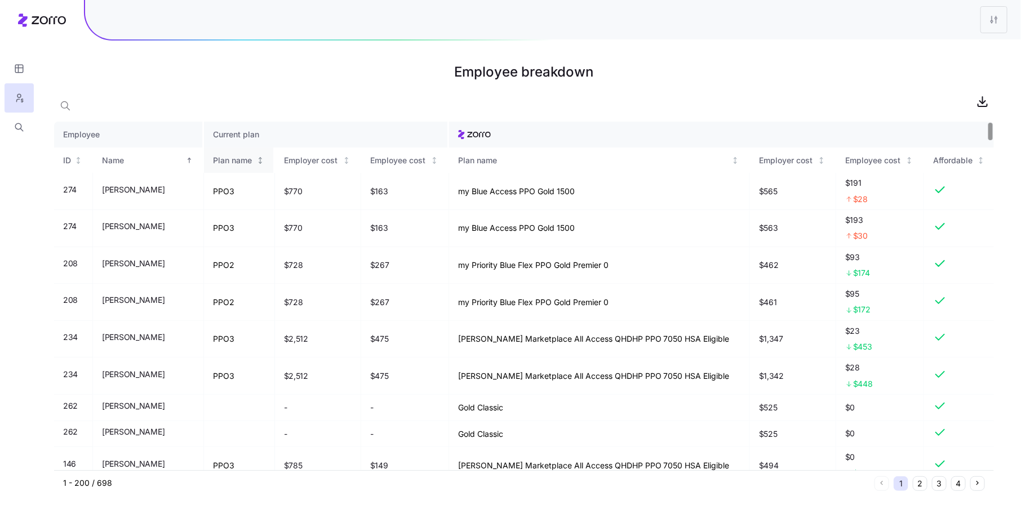
click at [234, 162] on div "Plan name" at bounding box center [234, 160] width 42 height 12
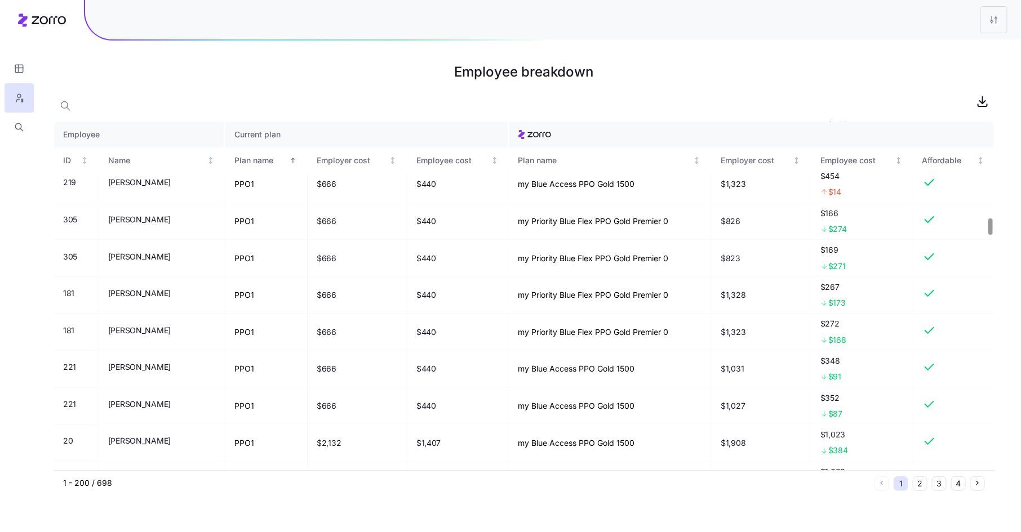
scroll to position [1898, 0]
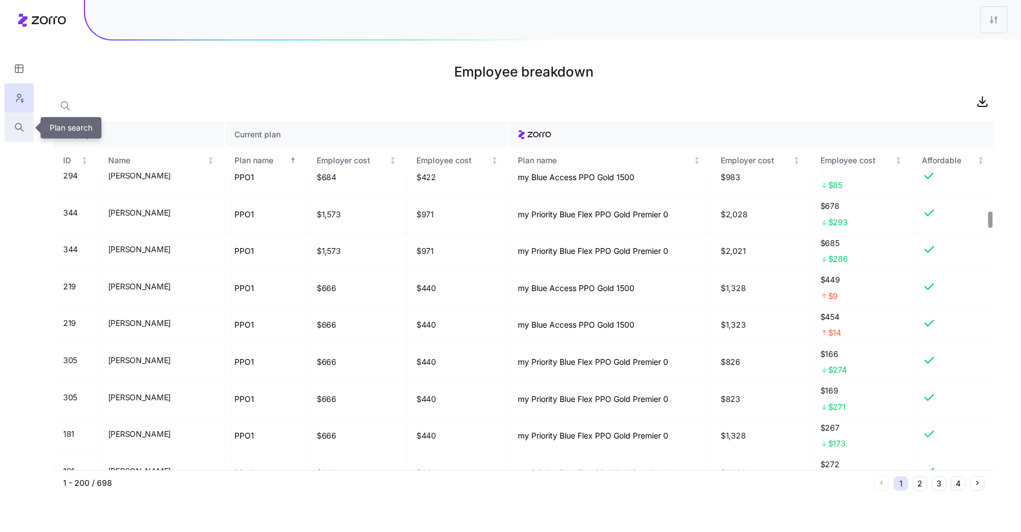
click at [15, 124] on icon "button" at bounding box center [19, 127] width 10 height 11
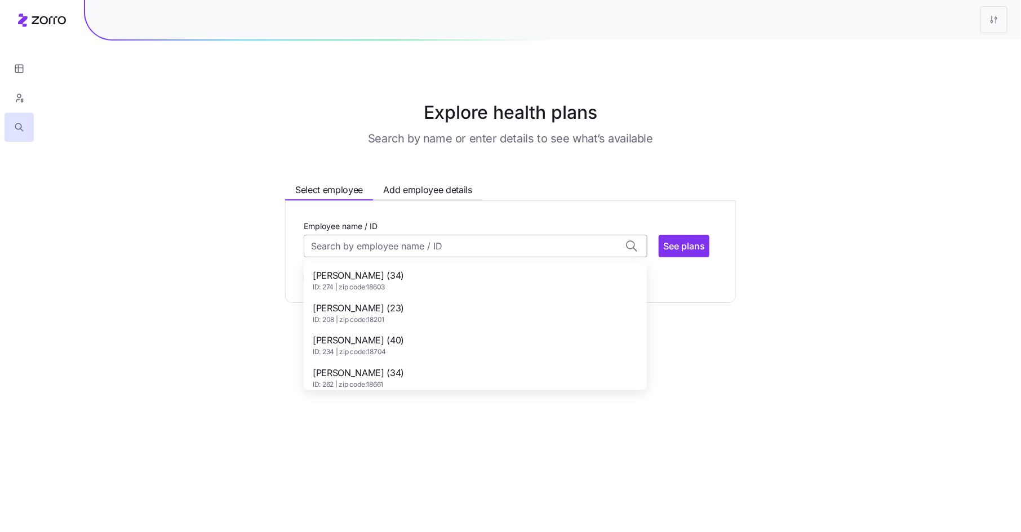
click at [335, 242] on input "Employee name / ID" at bounding box center [476, 246] width 344 height 23
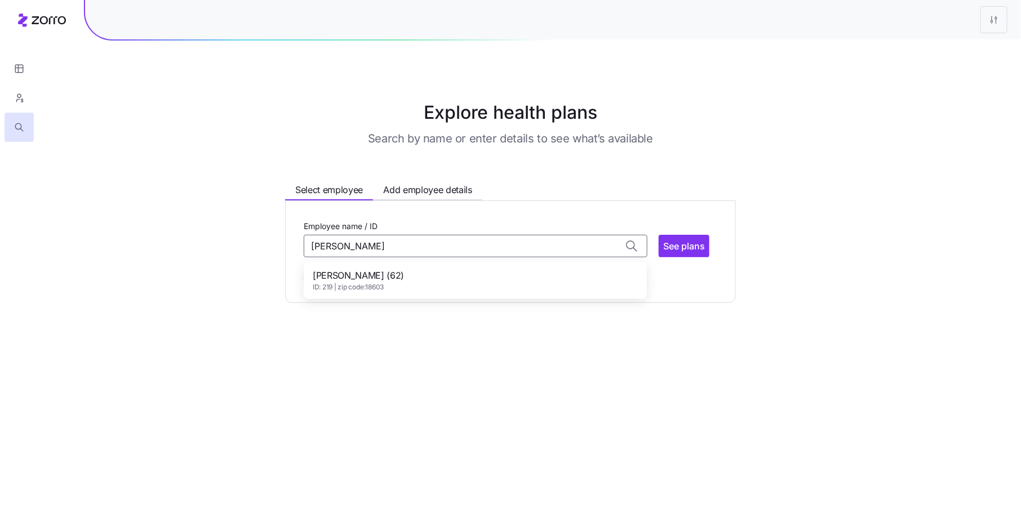
click at [351, 273] on span "Diana Mike (62)" at bounding box center [358, 276] width 91 height 14
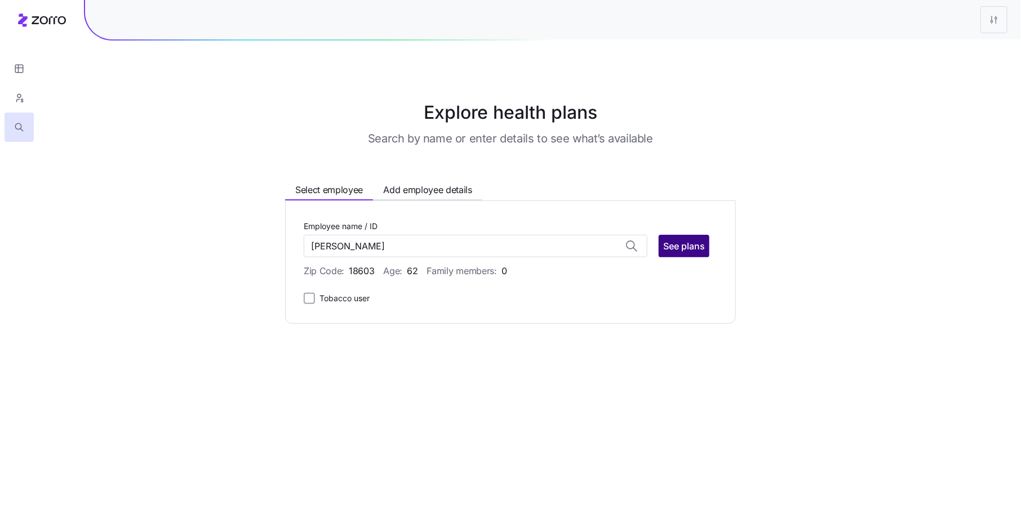
click at [673, 248] on span "See plans" at bounding box center [684, 246] width 42 height 14
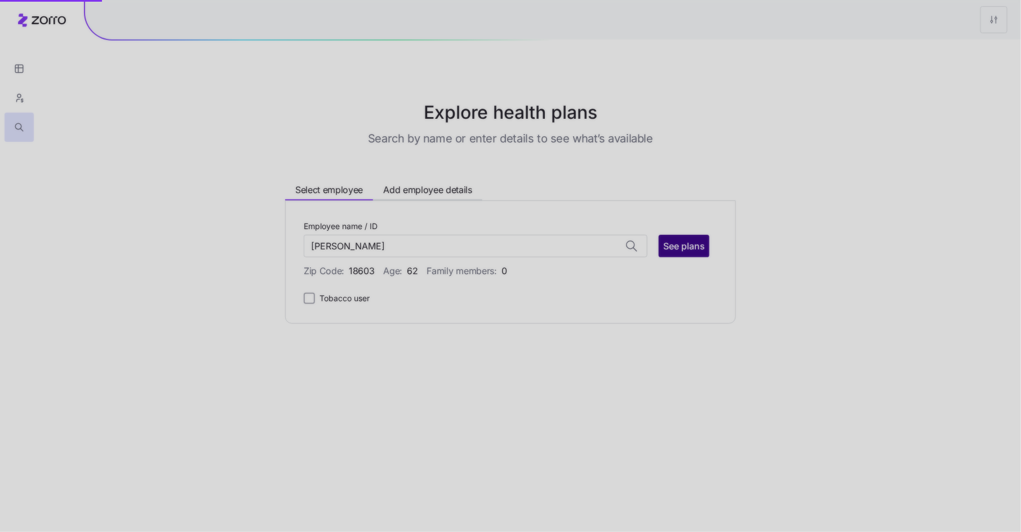
type input "Diana Mike (ID: 219)"
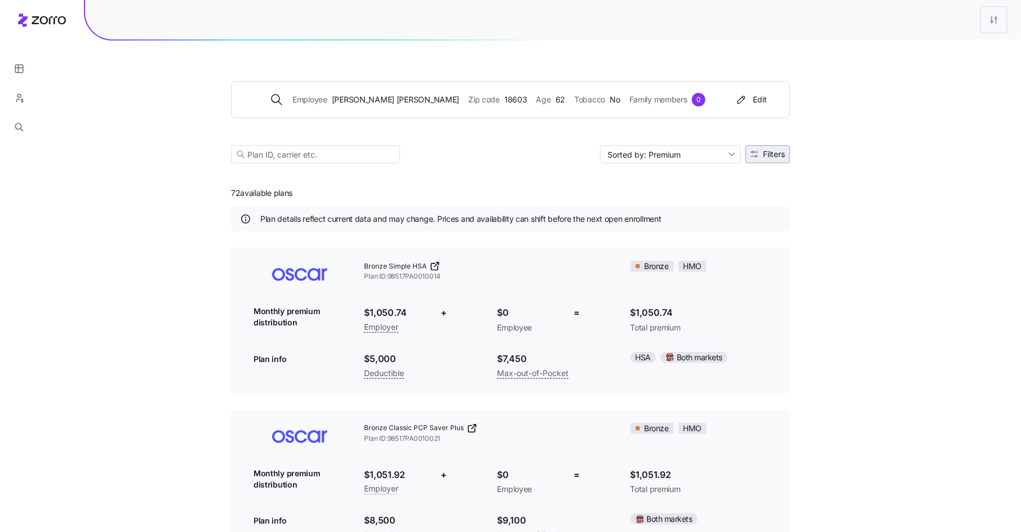
click at [780, 150] on span "Filters" at bounding box center [774, 154] width 22 height 8
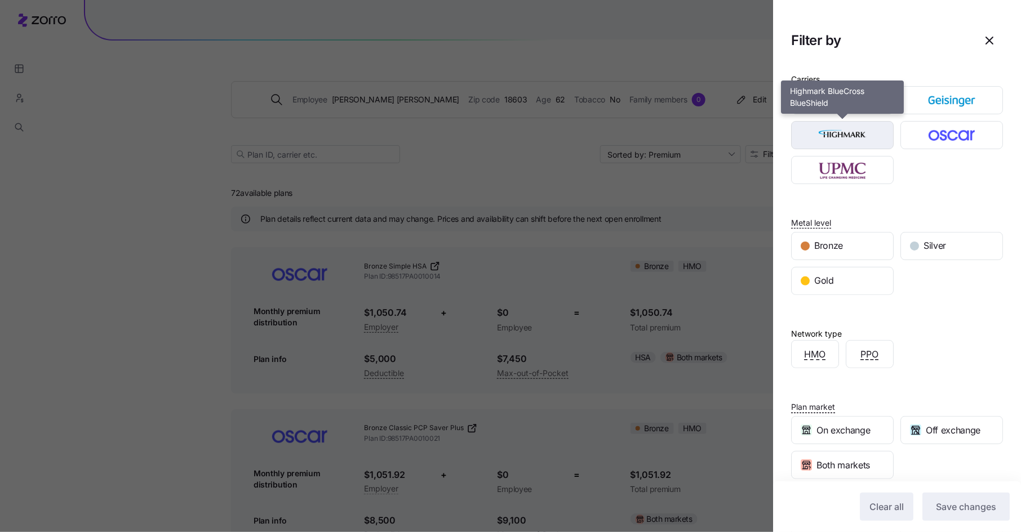
click at [873, 131] on img "button" at bounding box center [842, 135] width 83 height 23
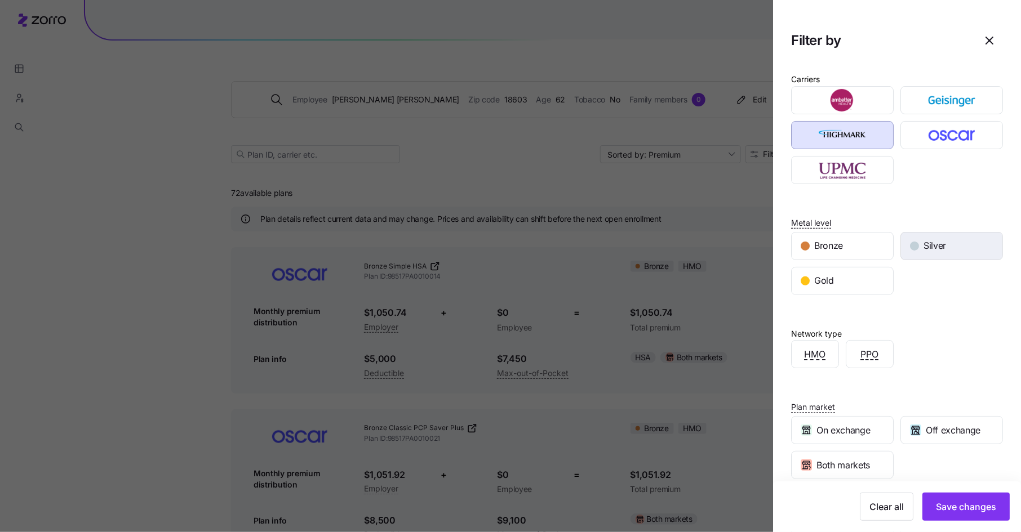
click at [945, 242] on span "Silver" at bounding box center [934, 246] width 23 height 14
click at [975, 508] on span "Save changes" at bounding box center [966, 507] width 60 height 14
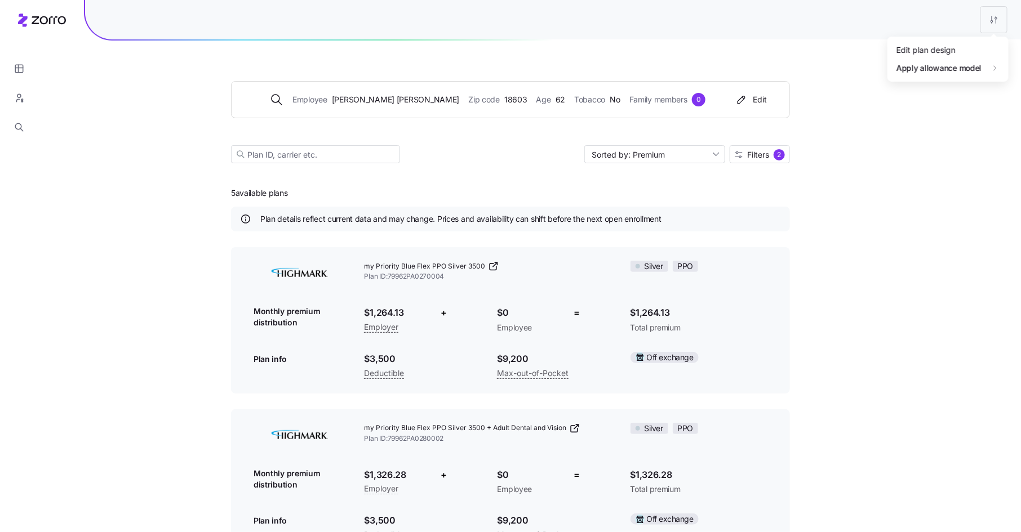
click at [992, 17] on html "Employee Diana Mike Zip code 18603 Age 62 Tobacco No Family members 0 Edit Sort…" at bounding box center [510, 528] width 1021 height 1057
click at [970, 45] on div "Edit plan design" at bounding box center [948, 50] width 112 height 18
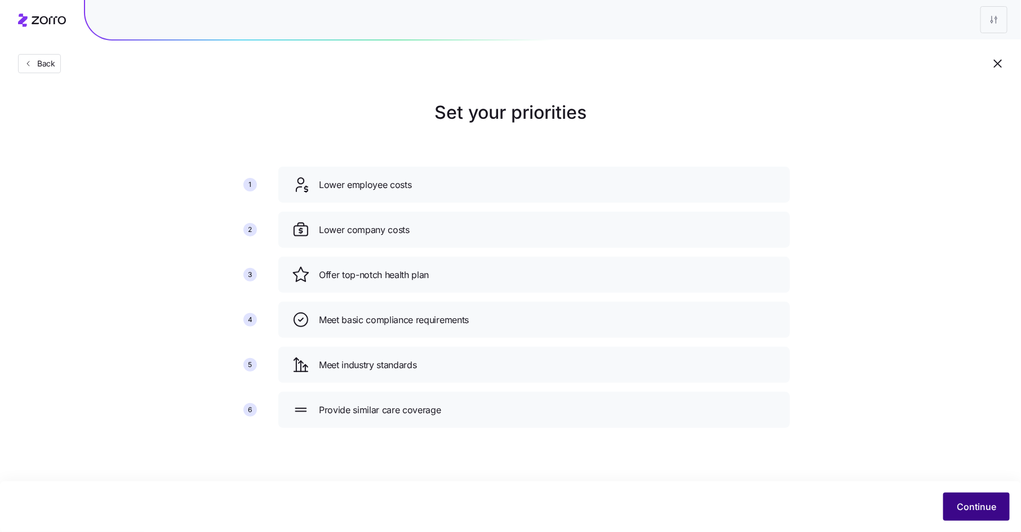
click at [957, 510] on span "Continue" at bounding box center [976, 507] width 39 height 14
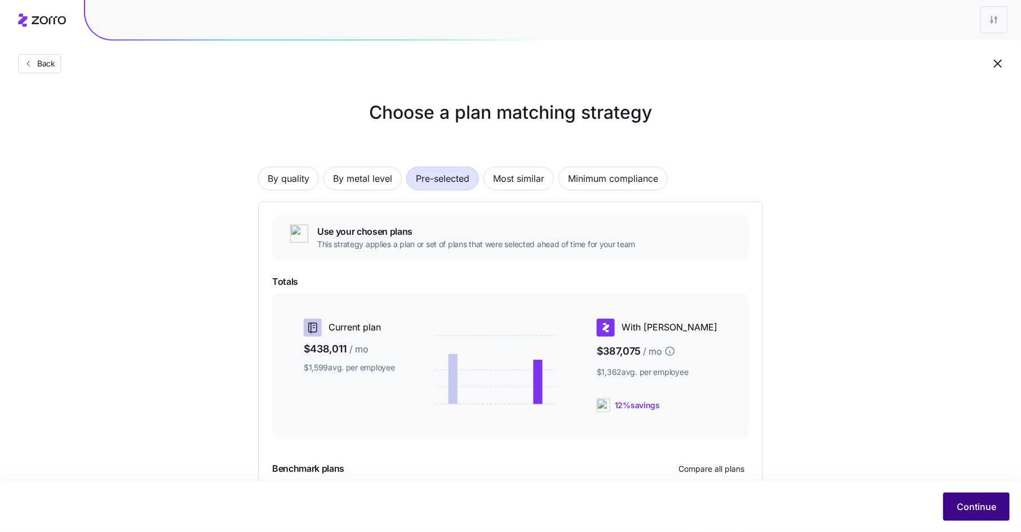
click at [968, 507] on span "Continue" at bounding box center [976, 507] width 39 height 14
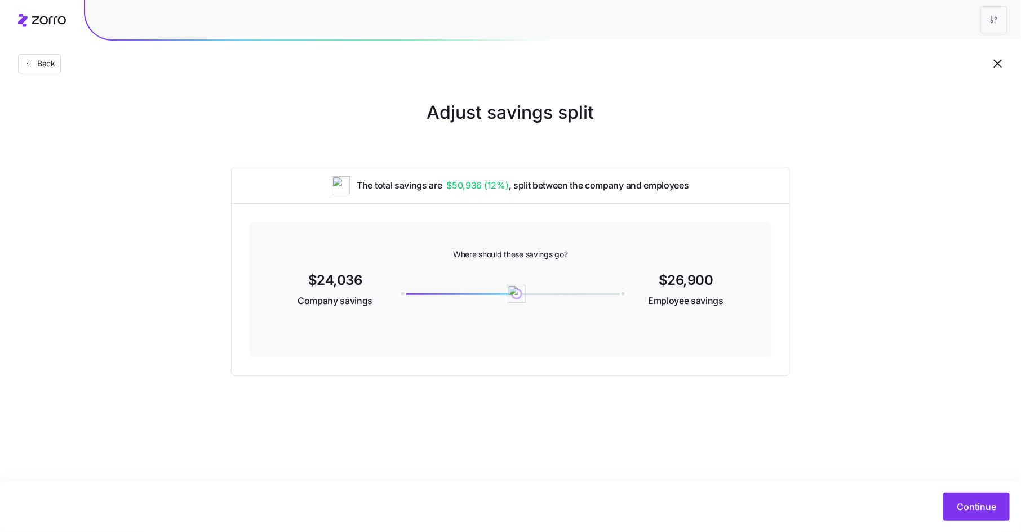
click at [968, 508] on span "Continue" at bounding box center [976, 507] width 39 height 14
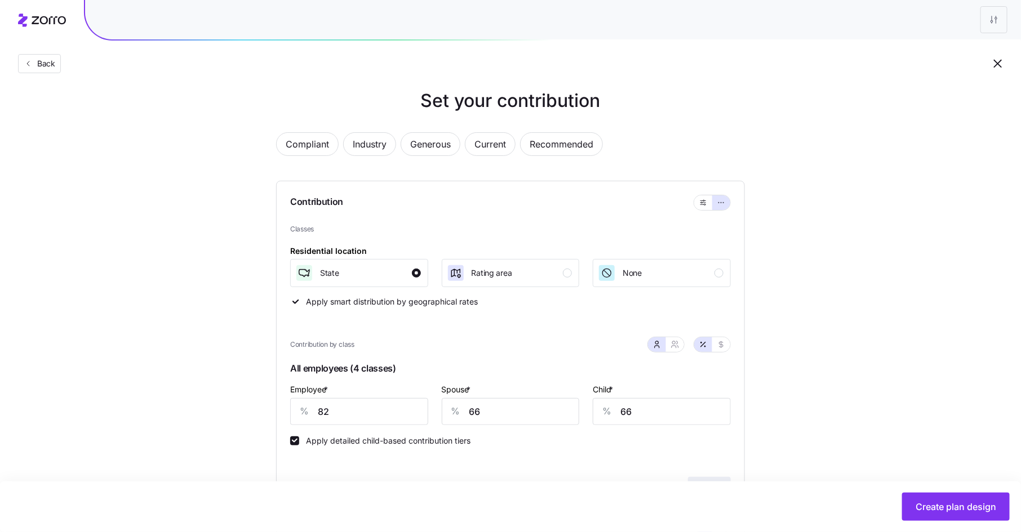
scroll to position [12, 0]
click at [567, 270] on div "button" at bounding box center [567, 272] width 9 height 9
click at [415, 273] on div "button" at bounding box center [416, 272] width 9 height 9
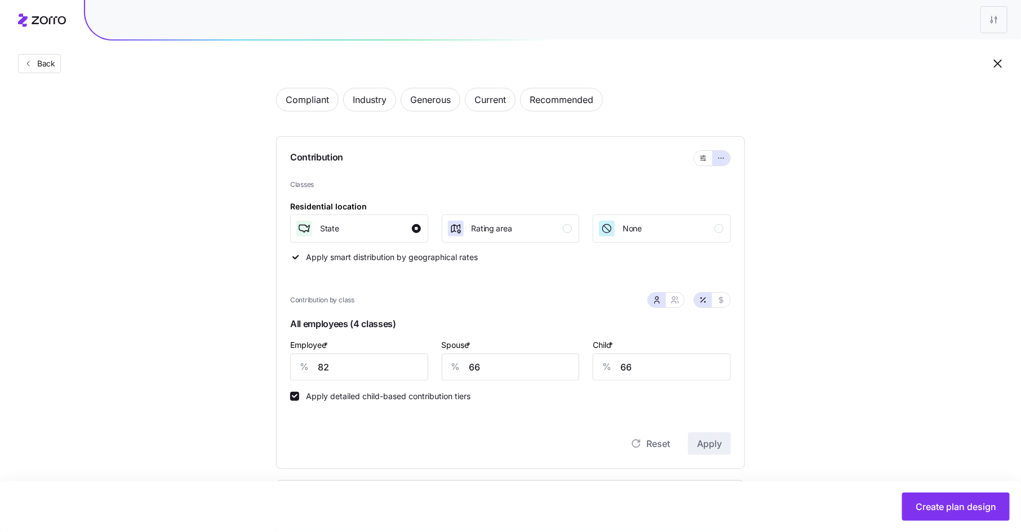
scroll to position [58, 0]
click at [680, 299] on button "button" at bounding box center [675, 298] width 18 height 15
type input "74"
type input "76"
click at [661, 299] on icon "button" at bounding box center [656, 298] width 9 height 9
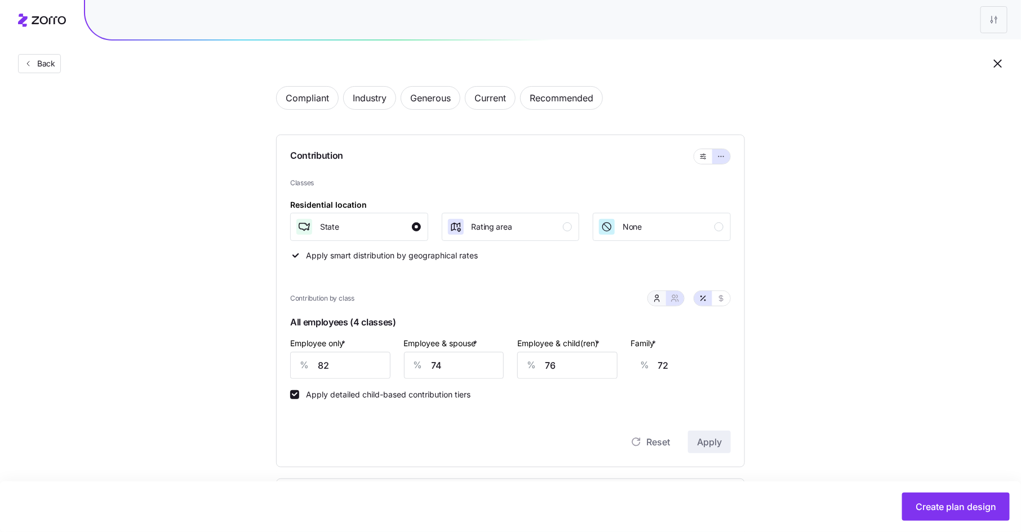
type input "66"
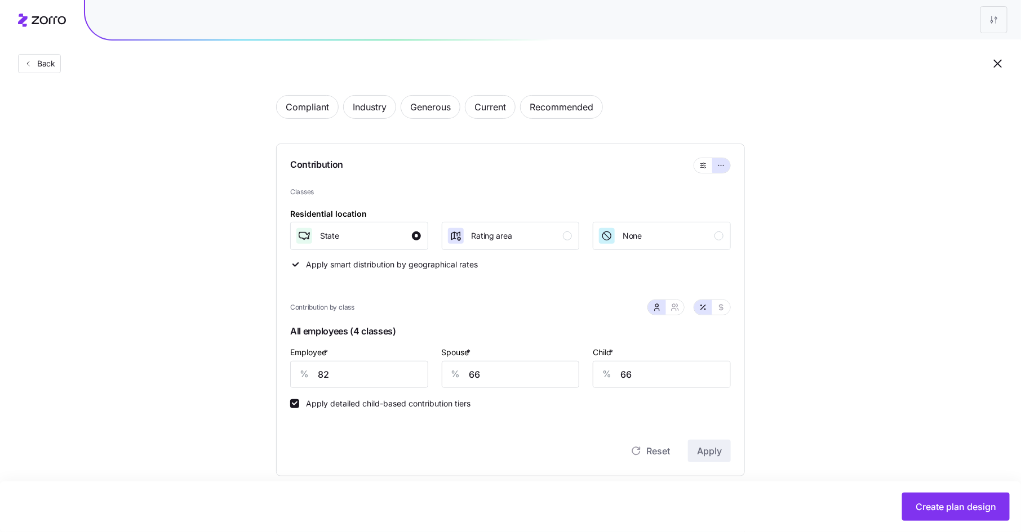
scroll to position [64, 0]
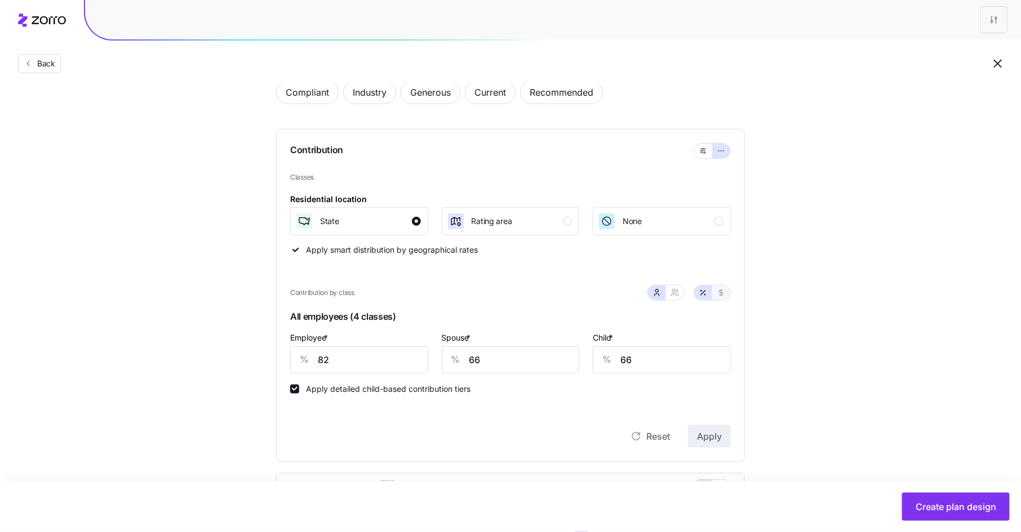
click at [727, 293] on button "button" at bounding box center [721, 293] width 18 height 15
type input "801"
type input "641"
type input "285"
drag, startPoint x: 342, startPoint y: 361, endPoint x: 292, endPoint y: 357, distance: 50.3
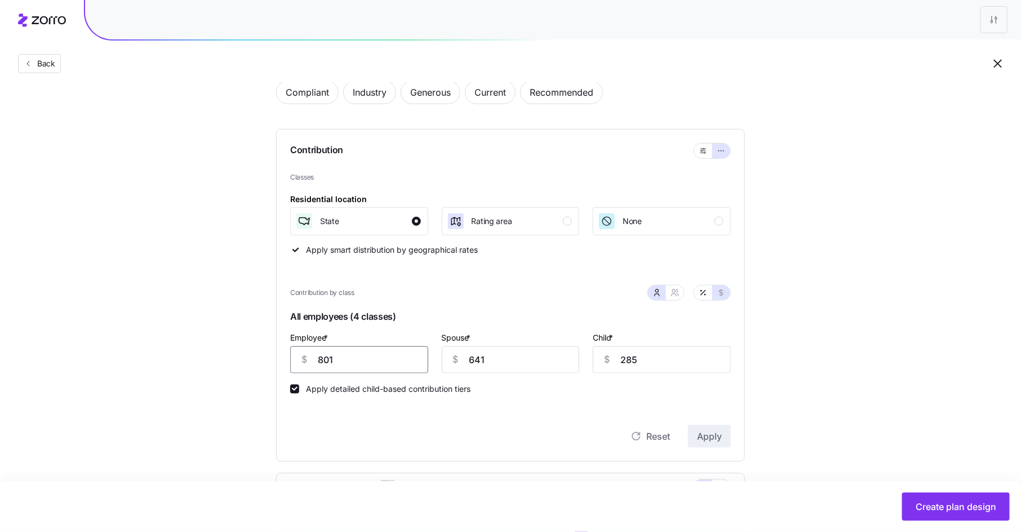
click at [292, 357] on div "$ 801" at bounding box center [359, 359] width 138 height 27
type input "200"
type input "100"
click at [708, 433] on span "Apply" at bounding box center [709, 437] width 25 height 14
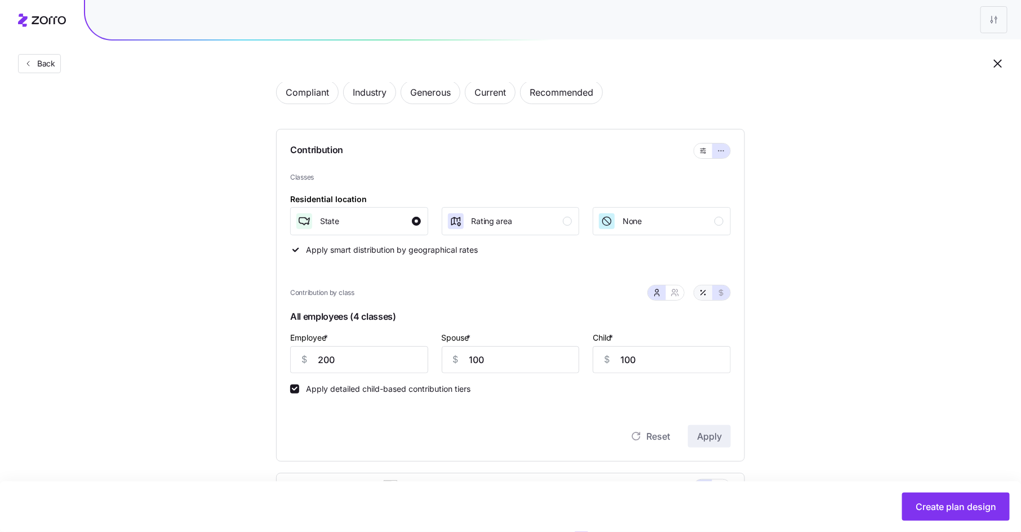
click at [698, 292] on button "button" at bounding box center [703, 293] width 18 height 15
type input "21"
type input "10"
type input "23"
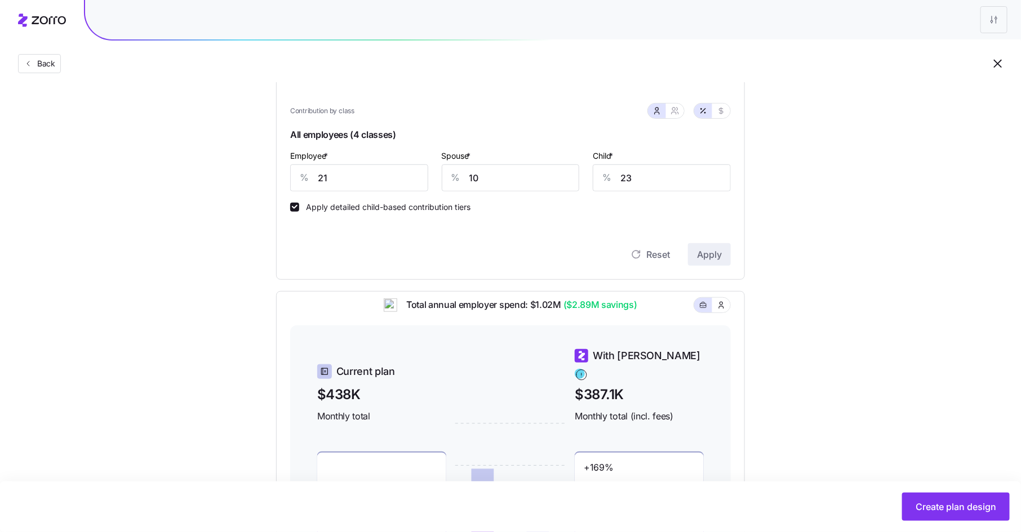
scroll to position [259, 0]
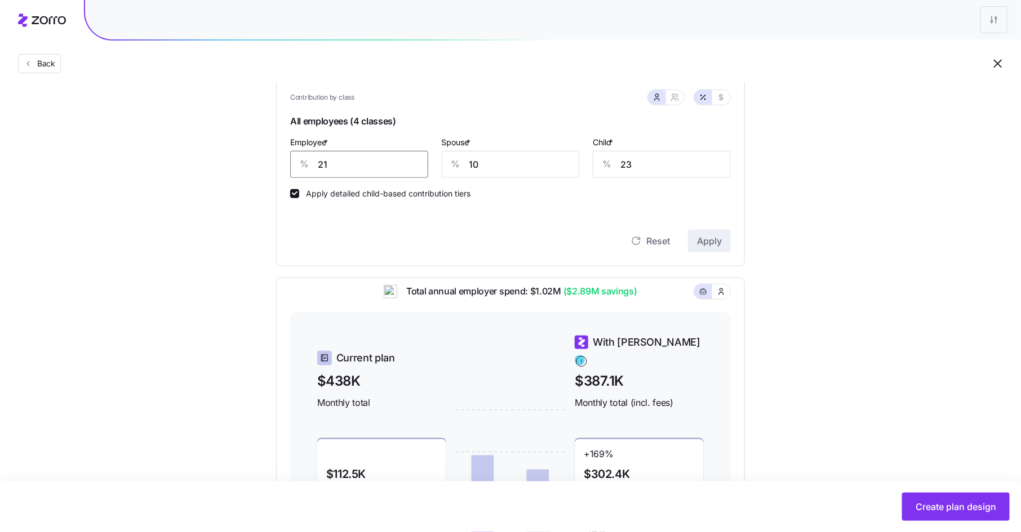
drag, startPoint x: 334, startPoint y: 167, endPoint x: 299, endPoint y: 164, distance: 35.7
click at [299, 164] on div "% 21" at bounding box center [359, 164] width 138 height 27
type input "82"
type input "66"
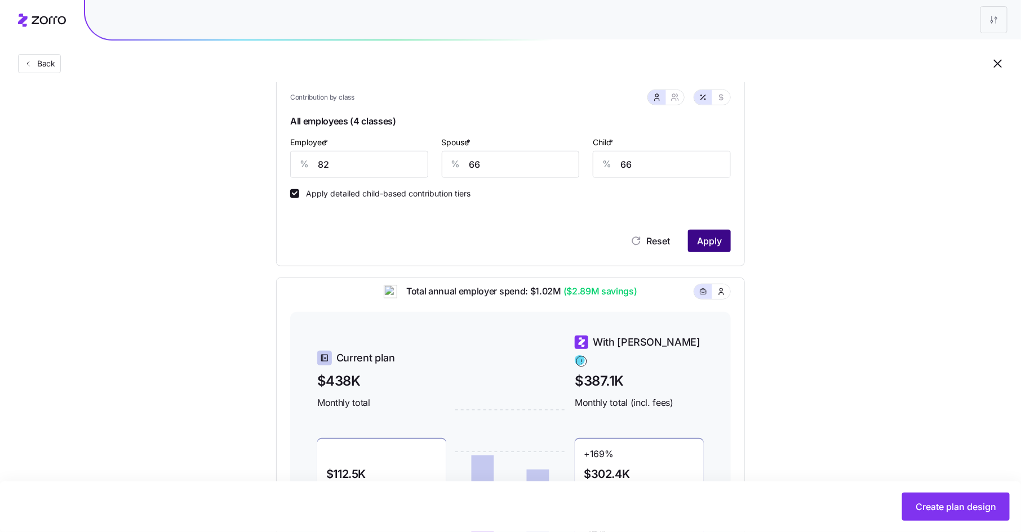
click at [704, 241] on span "Apply" at bounding box center [709, 241] width 25 height 14
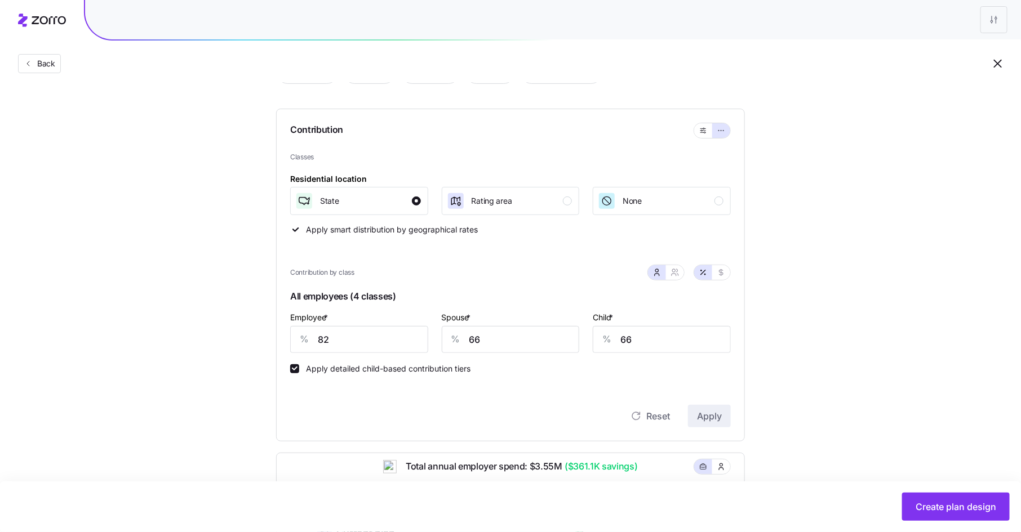
scroll to position [0, 0]
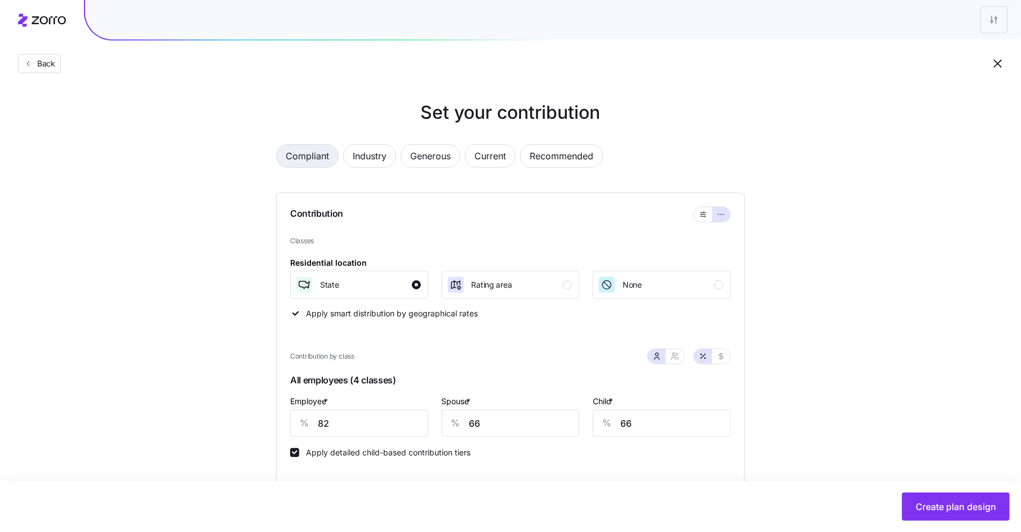
click at [311, 154] on span "Compliant" at bounding box center [307, 156] width 43 height 23
type input "74"
type input "0"
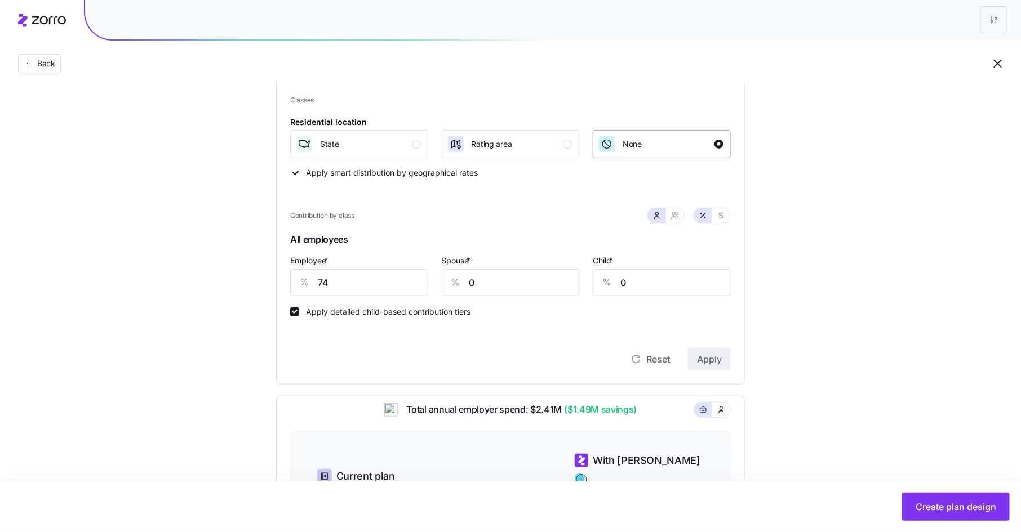
scroll to position [100, 0]
